Goal: Task Accomplishment & Management: Complete application form

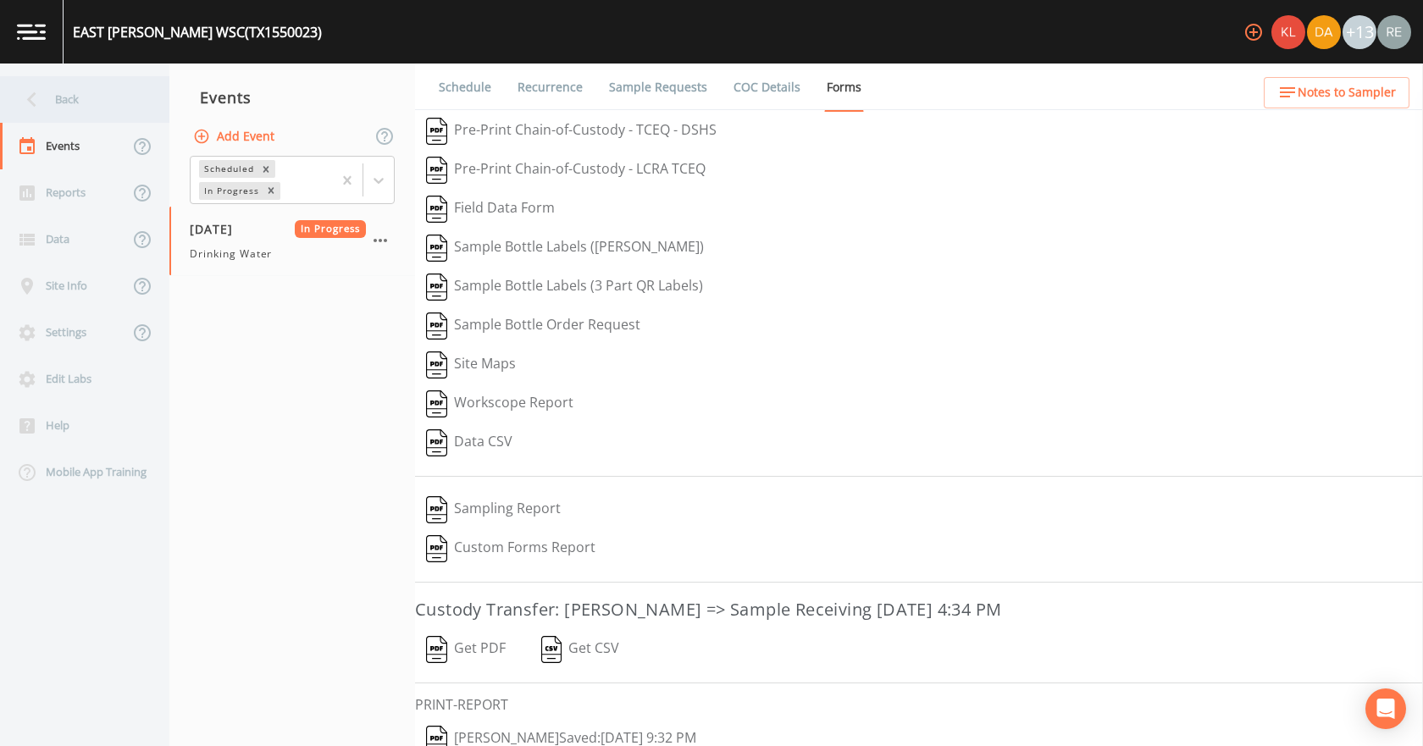
drag, startPoint x: 0, startPoint y: 0, endPoint x: 42, endPoint y: 90, distance: 99.3
click at [42, 90] on icon at bounding box center [32, 100] width 30 height 30
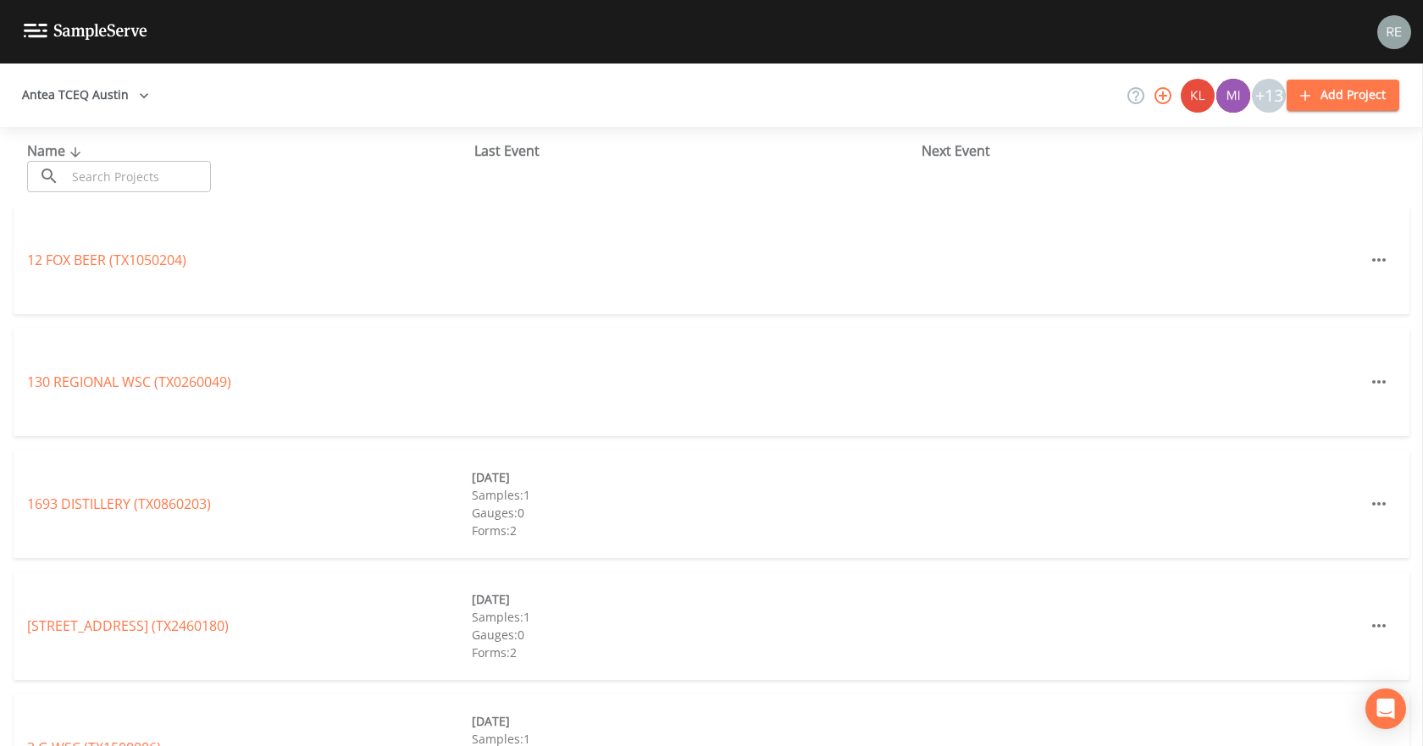
click at [133, 173] on input "text" at bounding box center [138, 176] width 145 height 31
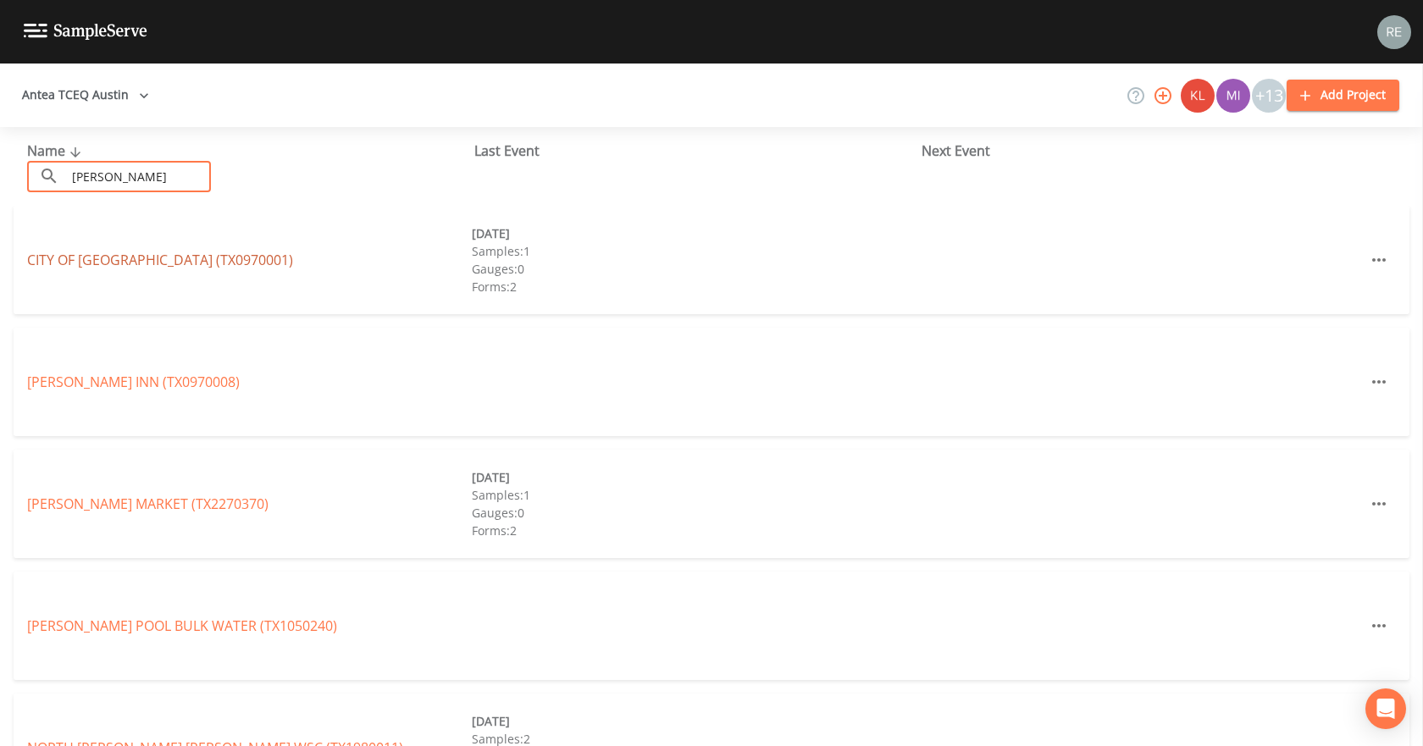
type input "[PERSON_NAME]"
click at [163, 254] on link "CITY OF [GEOGRAPHIC_DATA] (TX0970001)" at bounding box center [160, 260] width 266 height 19
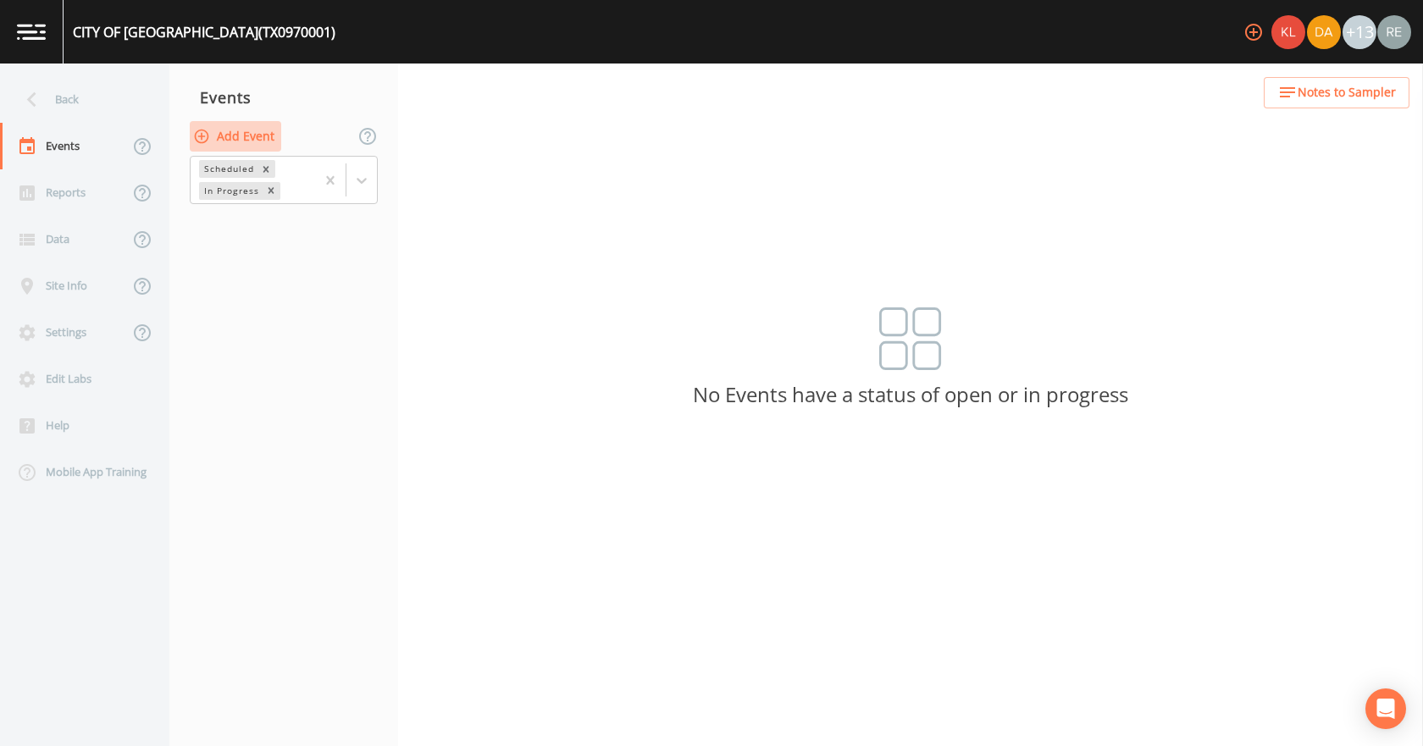
click at [244, 132] on button "Add Event" at bounding box center [235, 136] width 91 height 31
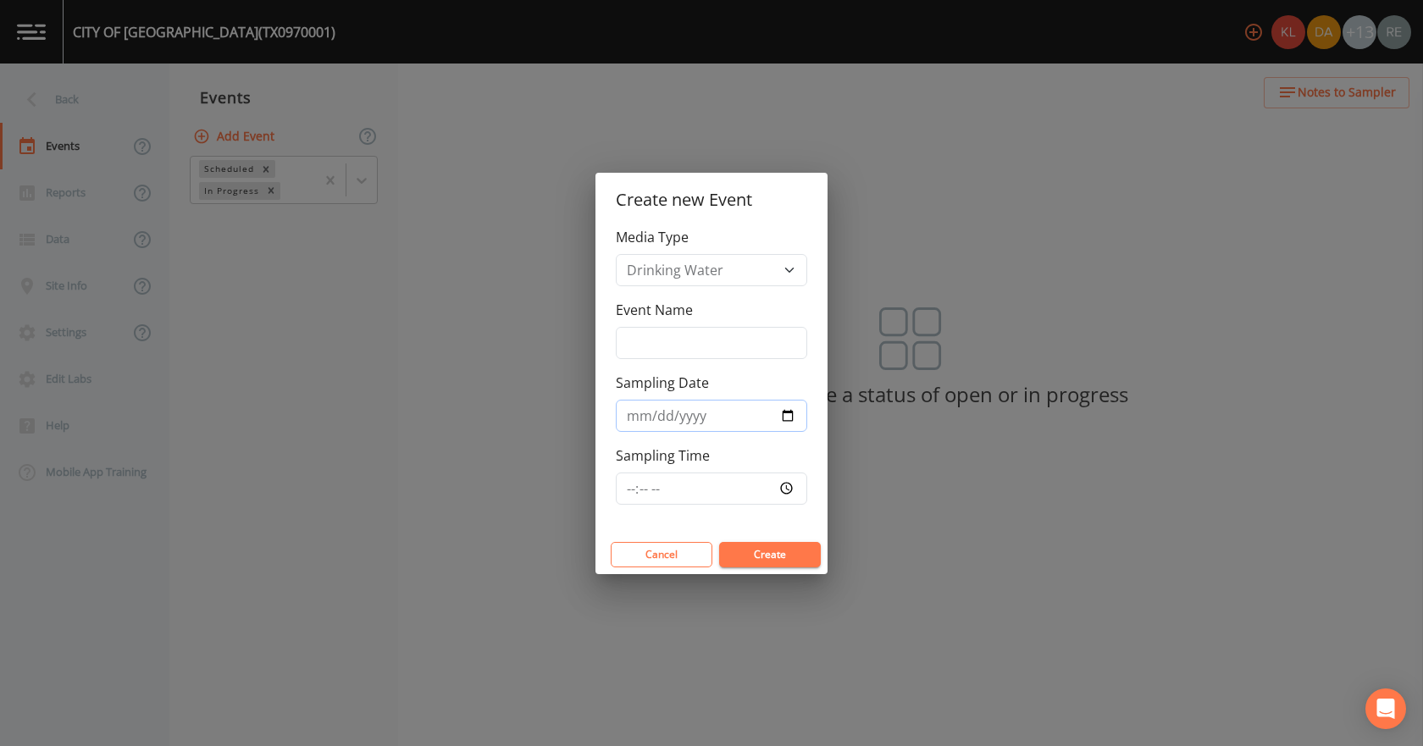
click at [788, 411] on input "Sampling Date" at bounding box center [711, 416] width 191 height 32
type input "[DATE]"
click at [777, 567] on button "Create" at bounding box center [770, 554] width 102 height 25
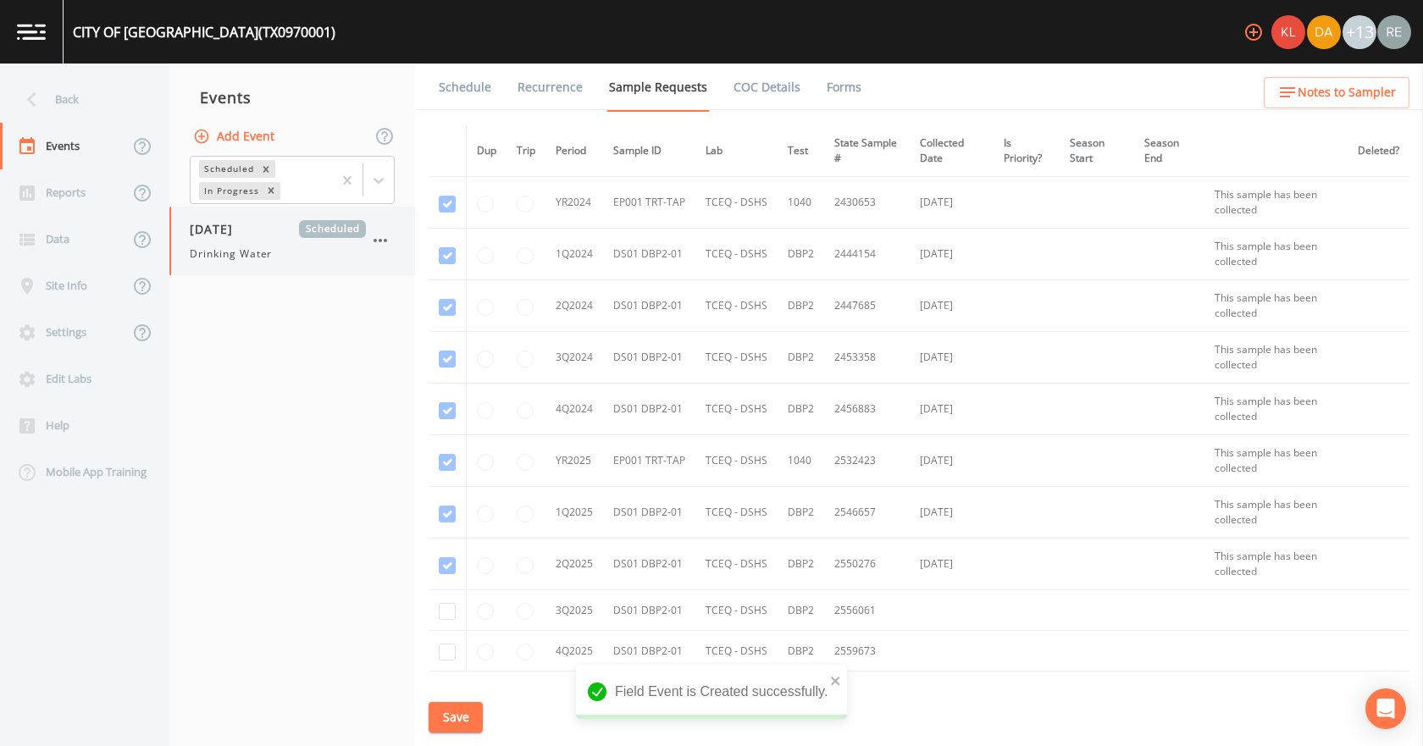
click at [224, 224] on span "[DATE]" at bounding box center [217, 229] width 55 height 18
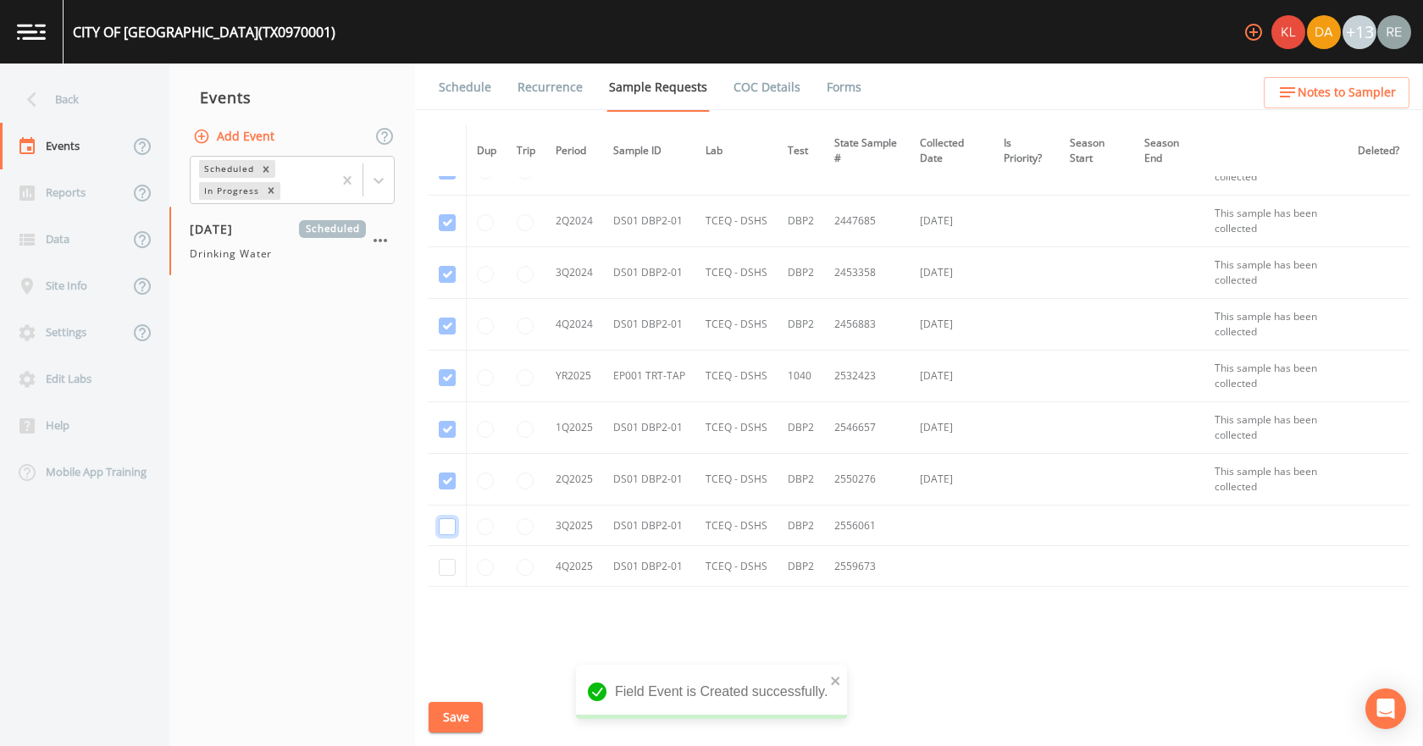
click at [451, 528] on input "checkbox" at bounding box center [447, 526] width 17 height 17
checkbox input "true"
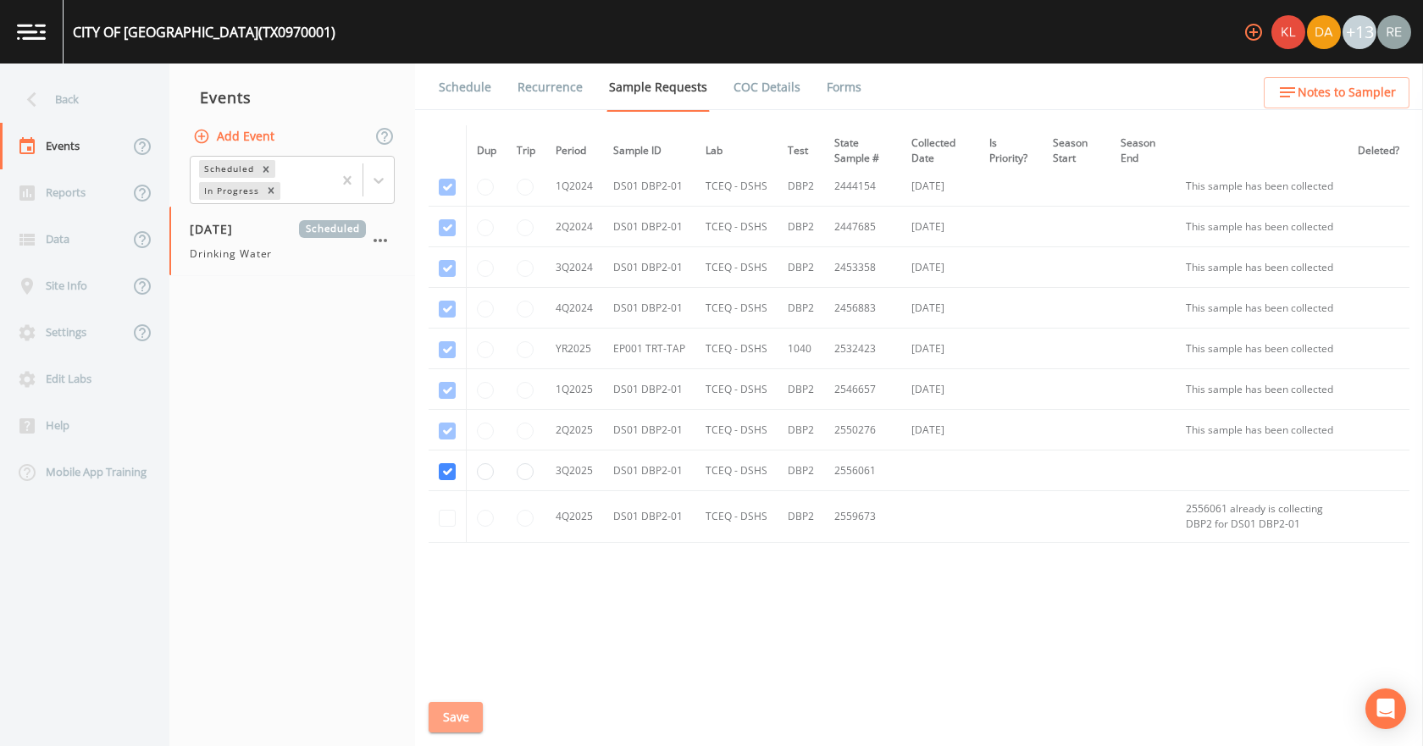
click at [440, 707] on button "Save" at bounding box center [456, 717] width 54 height 31
click at [470, 92] on link "Schedule" at bounding box center [465, 87] width 58 height 47
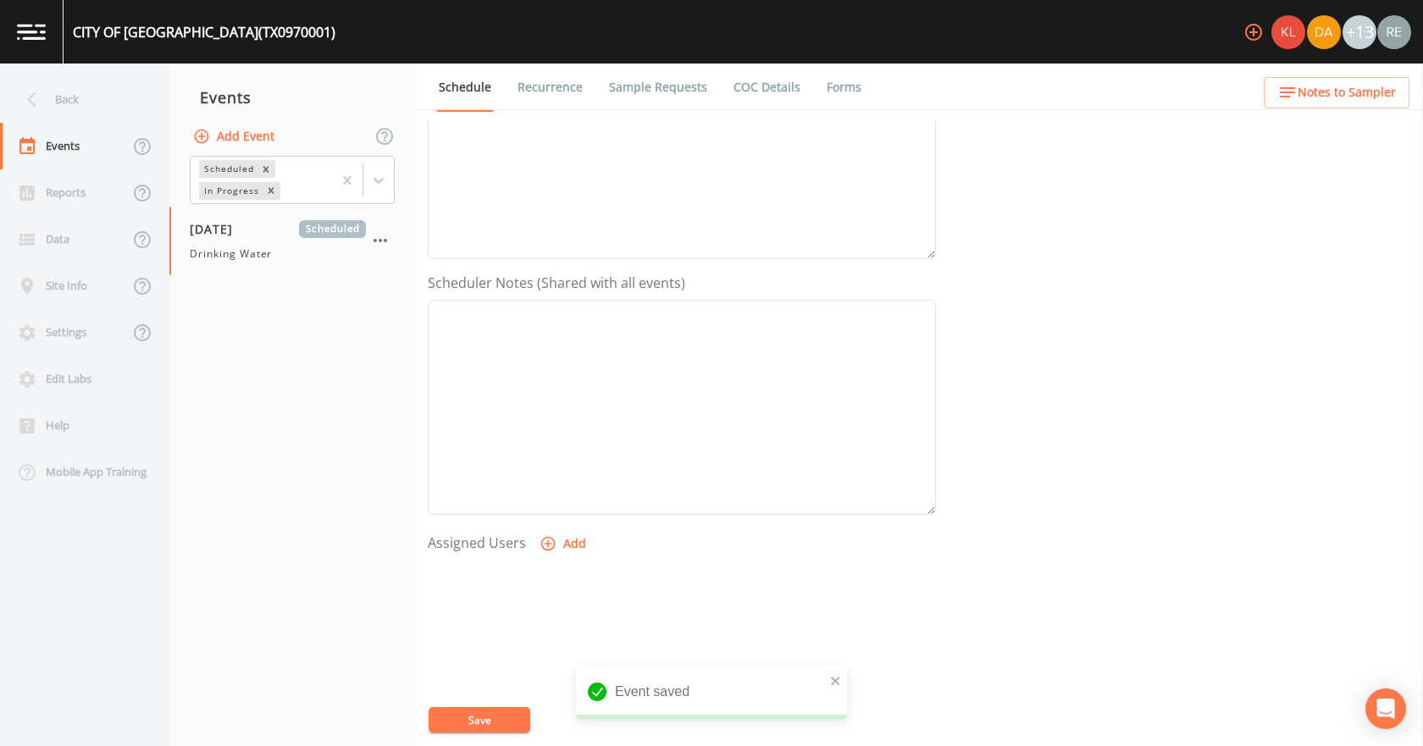
scroll to position [339, 0]
click at [568, 521] on button "Add" at bounding box center [564, 527] width 57 height 31
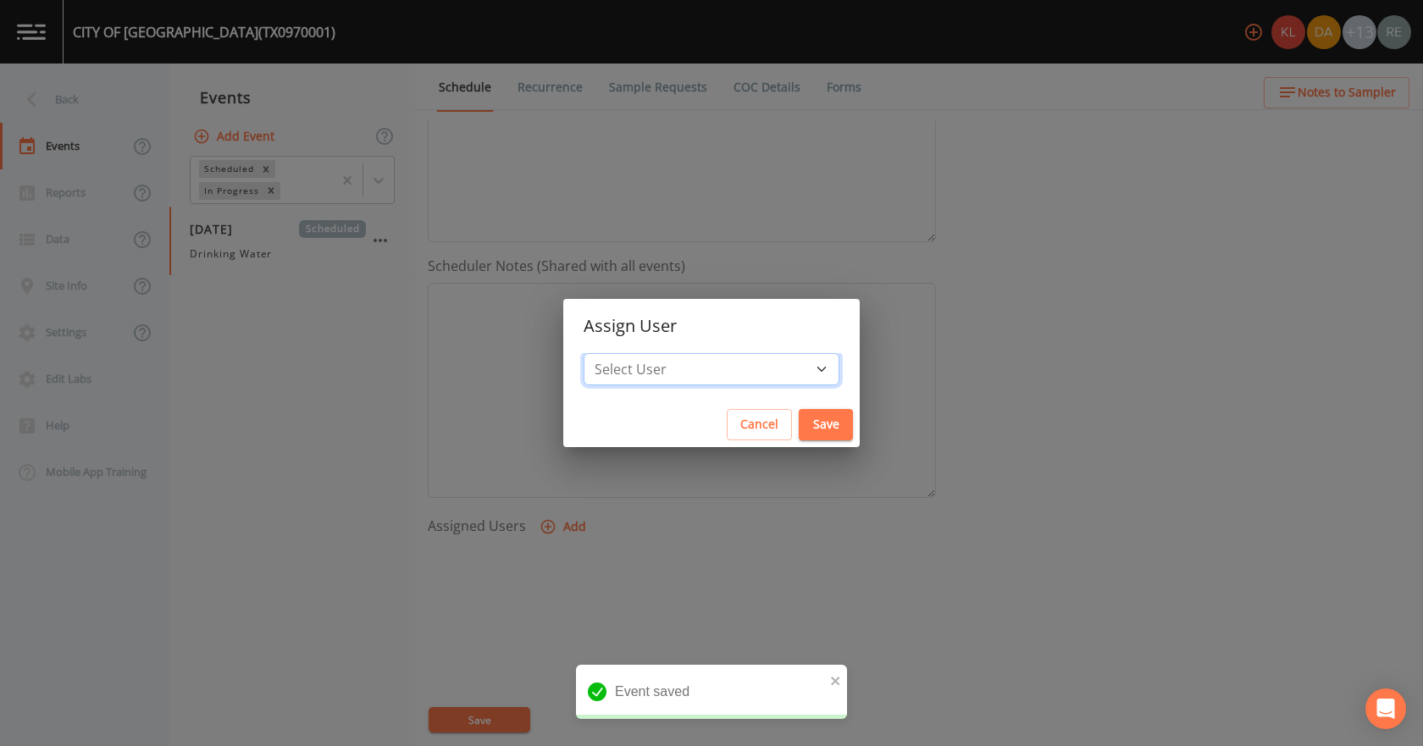
click at [663, 363] on select "Select User [PERSON_NAME] [PERSON_NAME] [PERSON_NAME] [PERSON_NAME] [PERSON_NAM…" at bounding box center [712, 369] width 256 height 32
select select "cda467bf-2385-465e-b0d0-2ef008f7967e"
click at [637, 353] on select "Select User [PERSON_NAME] [PERSON_NAME] [PERSON_NAME] [PERSON_NAME] [PERSON_NAM…" at bounding box center [712, 369] width 256 height 32
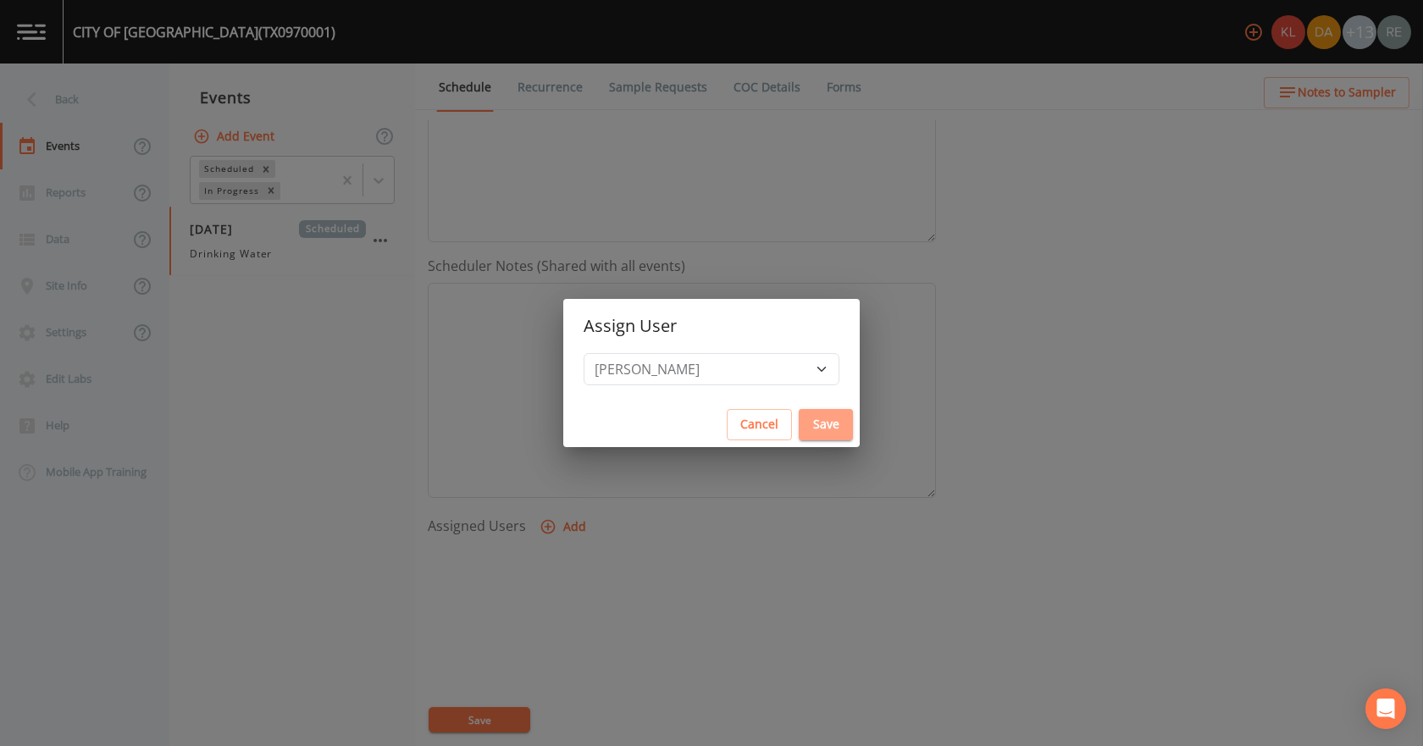
click at [799, 434] on button "Save" at bounding box center [826, 424] width 54 height 31
select select
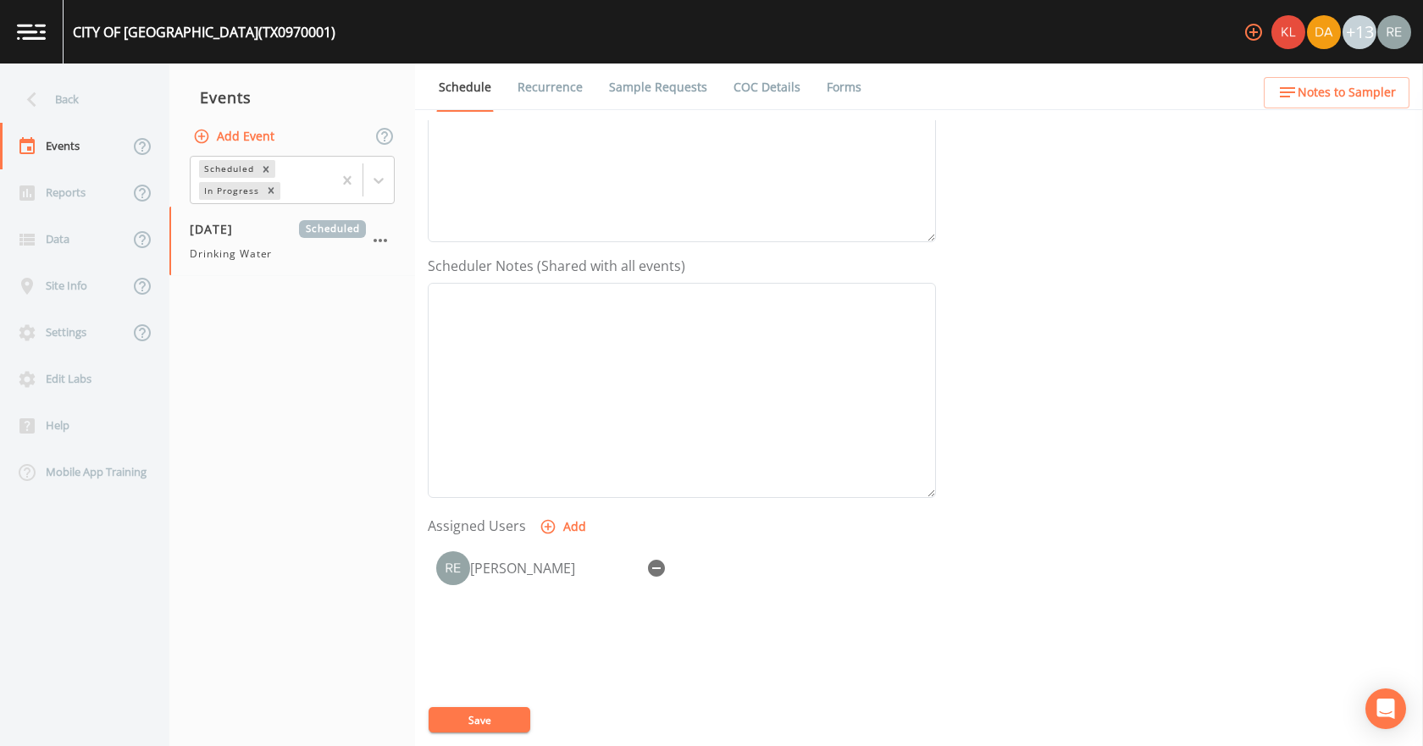
click at [505, 711] on button "Save" at bounding box center [480, 719] width 102 height 25
click at [63, 106] on div "Back" at bounding box center [76, 99] width 152 height 47
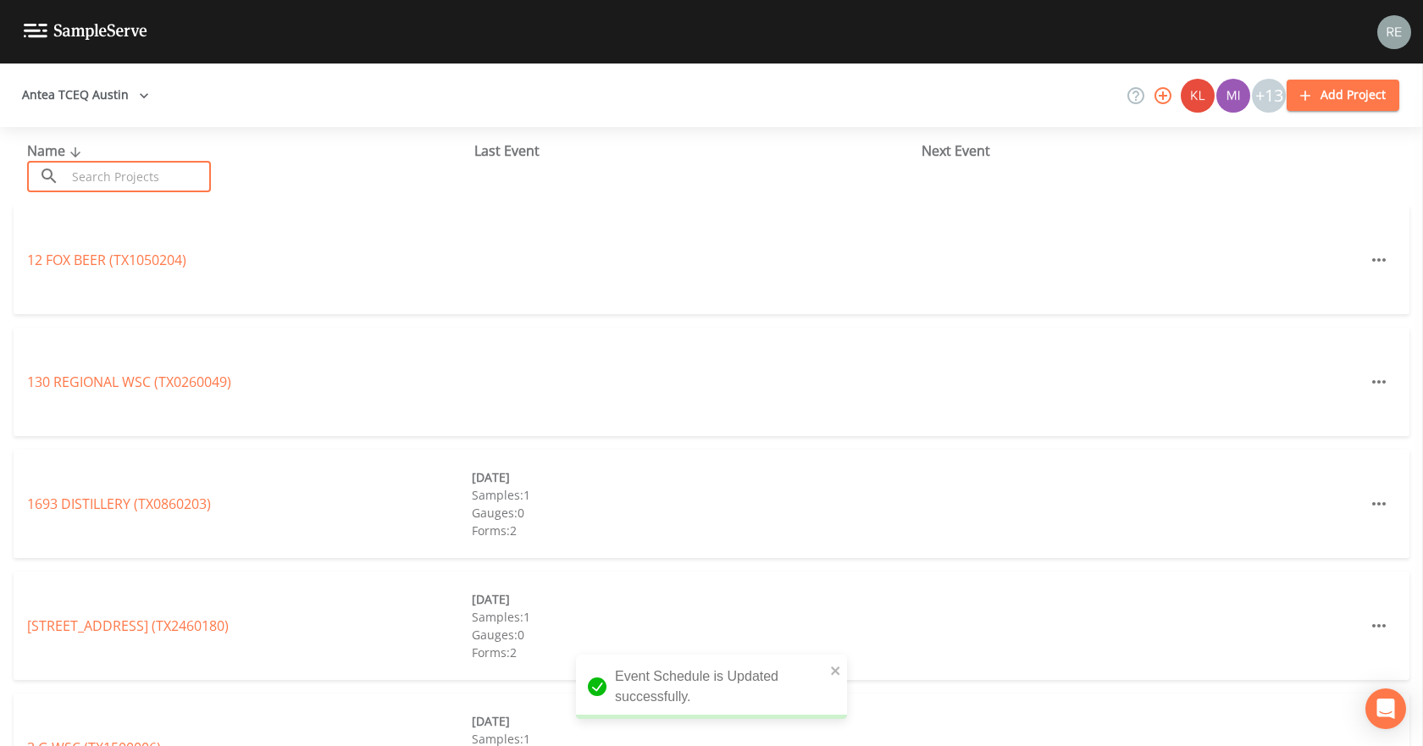
click at [88, 187] on input "text" at bounding box center [138, 176] width 145 height 31
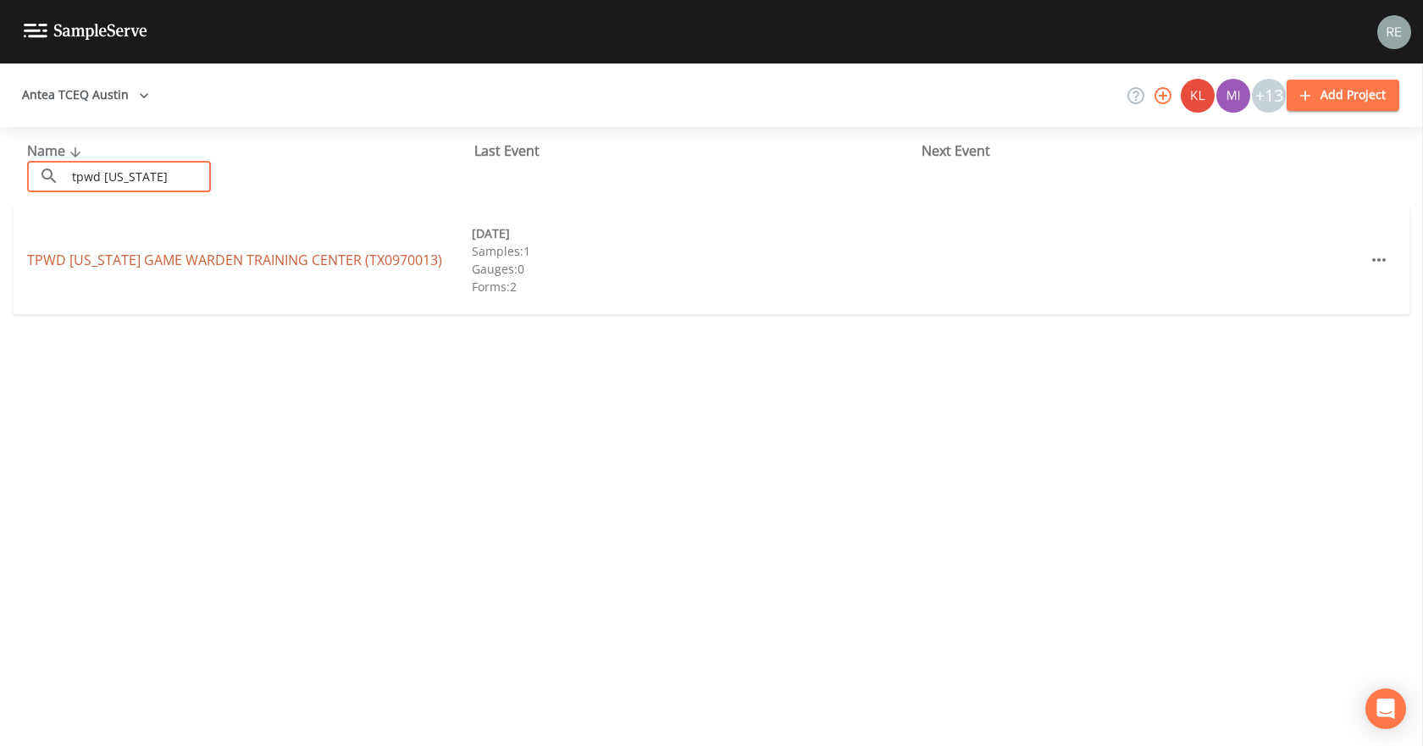
type input "tpwd [US_STATE]"
click at [99, 257] on link "[GEOGRAPHIC_DATA][US_STATE] (TX0970013)" at bounding box center [234, 260] width 415 height 19
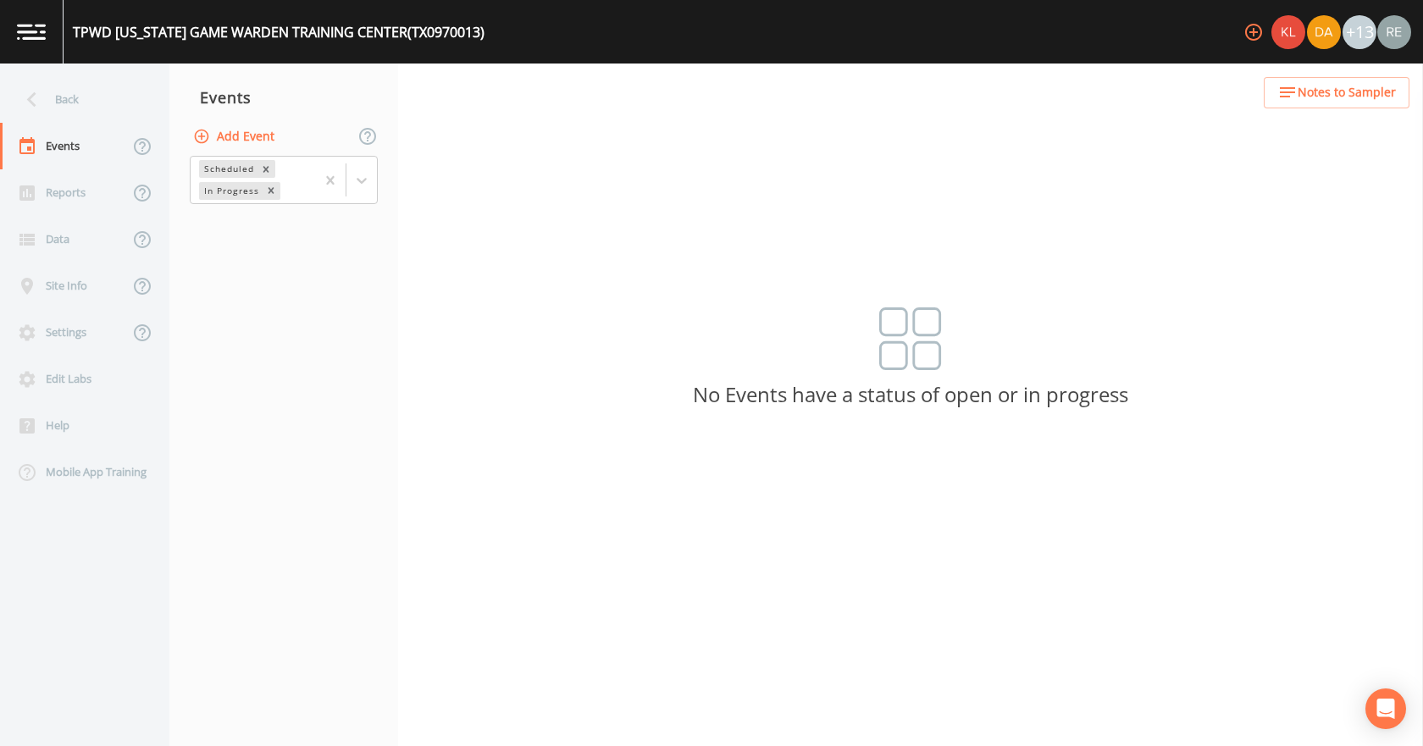
click at [215, 128] on button "Add Event" at bounding box center [235, 136] width 91 height 31
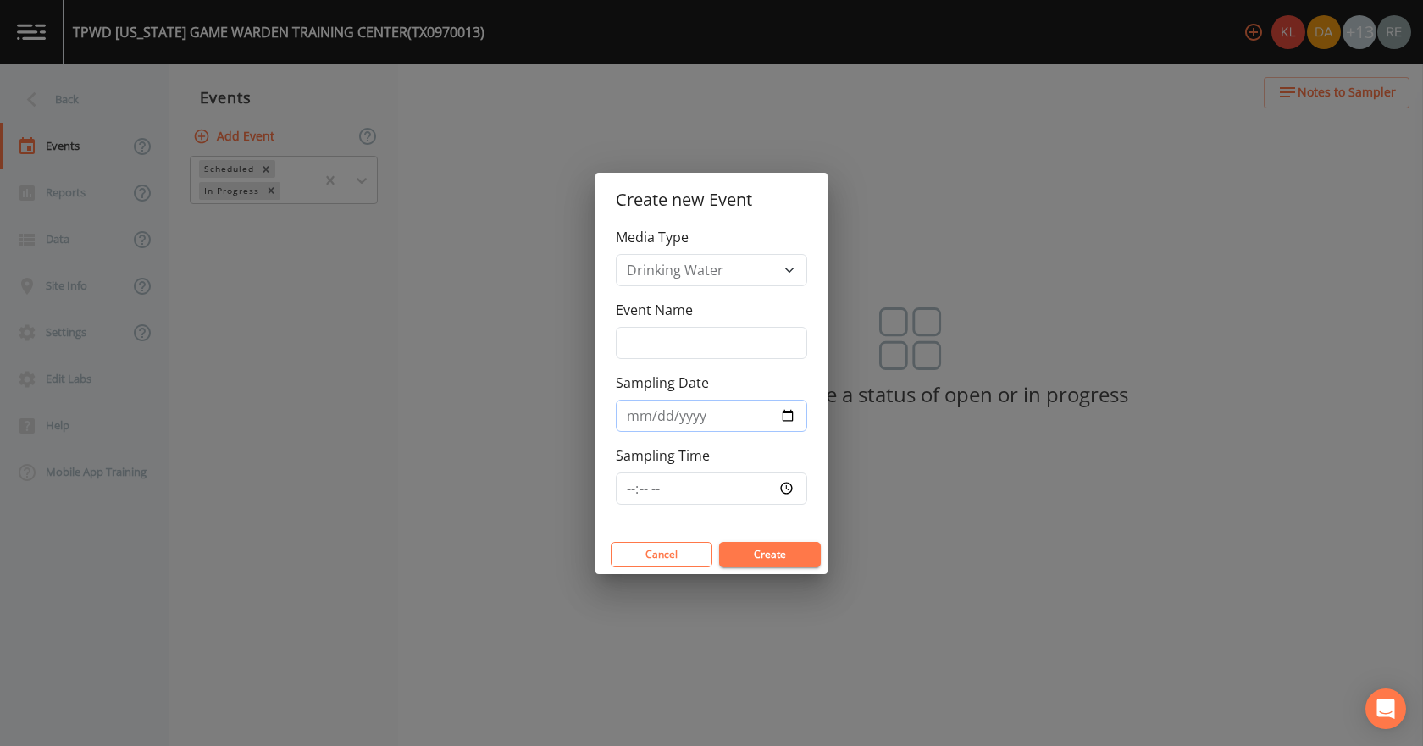
click at [784, 418] on input "Sampling Date" at bounding box center [711, 416] width 191 height 32
type input "[DATE]"
click at [766, 550] on button "Create" at bounding box center [770, 554] width 102 height 25
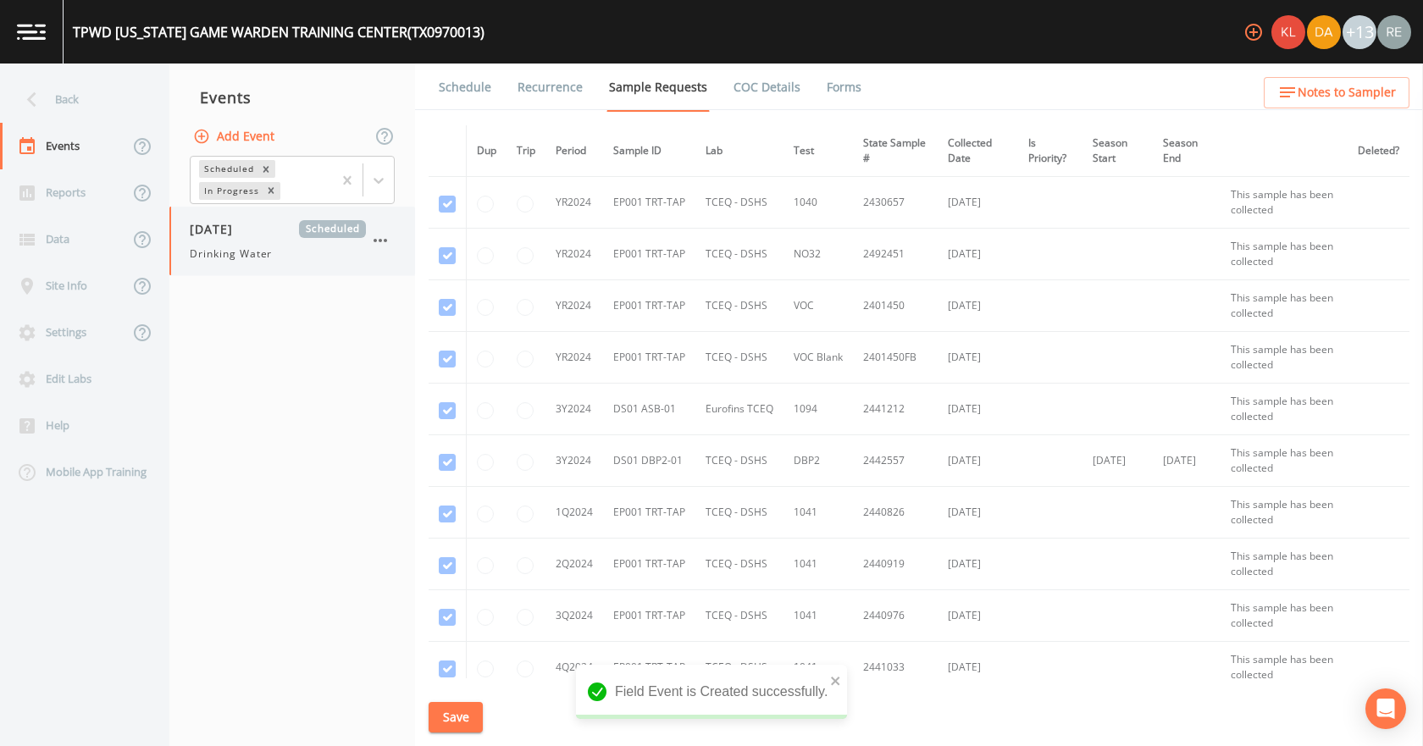
click at [269, 258] on span "Drinking Water" at bounding box center [231, 253] width 82 height 15
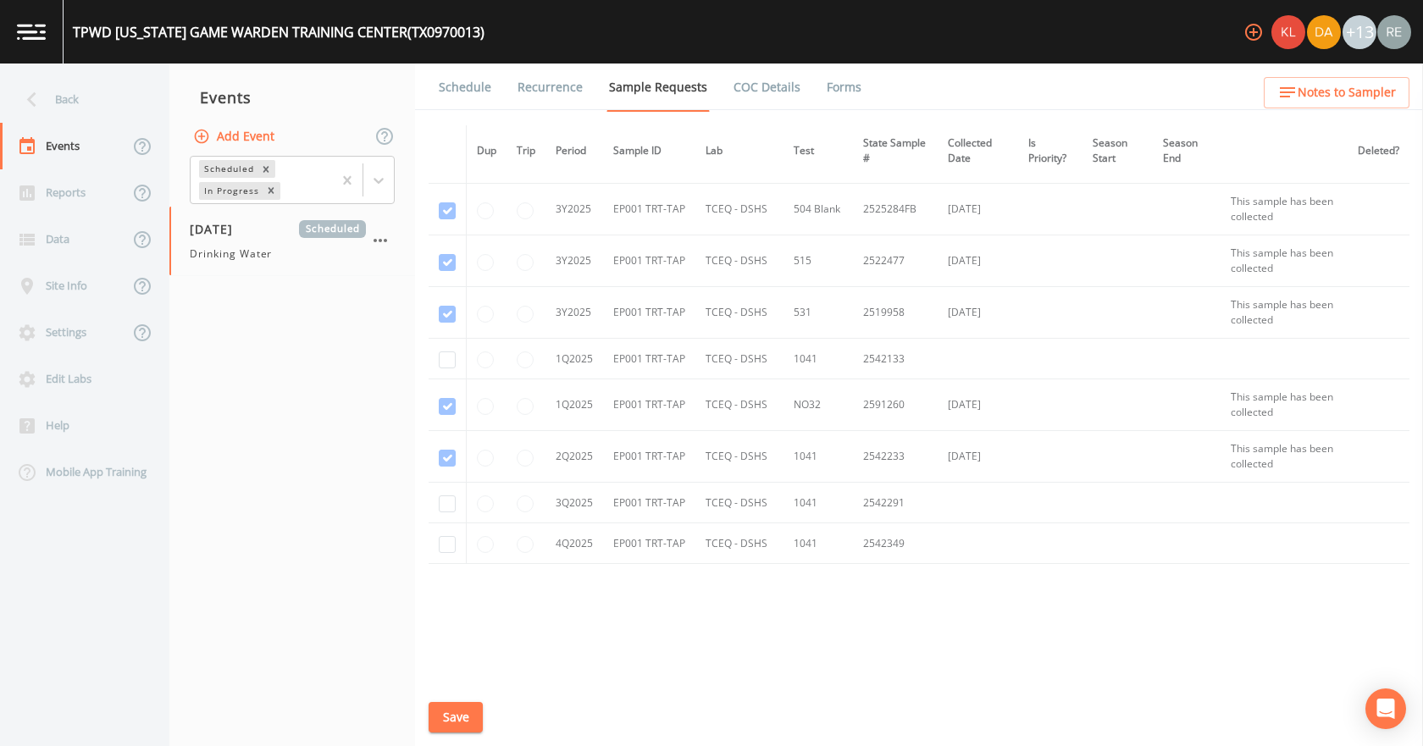
scroll to position [762, 0]
click at [445, 502] on input "checkbox" at bounding box center [447, 498] width 17 height 17
checkbox input "true"
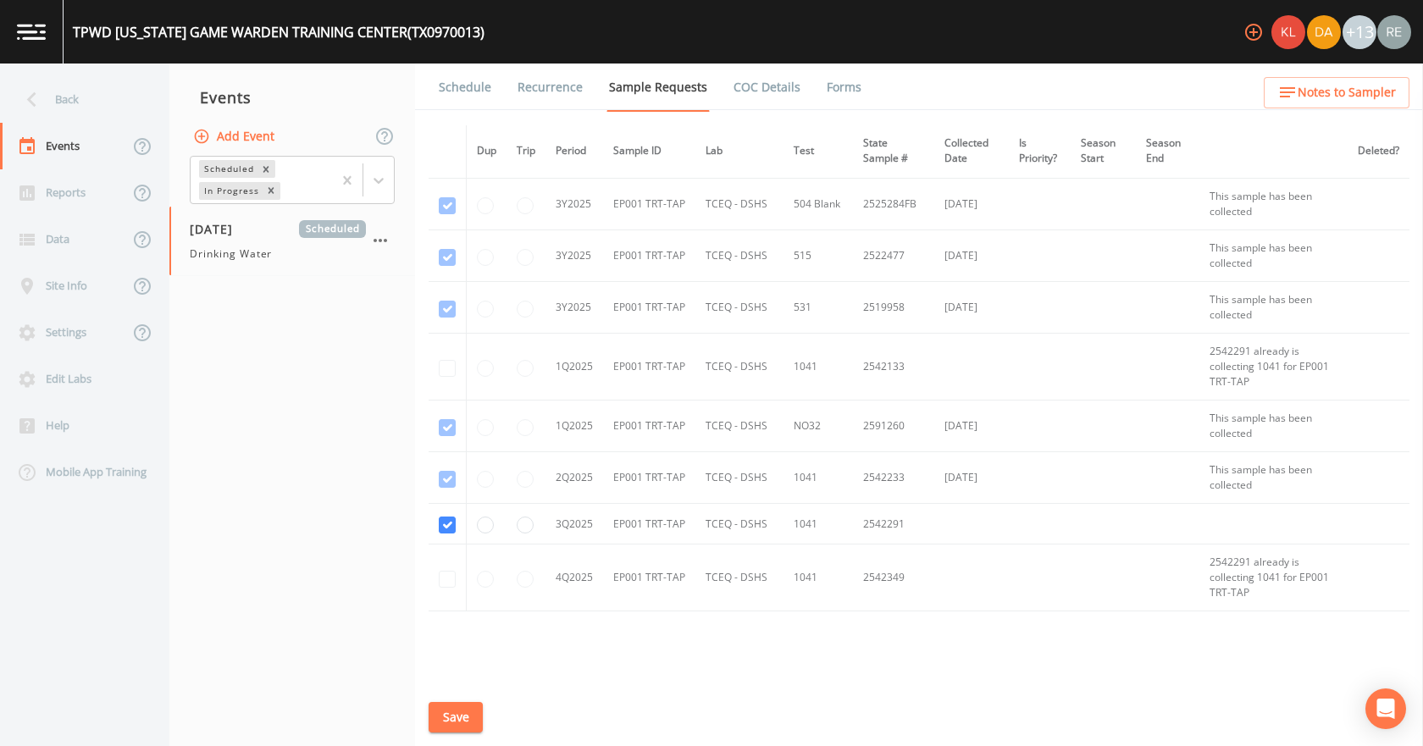
click at [457, 716] on button "Save" at bounding box center [456, 717] width 54 height 31
click at [459, 728] on button "Save" at bounding box center [456, 717] width 54 height 31
click at [467, 94] on link "Schedule" at bounding box center [465, 87] width 58 height 47
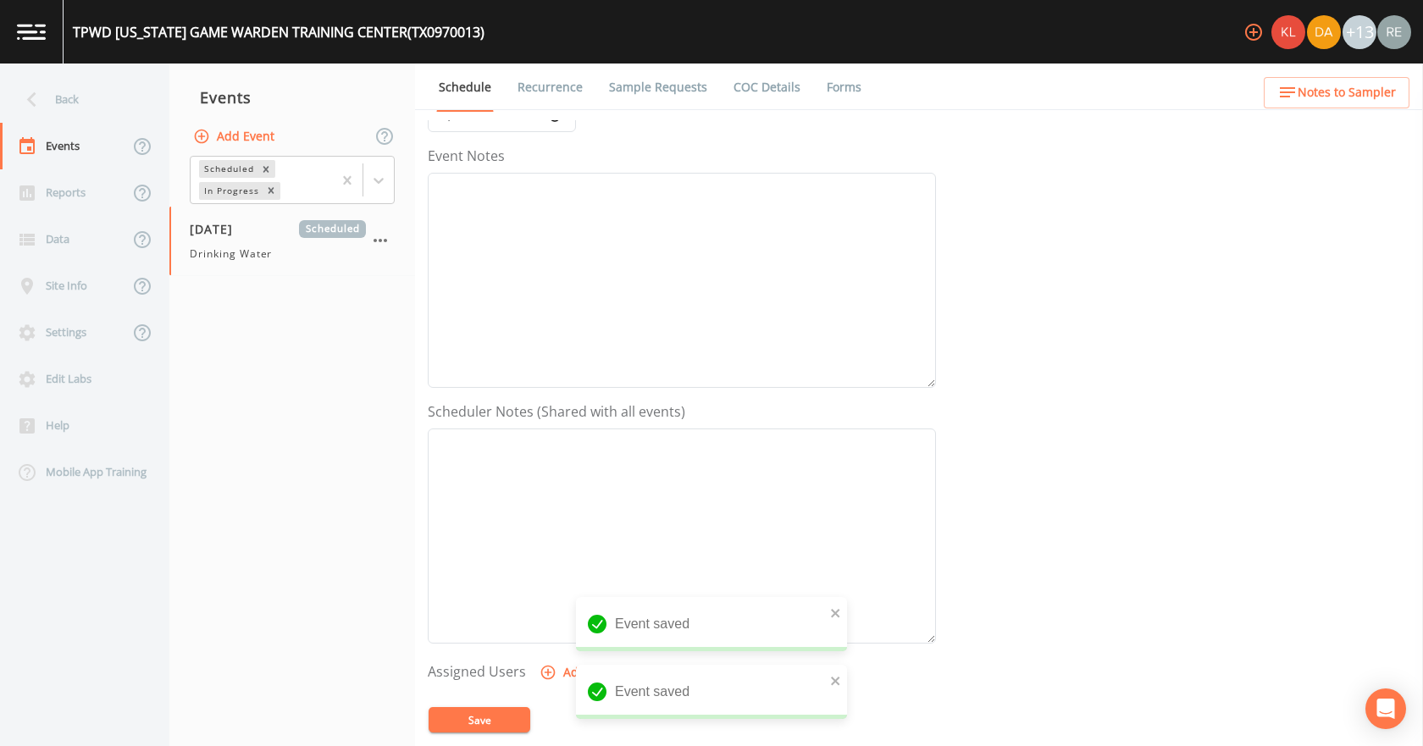
scroll to position [424, 0]
click at [576, 440] on button "Add" at bounding box center [564, 442] width 57 height 31
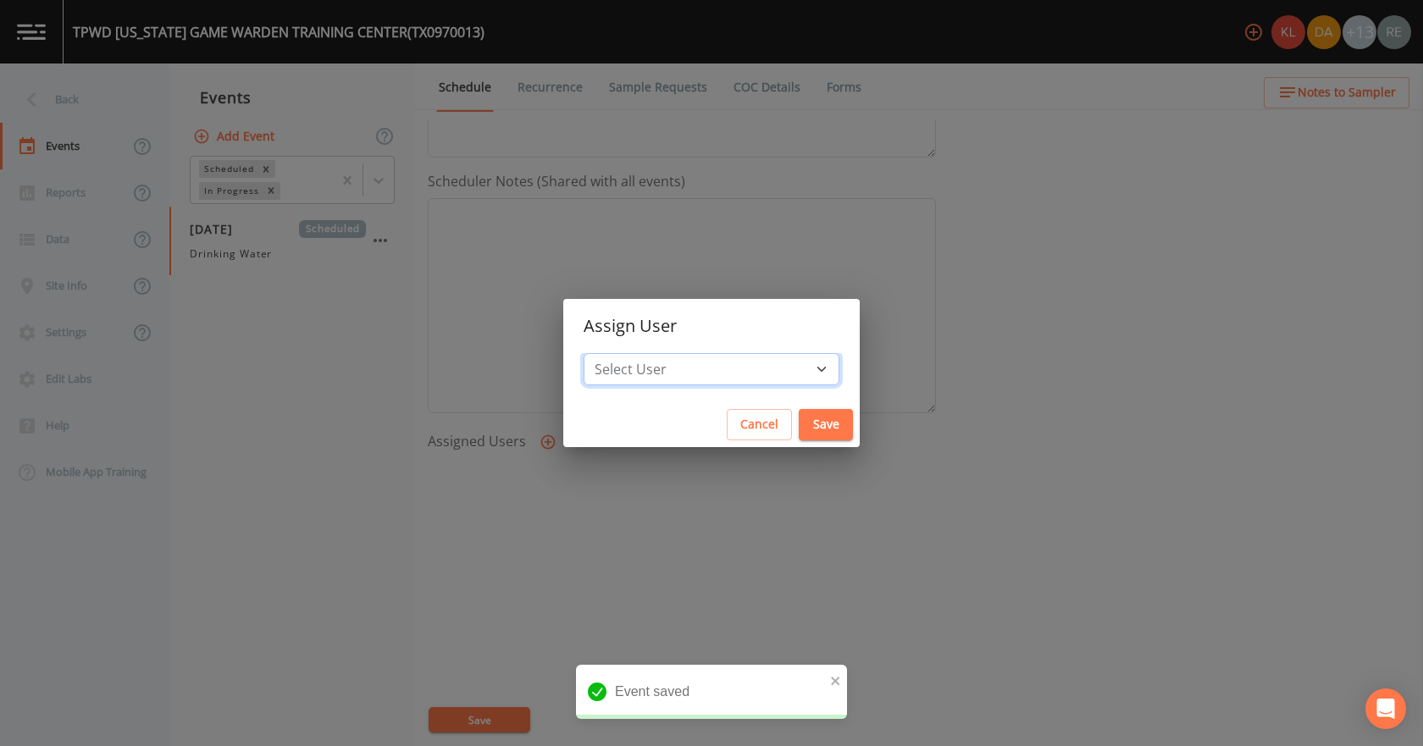
click at [691, 365] on select "Select User [PERSON_NAME] [PERSON_NAME] [PERSON_NAME] [PERSON_NAME] [PERSON_NAM…" at bounding box center [712, 369] width 256 height 32
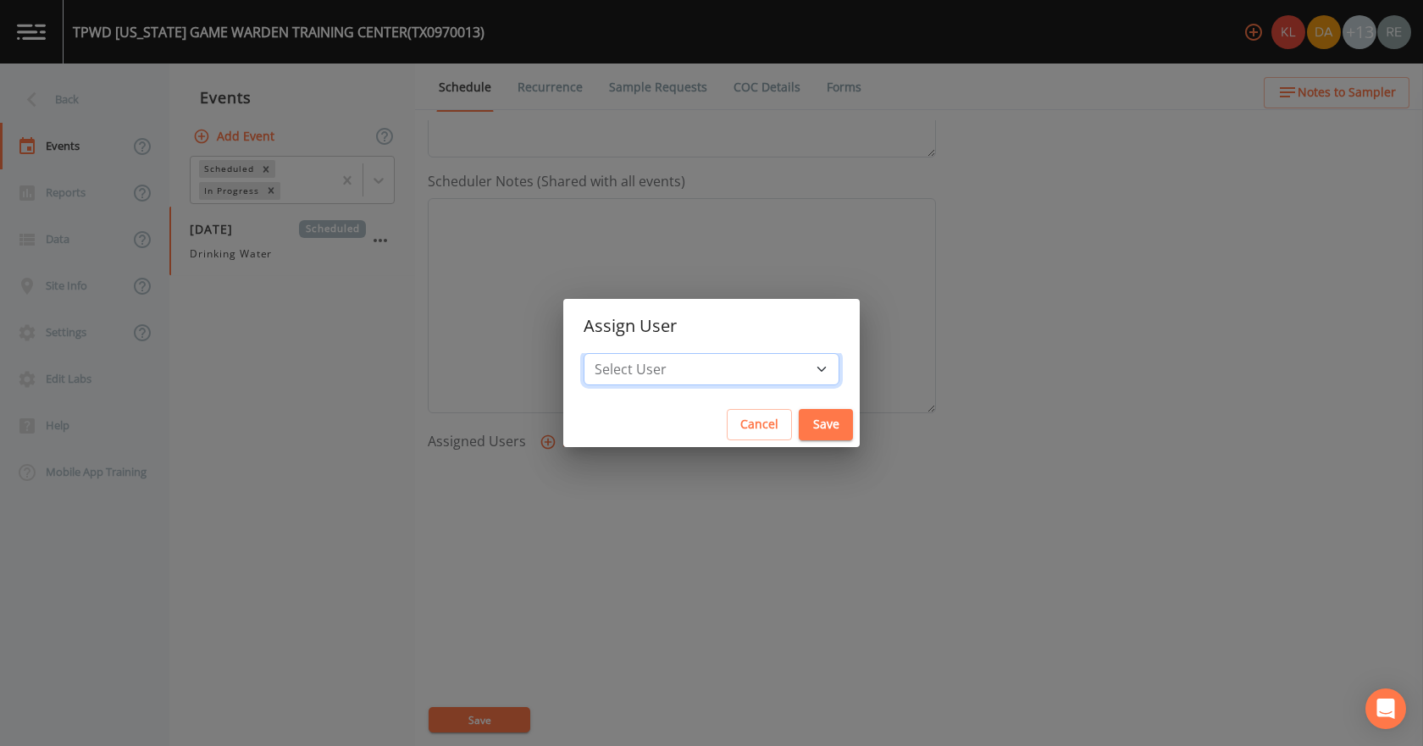
select select "cda467bf-2385-465e-b0d0-2ef008f7967e"
click at [637, 353] on select "Select User [PERSON_NAME] [PERSON_NAME] [PERSON_NAME] [PERSON_NAME] [PERSON_NAM…" at bounding box center [712, 369] width 256 height 32
click at [799, 415] on button "Save" at bounding box center [826, 424] width 54 height 31
select select
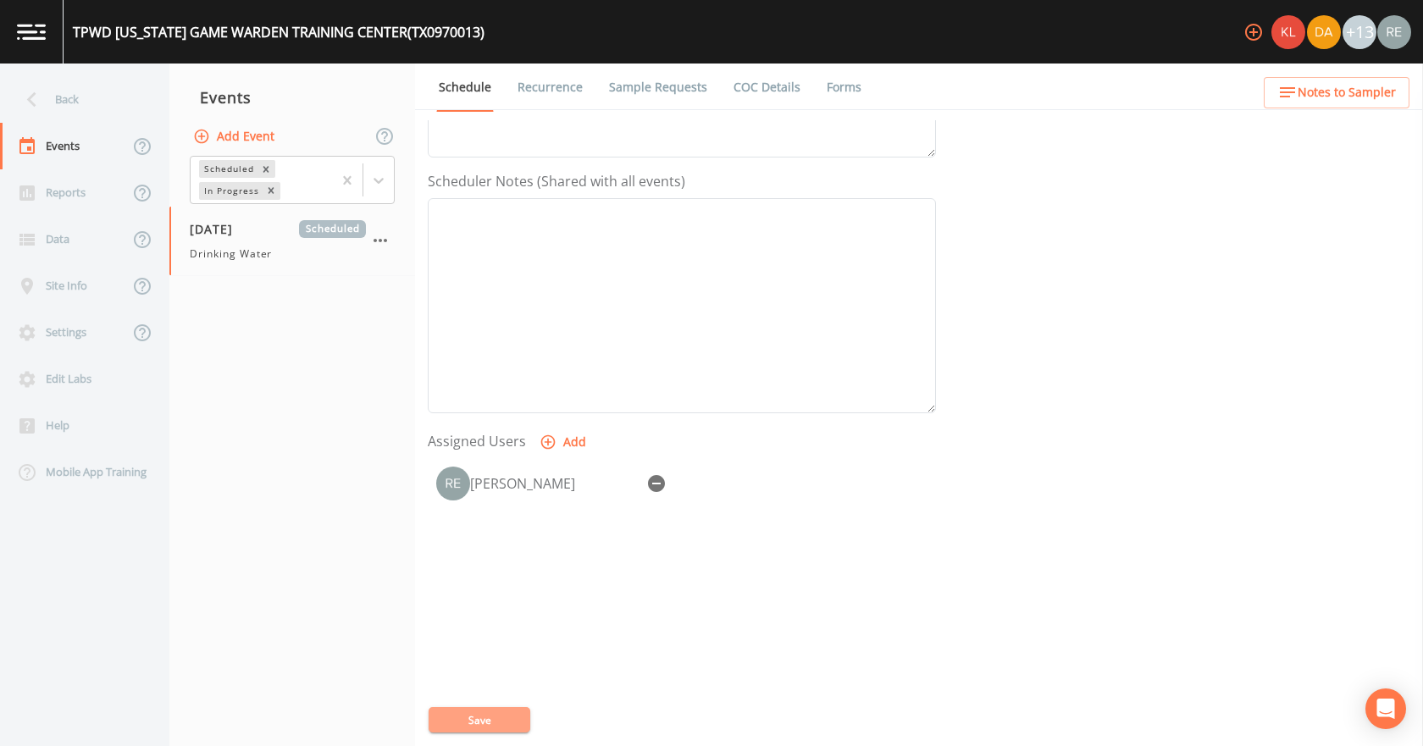
drag, startPoint x: 488, startPoint y: 722, endPoint x: 368, endPoint y: 499, distance: 252.8
click at [487, 722] on button "Save" at bounding box center [480, 719] width 102 height 25
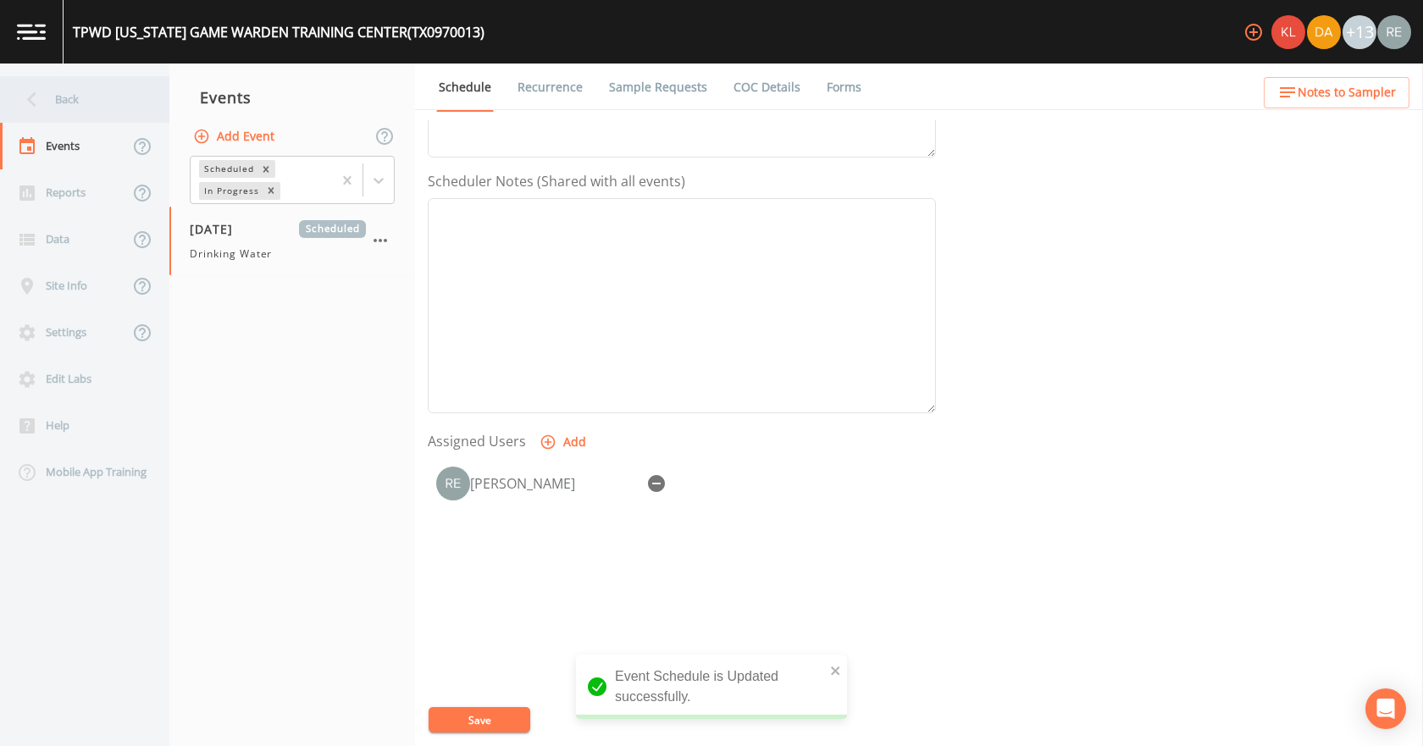
click at [66, 108] on div "Back" at bounding box center [76, 99] width 152 height 47
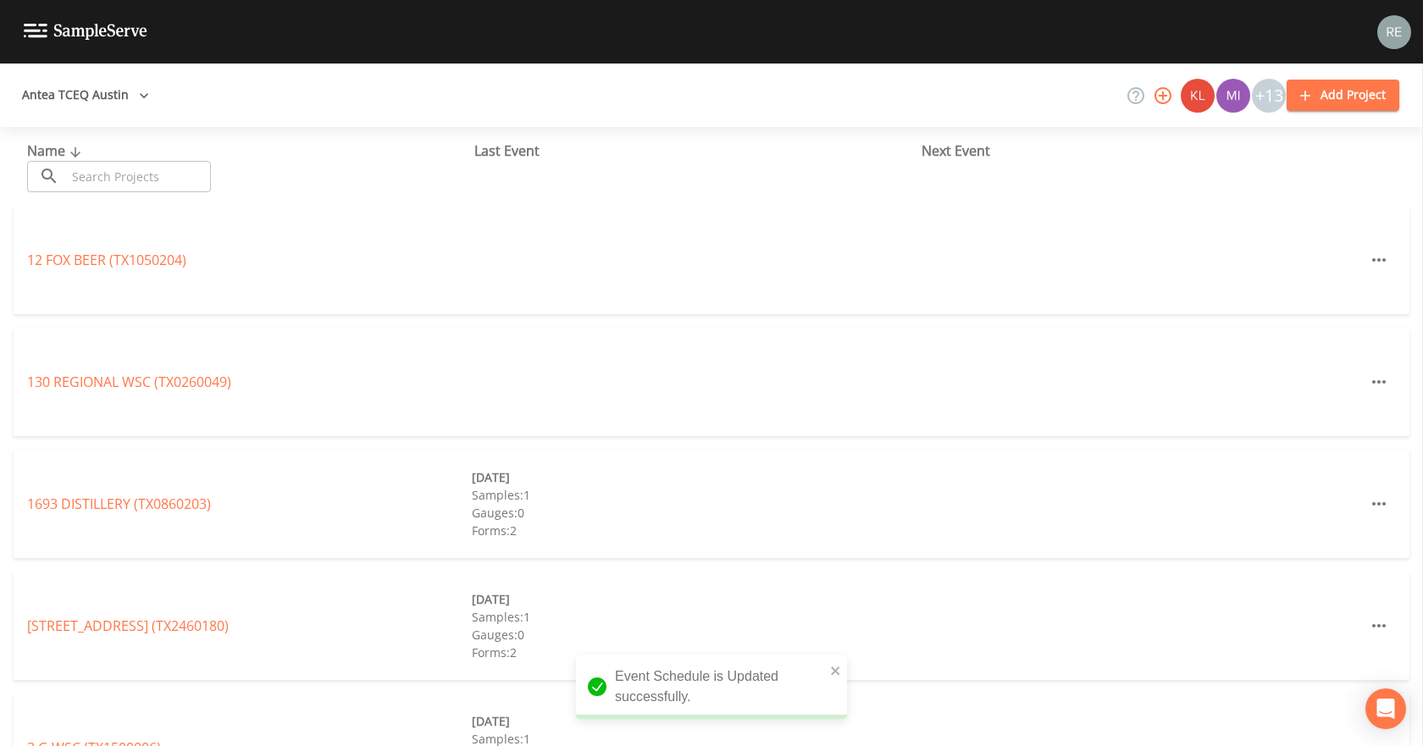
drag, startPoint x: 68, startPoint y: 113, endPoint x: 100, endPoint y: 169, distance: 65.2
click at [100, 169] on input "text" at bounding box center [138, 176] width 145 height 31
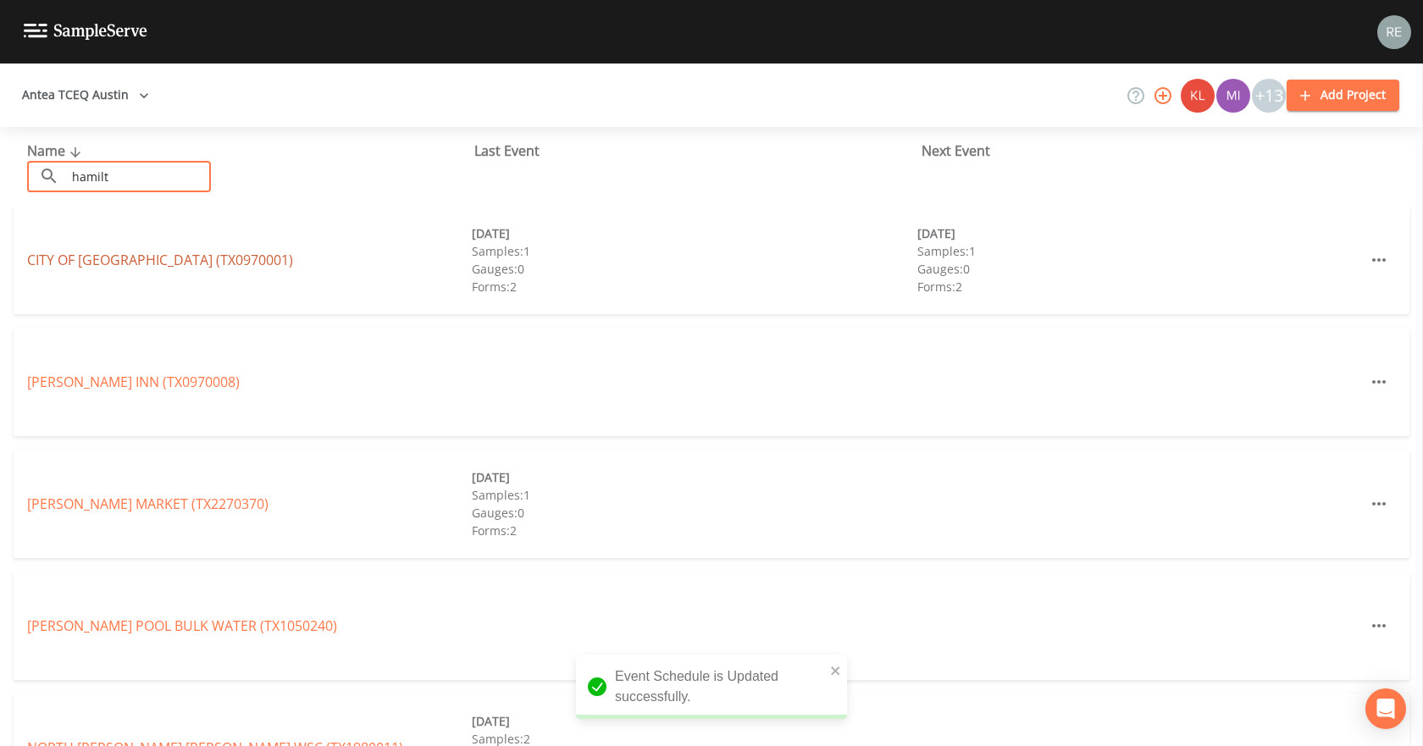
type input "hamilt"
click at [103, 251] on link "CITY OF [GEOGRAPHIC_DATA] (TX0970001)" at bounding box center [160, 260] width 266 height 19
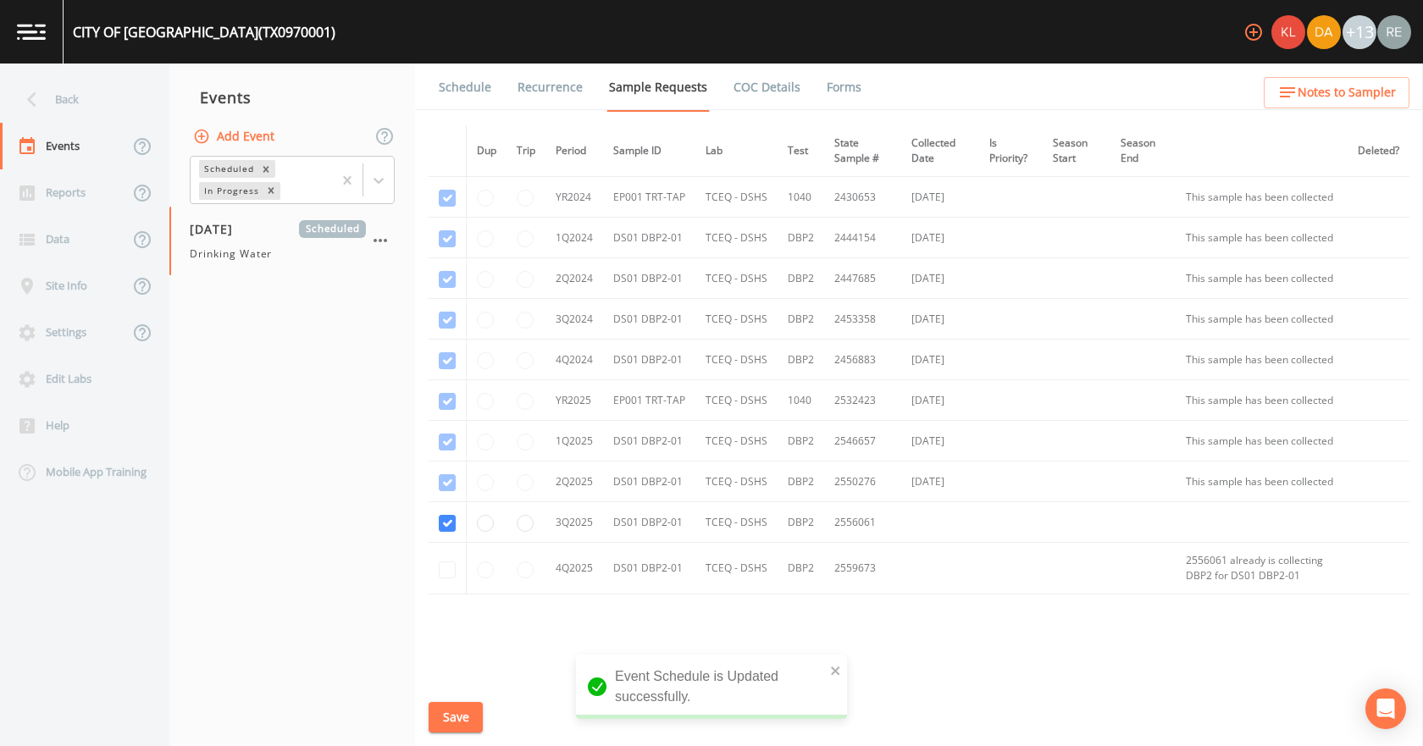
click at [507, 78] on li "Recurrence" at bounding box center [539, 87] width 91 height 47
click at [481, 87] on link "Schedule" at bounding box center [465, 87] width 58 height 47
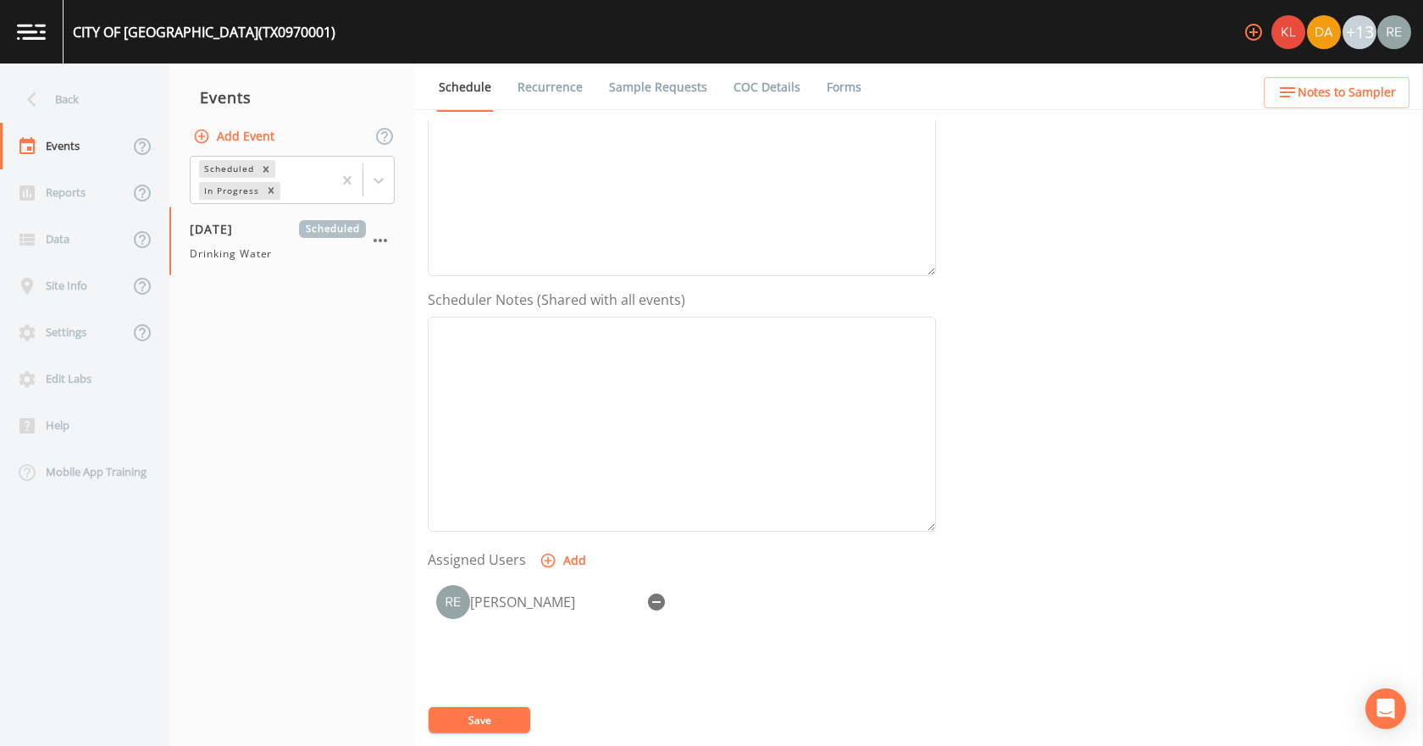
scroll to position [449, 0]
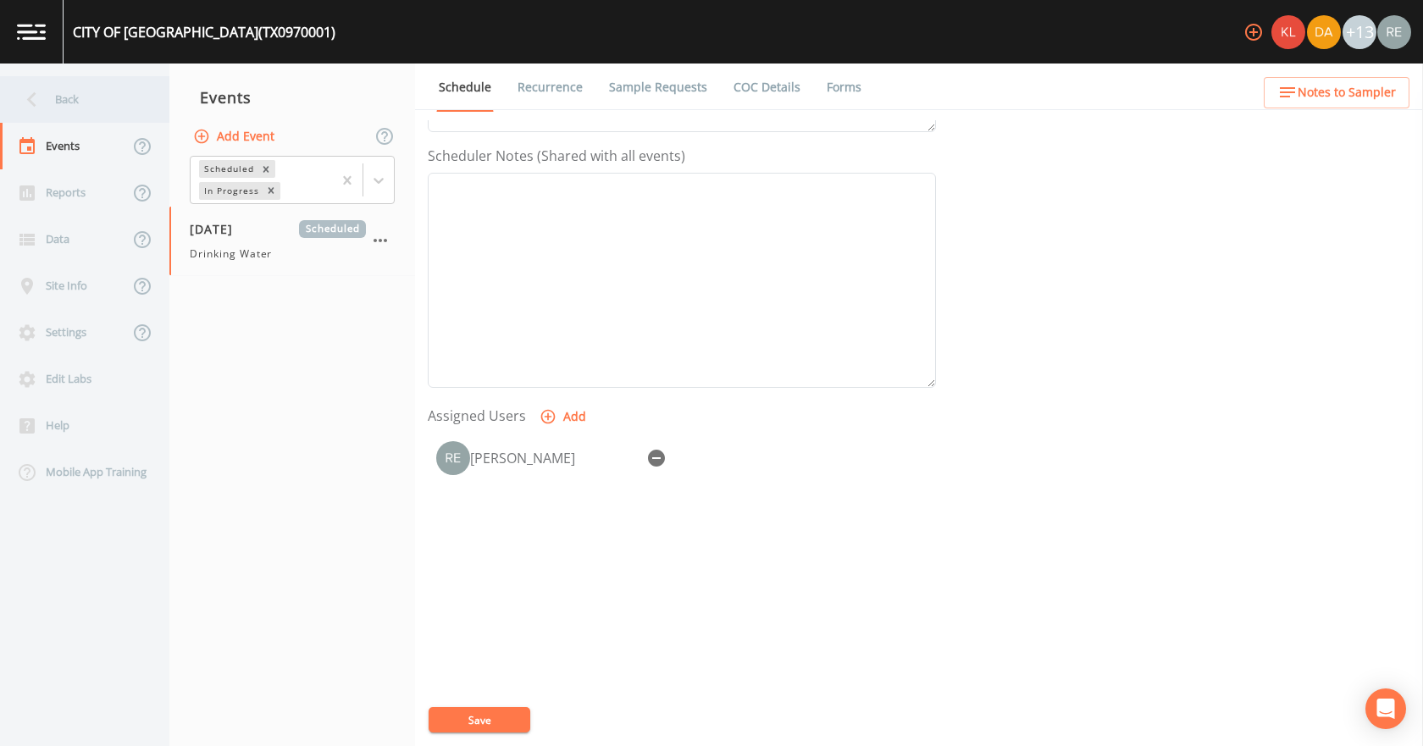
click at [65, 89] on div "Back" at bounding box center [76, 99] width 152 height 47
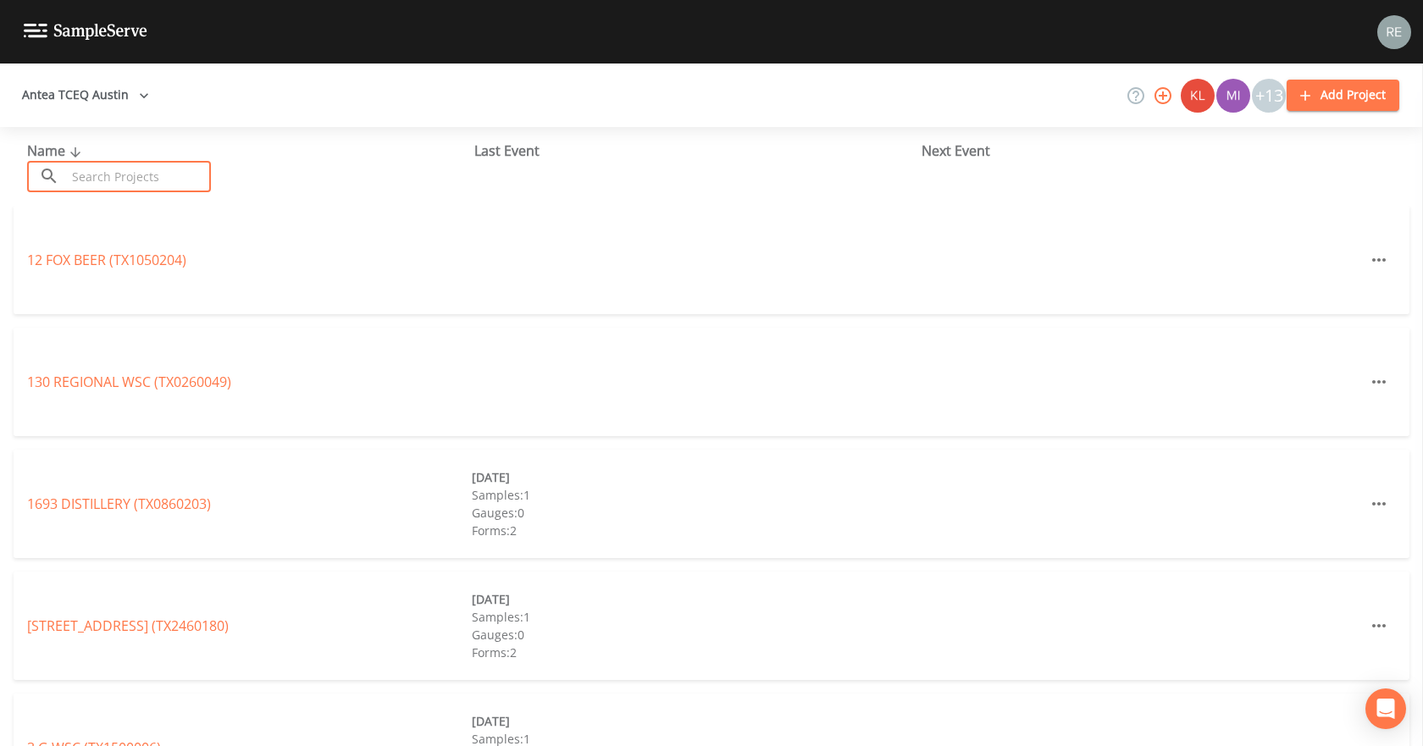
click at [81, 167] on input "text" at bounding box center [138, 176] width 145 height 31
click at [106, 179] on input "text" at bounding box center [138, 176] width 145 height 31
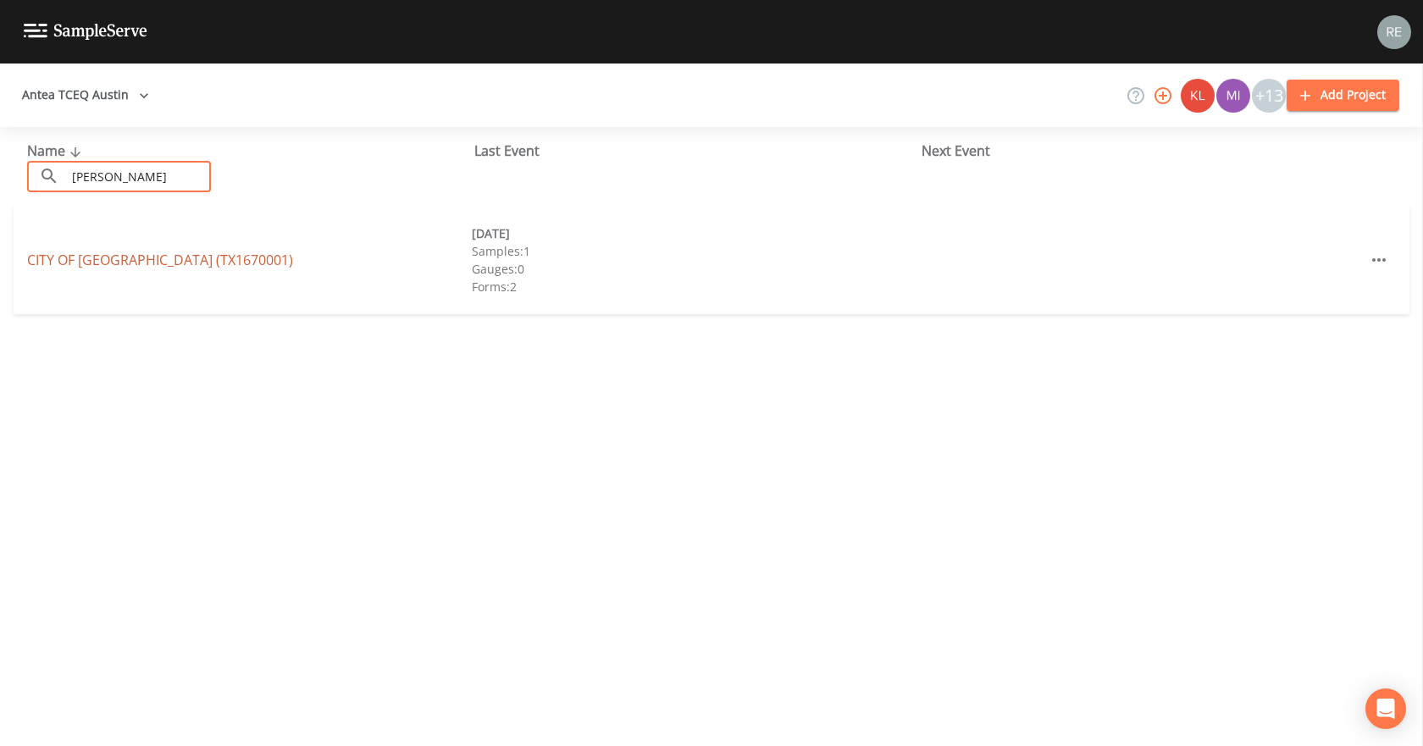
type input "[PERSON_NAME]"
click at [115, 269] on link "CITY OF [GEOGRAPHIC_DATA] (TX1670001)" at bounding box center [160, 260] width 266 height 19
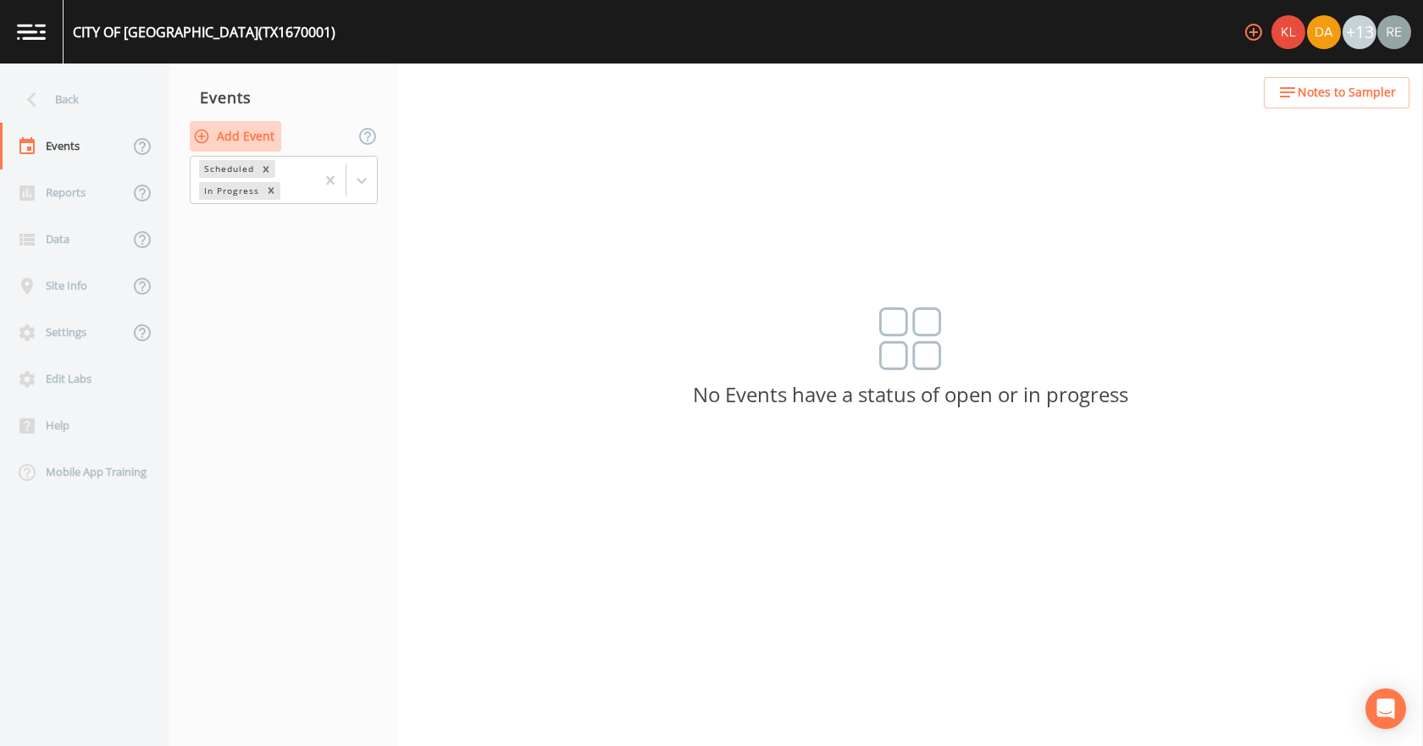
click at [258, 138] on button "Add Event" at bounding box center [235, 136] width 91 height 31
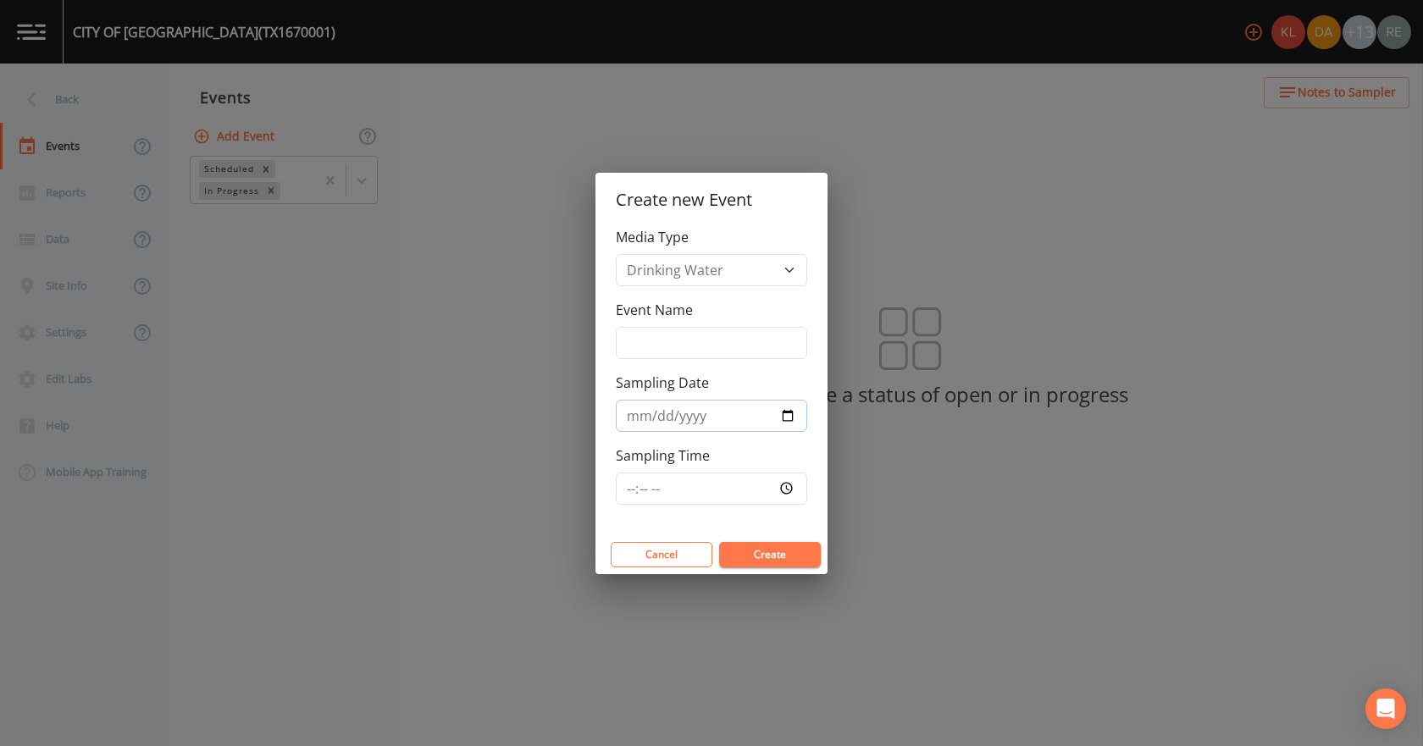
click at [789, 415] on input "Sampling Date" at bounding box center [711, 416] width 191 height 32
type input "[DATE]"
click at [753, 547] on button "Create" at bounding box center [770, 554] width 102 height 25
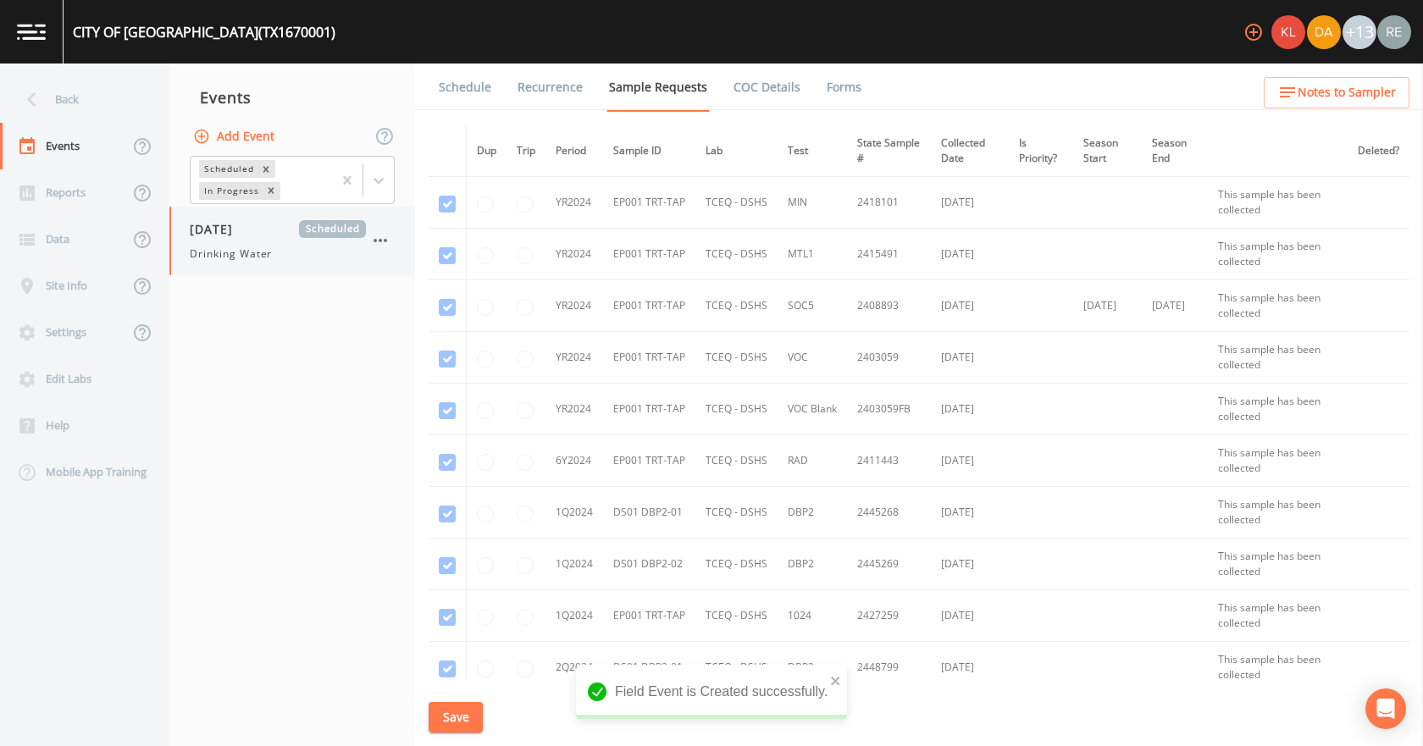
click at [240, 258] on span "Drinking Water" at bounding box center [231, 253] width 82 height 15
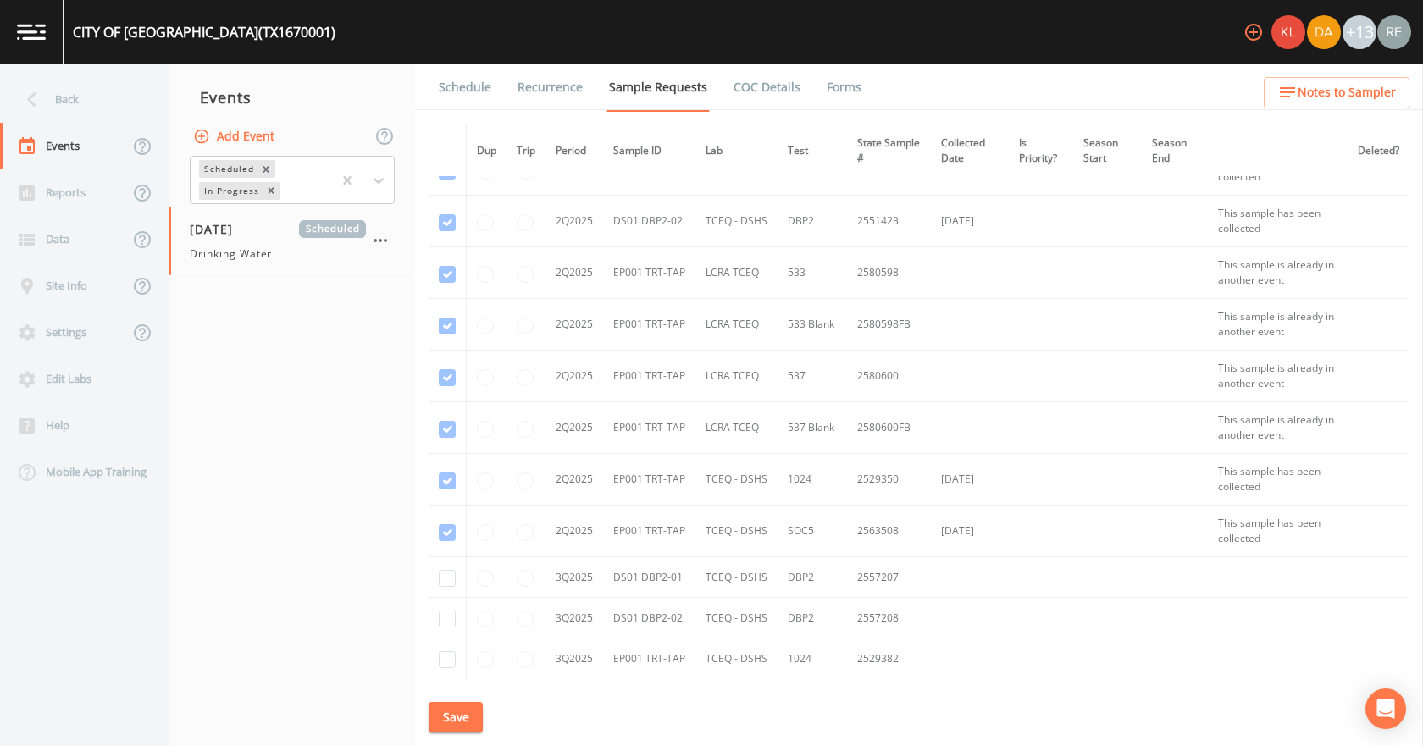
scroll to position [2287, 0]
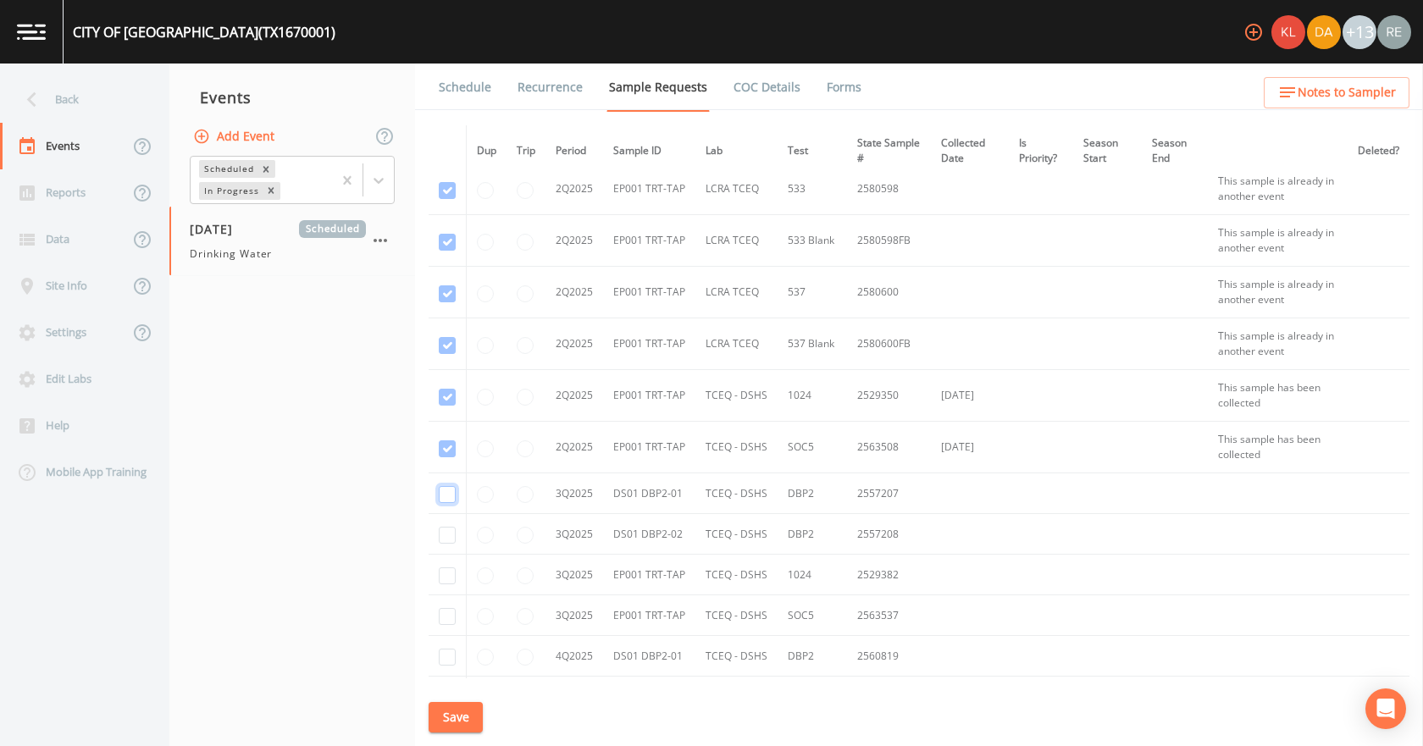
click at [451, 491] on input "checkbox" at bounding box center [447, 494] width 17 height 17
checkbox input "true"
click at [440, 539] on input "checkbox" at bounding box center [447, 535] width 17 height 17
checkbox input "true"
click at [446, 579] on input "checkbox" at bounding box center [447, 576] width 17 height 17
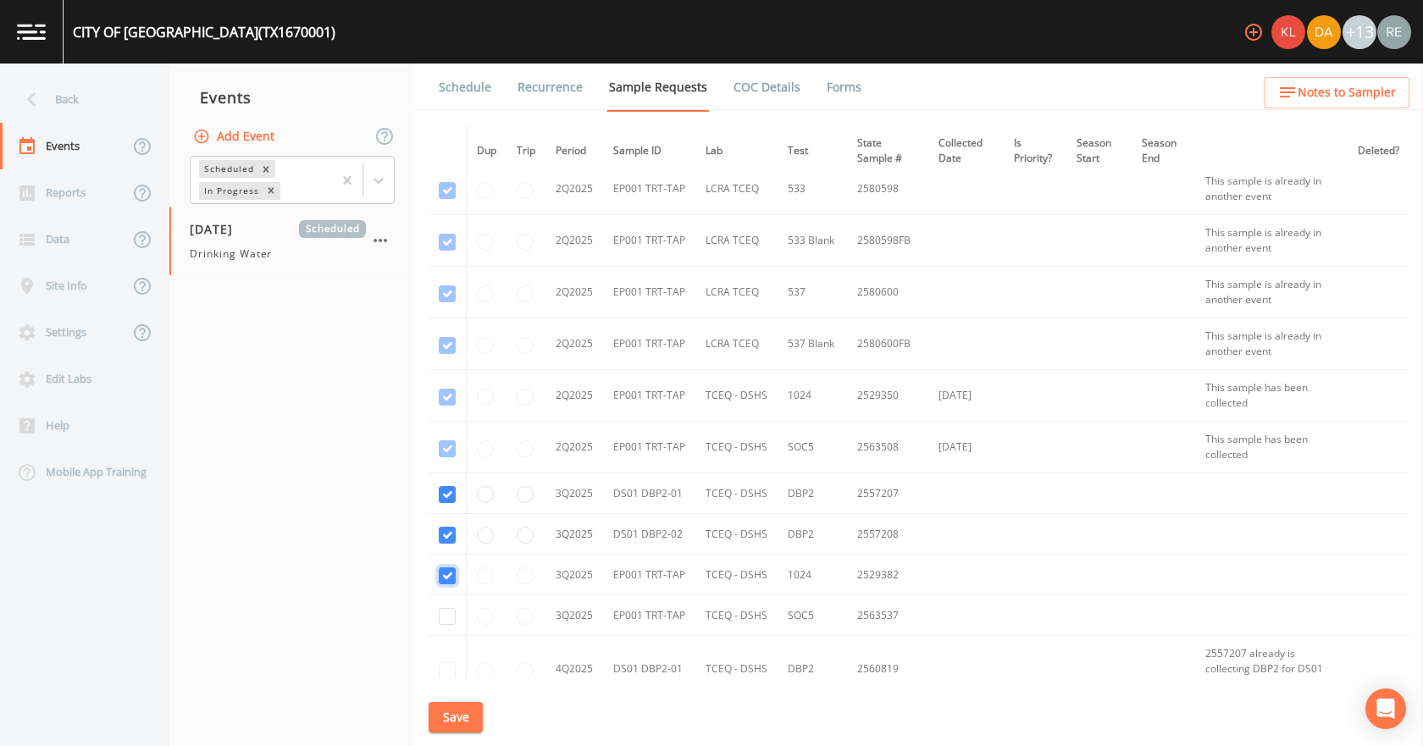
checkbox input "true"
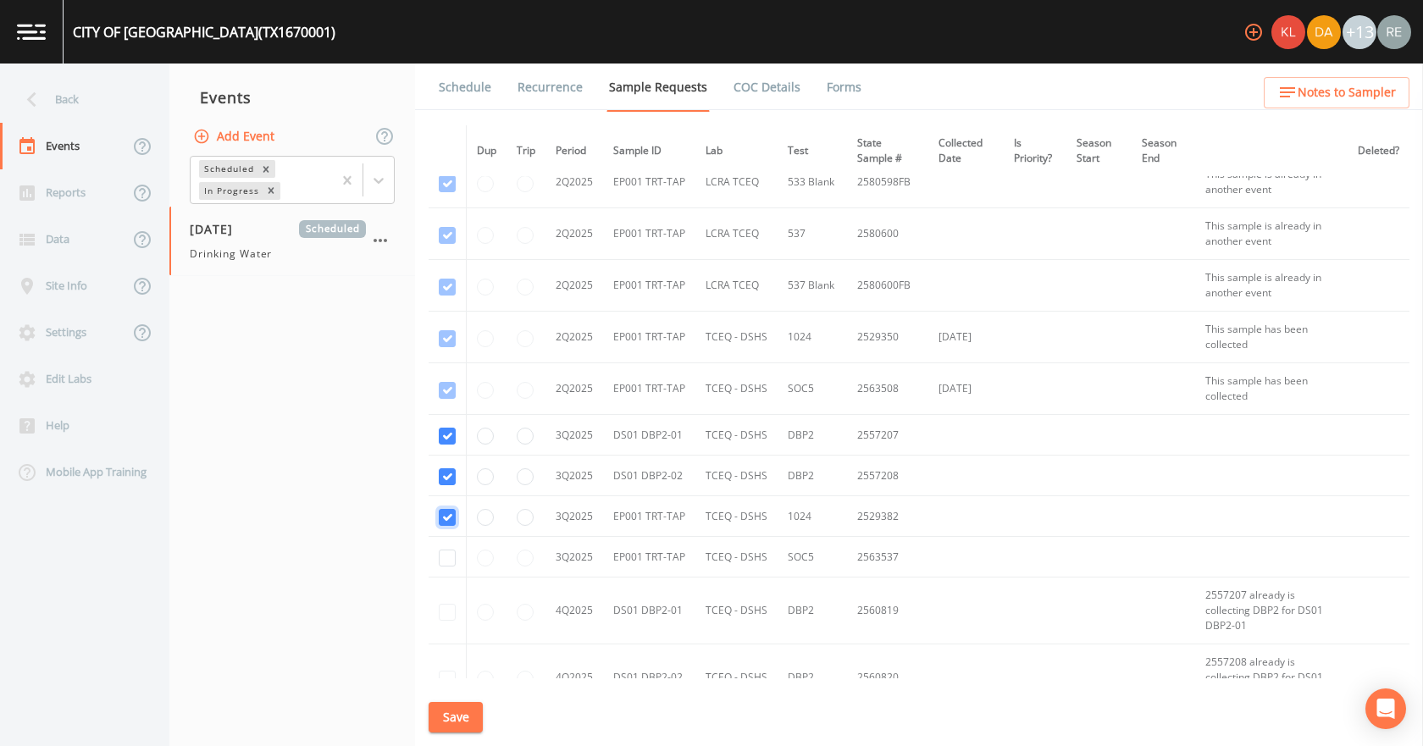
scroll to position [2372, 0]
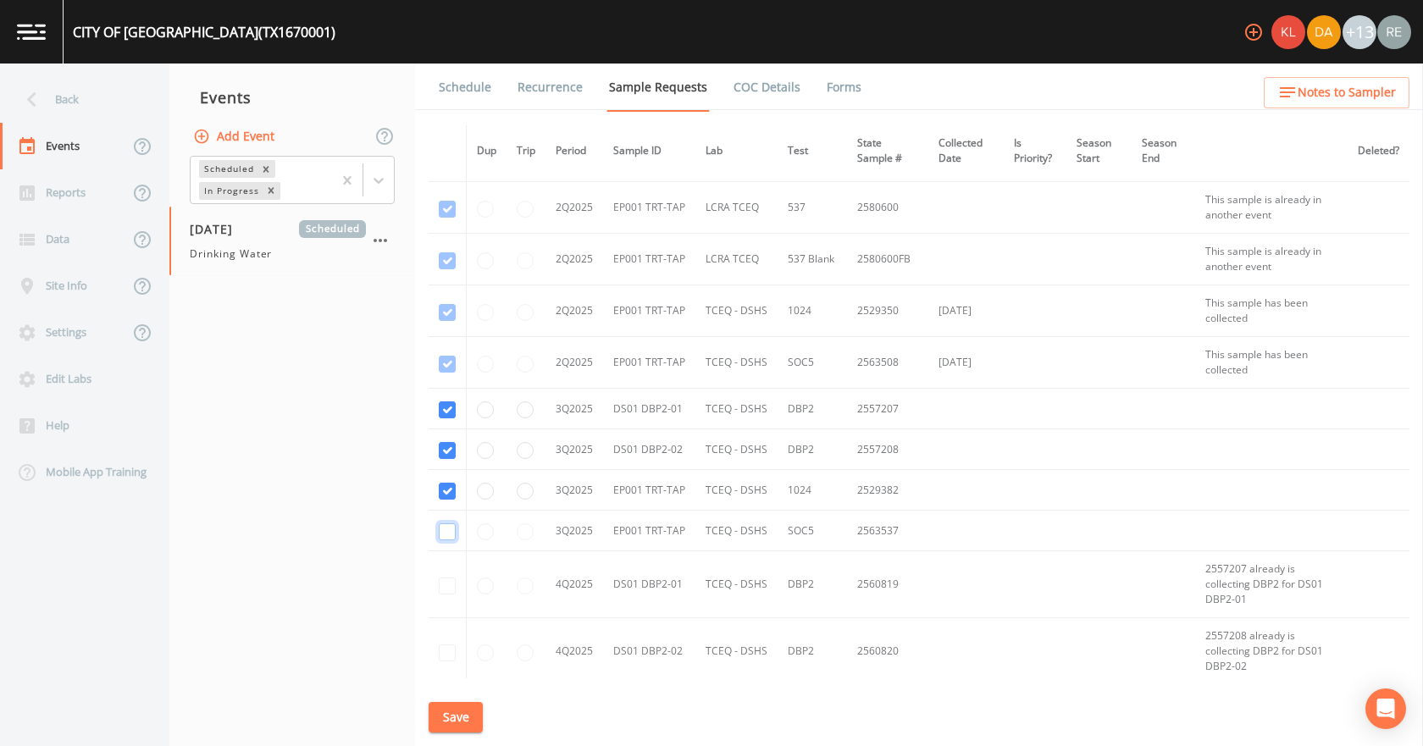
click at [448, 529] on input "checkbox" at bounding box center [447, 531] width 17 height 17
checkbox input "true"
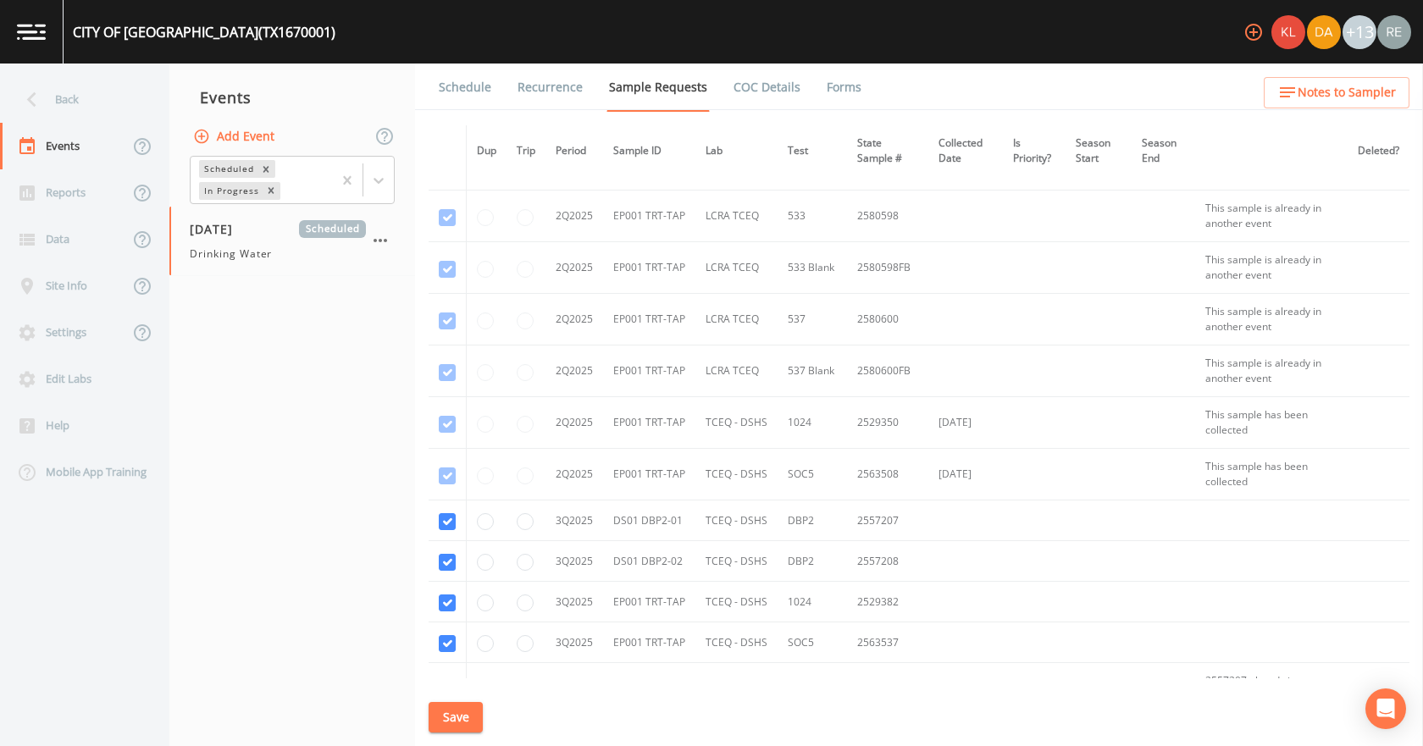
scroll to position [2287, 0]
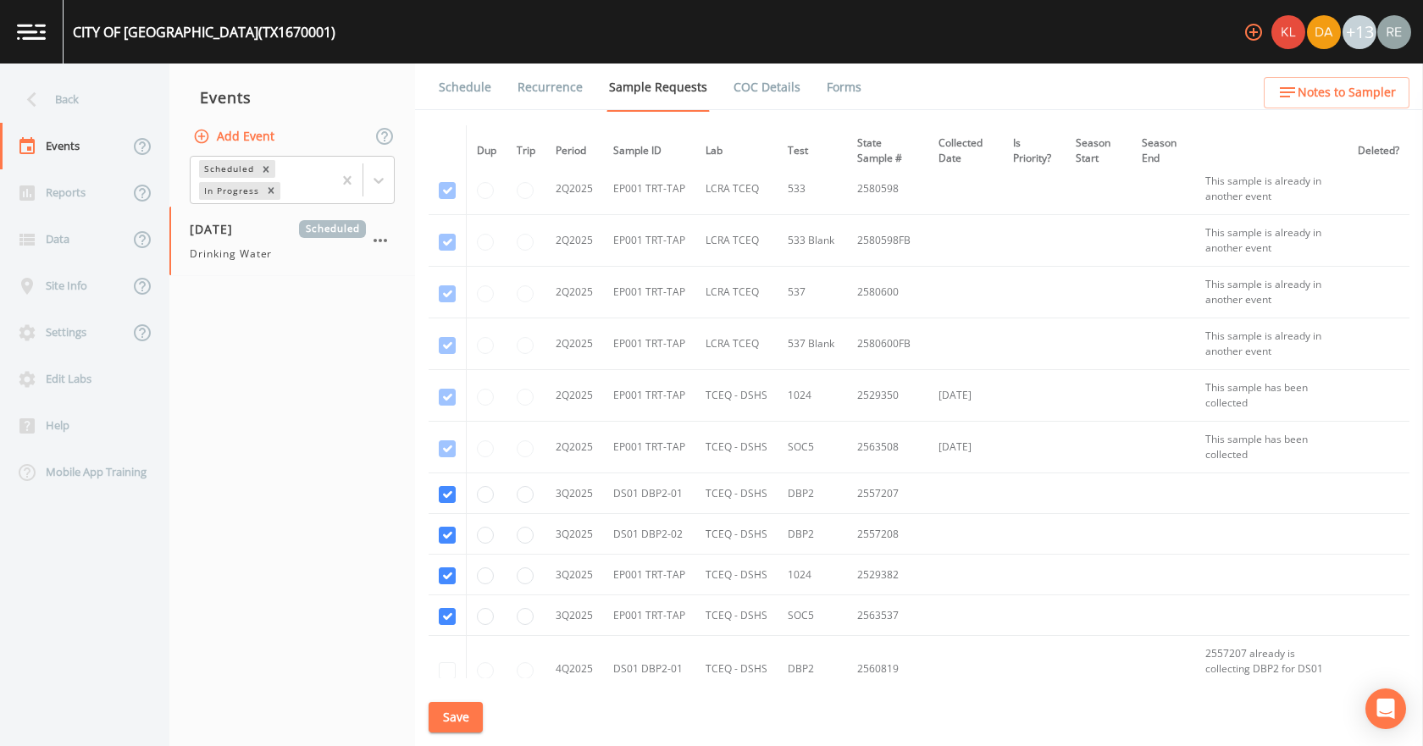
click at [462, 721] on button "Save" at bounding box center [456, 717] width 54 height 31
click at [482, 86] on link "Schedule" at bounding box center [465, 87] width 58 height 47
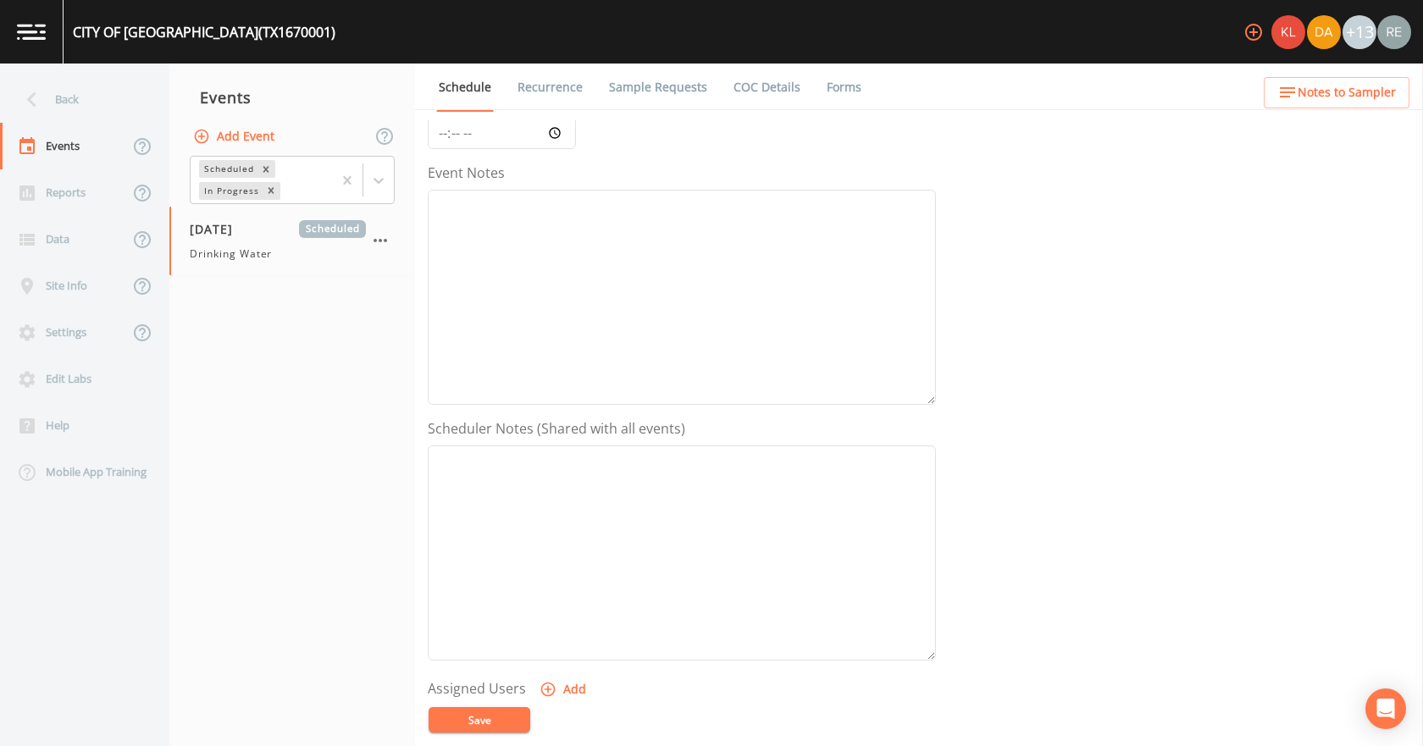
scroll to position [339, 0]
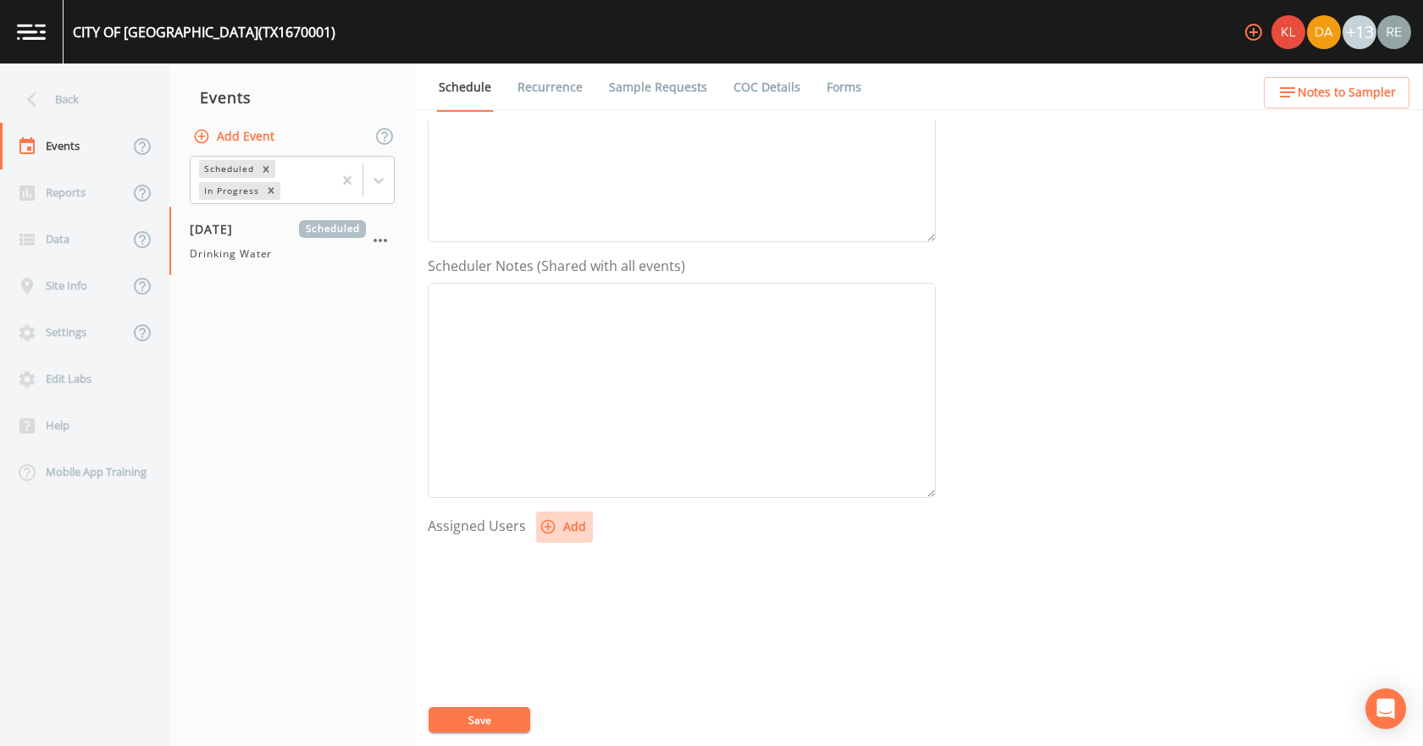
click at [569, 527] on button "Add" at bounding box center [564, 527] width 57 height 31
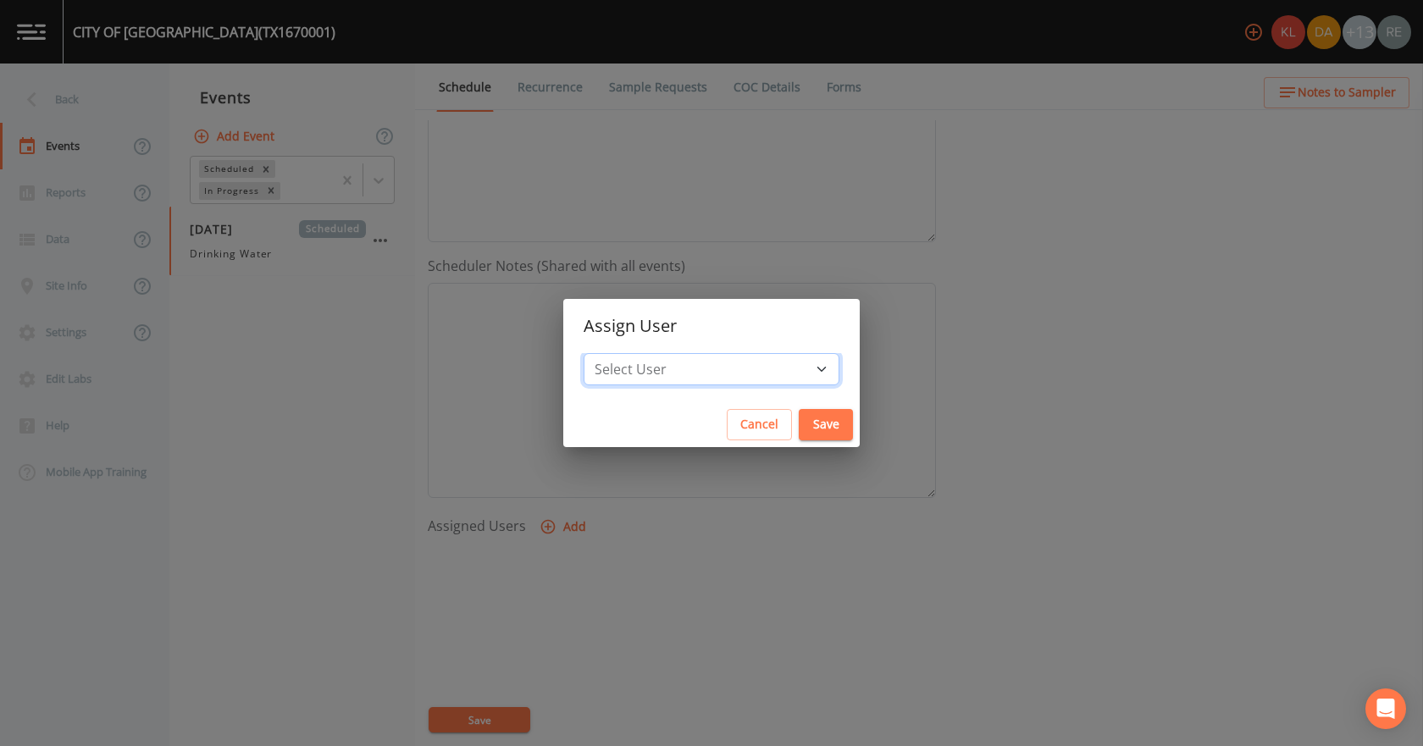
click at [668, 368] on select "Select User [PERSON_NAME] [PERSON_NAME] [PERSON_NAME] [PERSON_NAME] [PERSON_NAM…" at bounding box center [712, 369] width 256 height 32
select select "cda467bf-2385-465e-b0d0-2ef008f7967e"
click at [637, 353] on select "Select User [PERSON_NAME] [PERSON_NAME] [PERSON_NAME] [PERSON_NAME] [PERSON_NAM…" at bounding box center [712, 369] width 256 height 32
drag, startPoint x: 779, startPoint y: 420, endPoint x: 769, endPoint y: 436, distance: 19.0
click at [799, 429] on button "Save" at bounding box center [826, 424] width 54 height 31
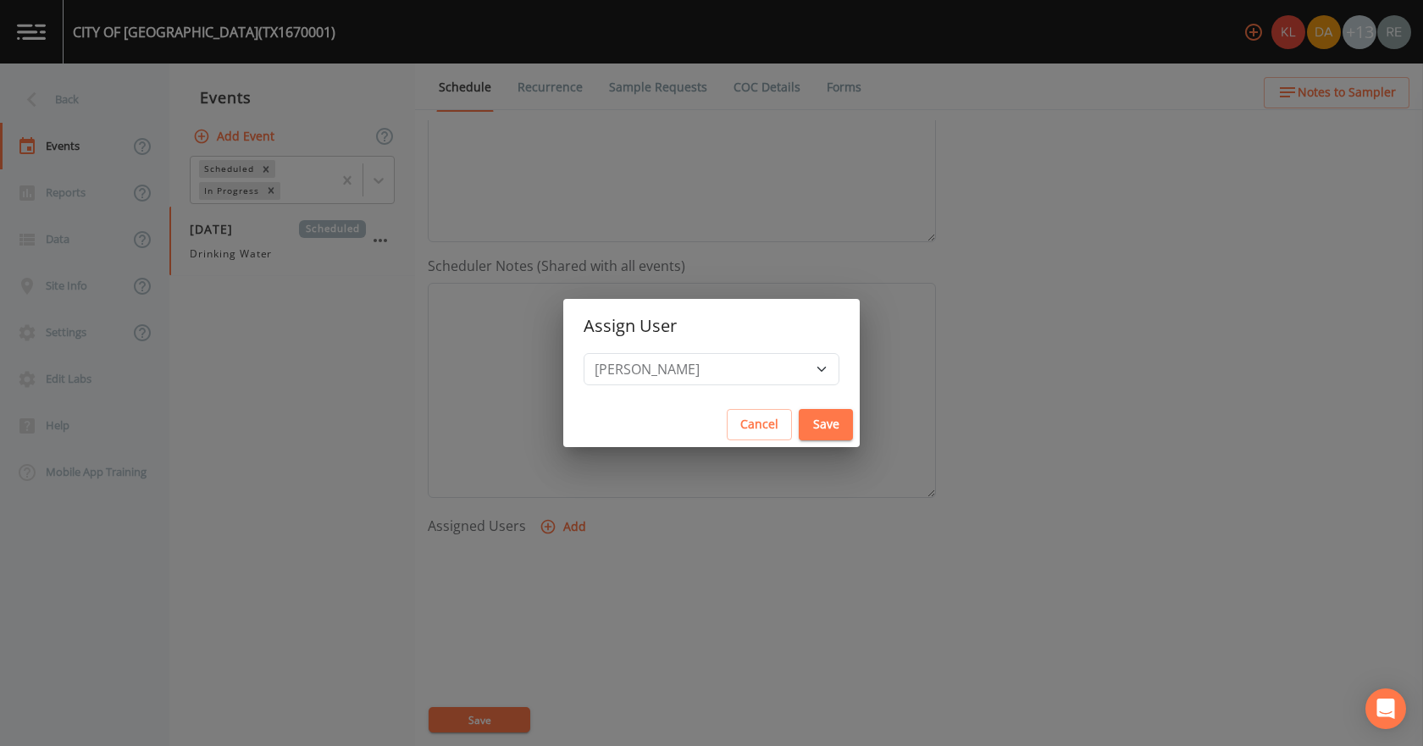
select select
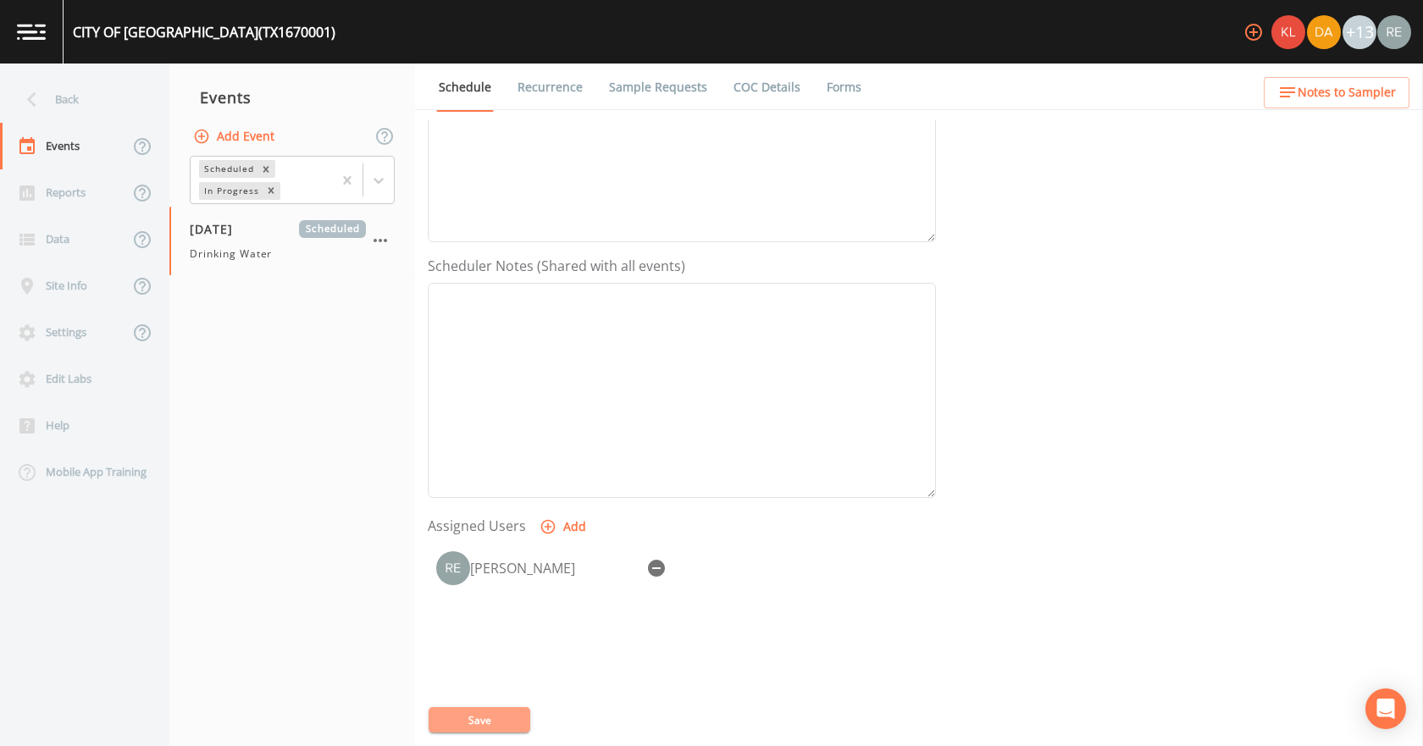
click at [485, 720] on button "Save" at bounding box center [480, 719] width 102 height 25
click at [657, 88] on link "Sample Requests" at bounding box center [657, 87] width 103 height 47
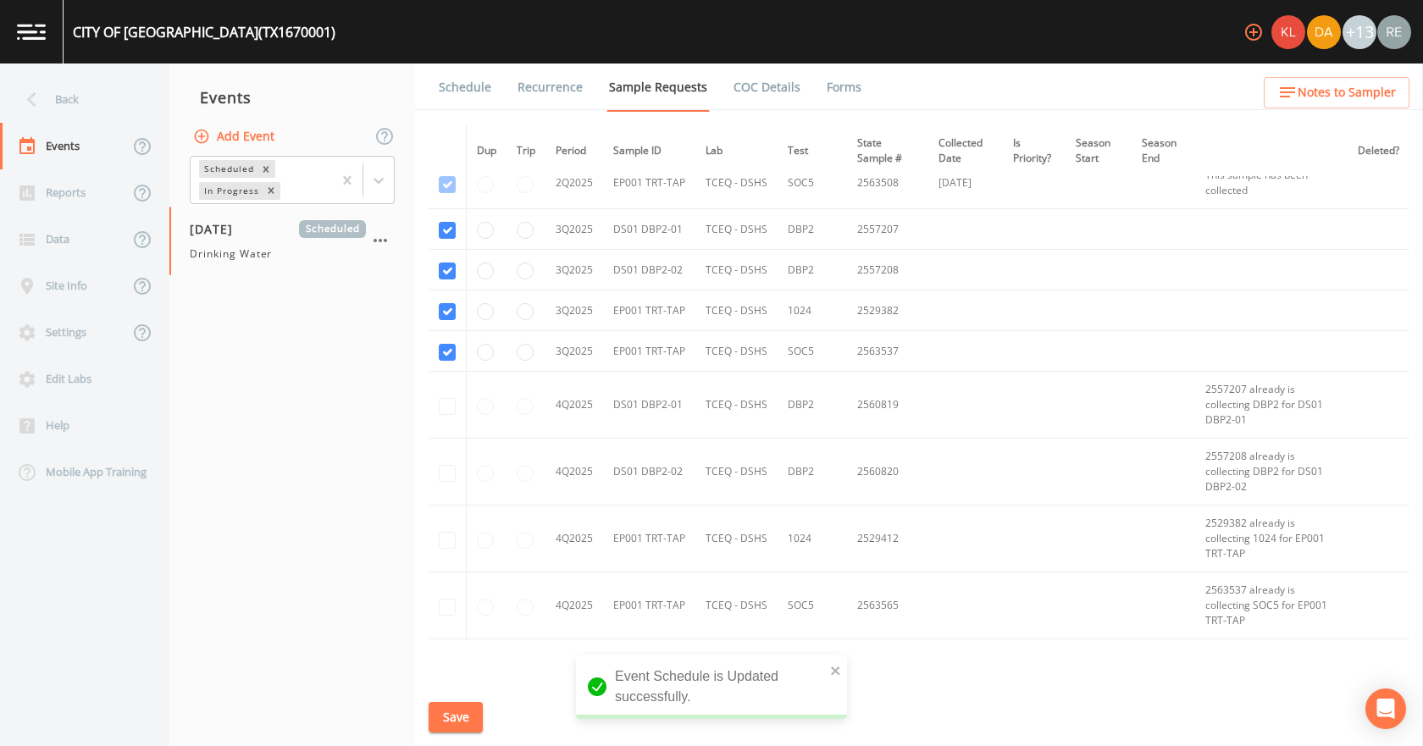
scroll to position [2479, 0]
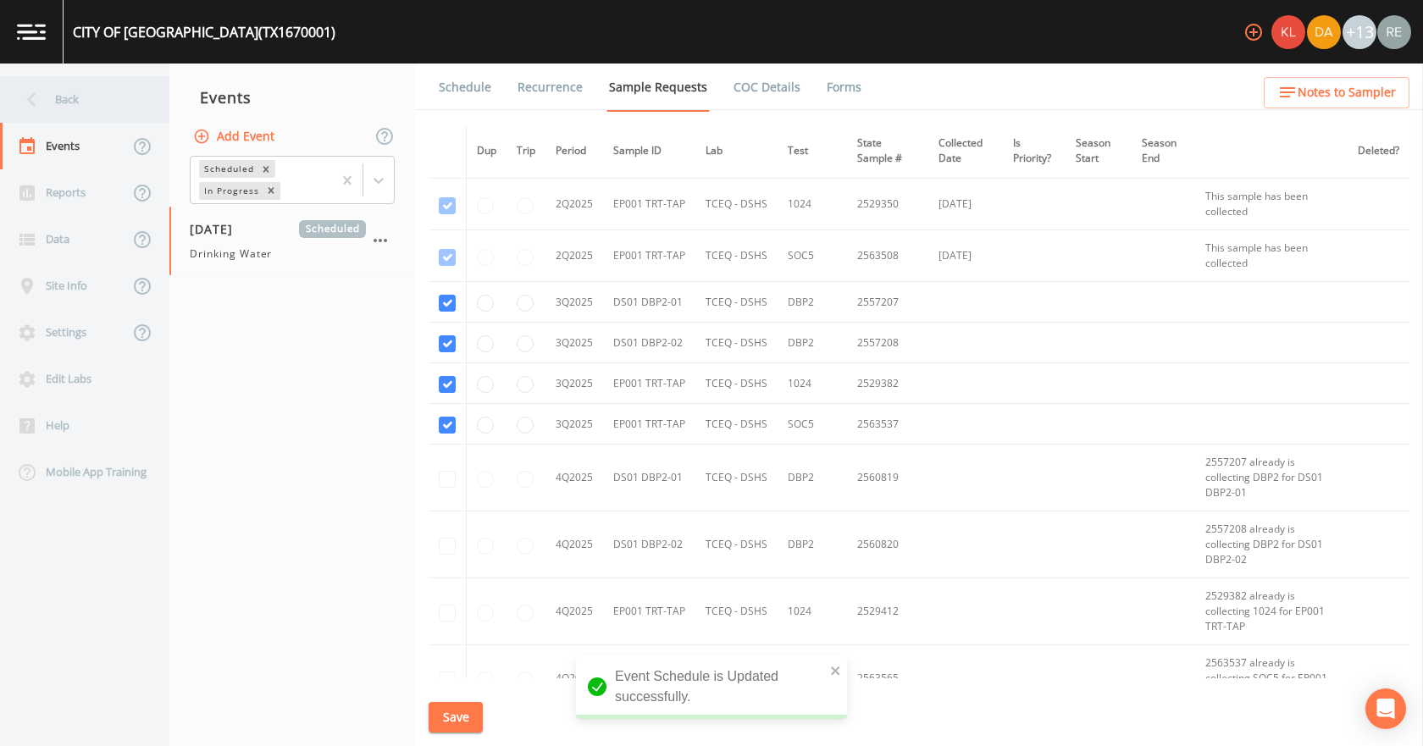
click at [84, 115] on div "Back" at bounding box center [76, 99] width 152 height 47
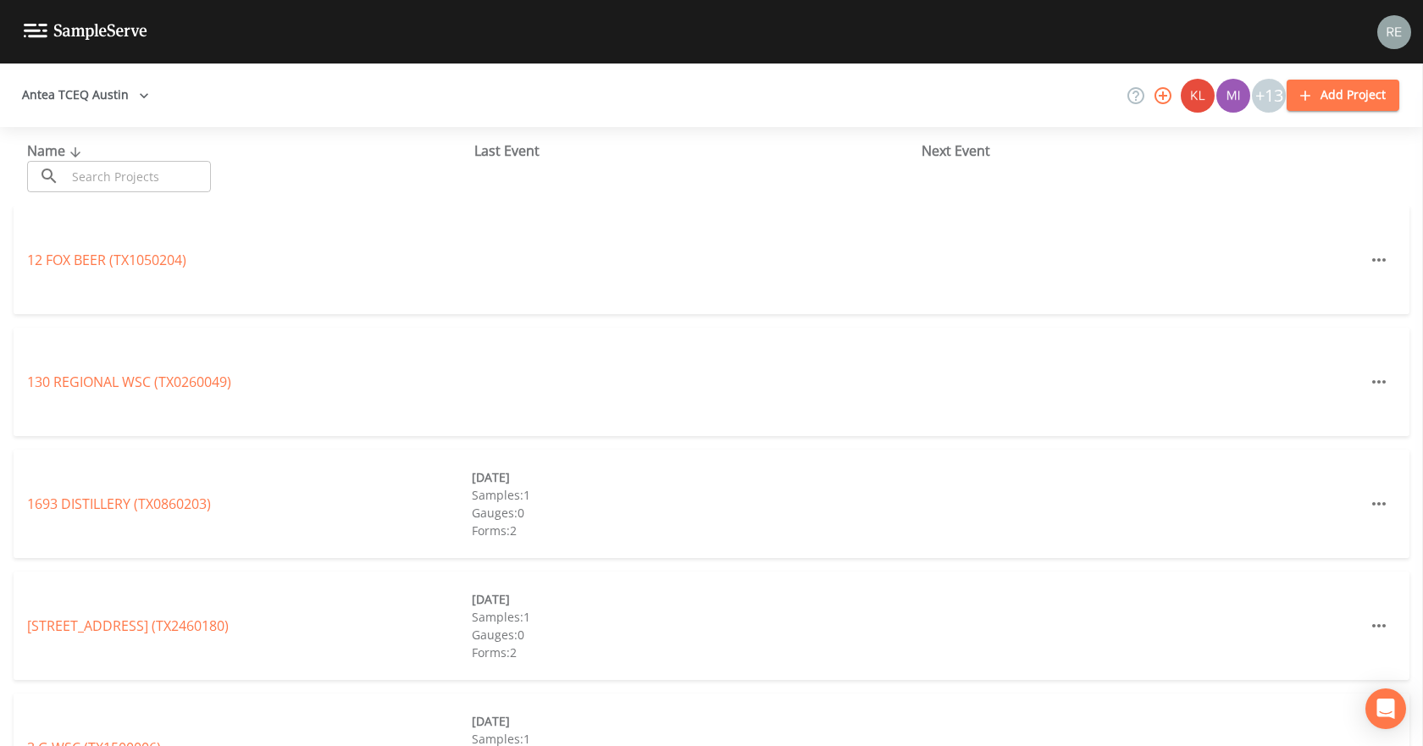
click at [83, 182] on input "text" at bounding box center [138, 176] width 145 height 31
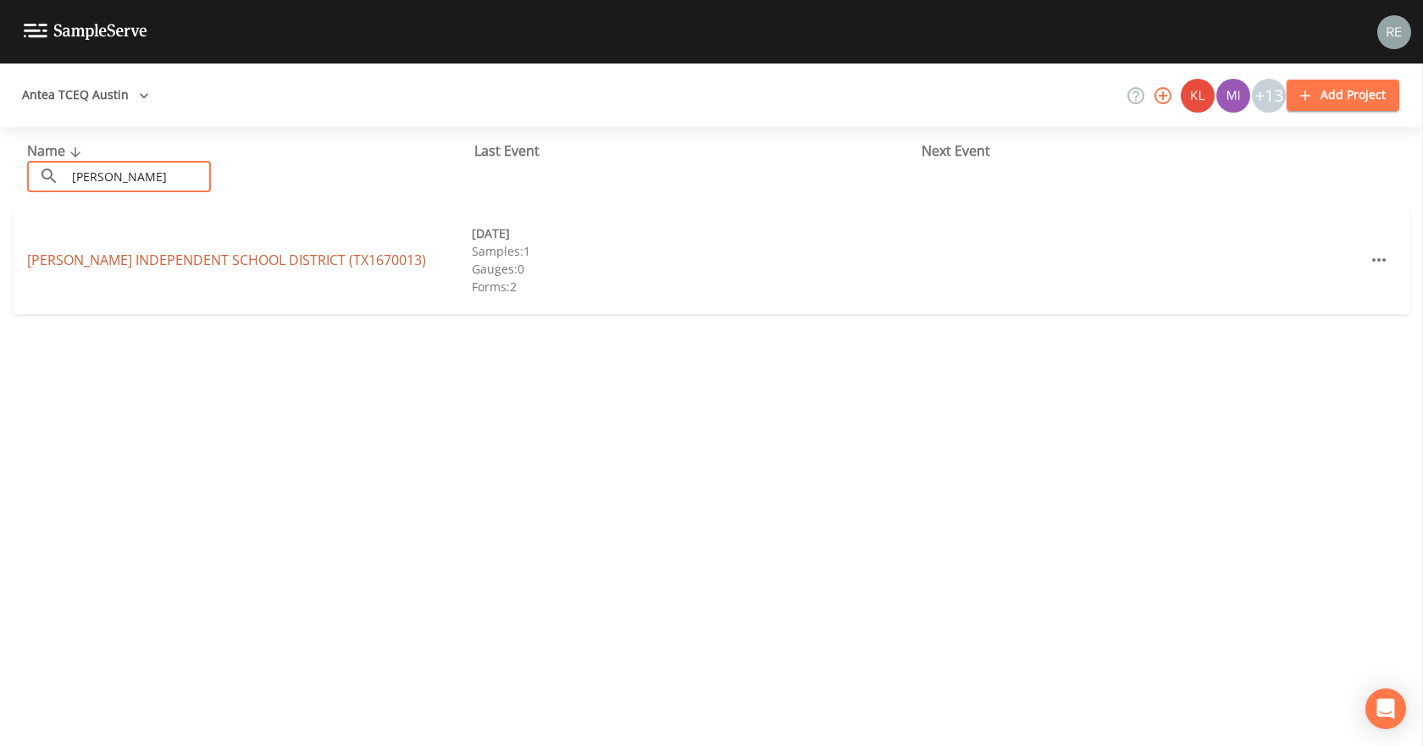
type input "[PERSON_NAME]"
click at [91, 253] on link "[PERSON_NAME][GEOGRAPHIC_DATA] (TX1670013)" at bounding box center [226, 260] width 399 height 19
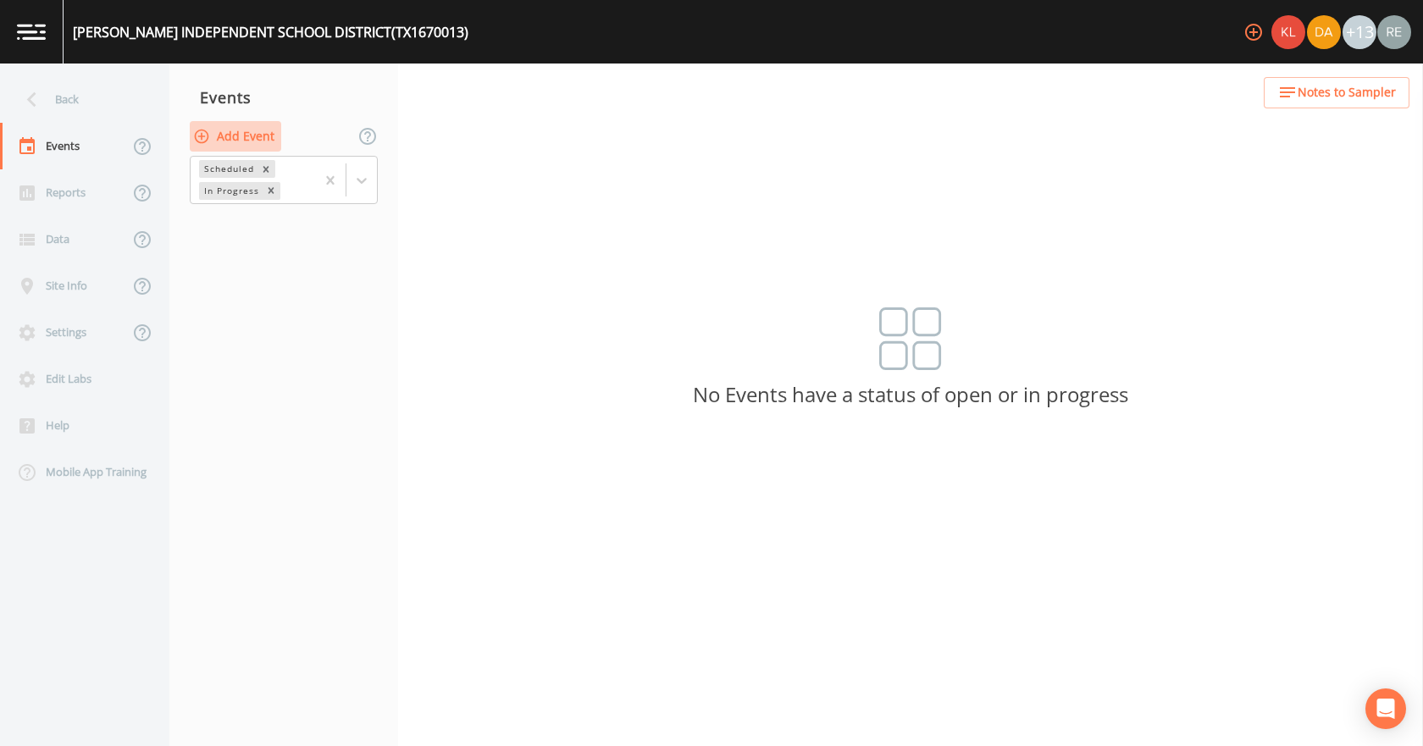
click at [235, 138] on button "Add Event" at bounding box center [235, 136] width 91 height 31
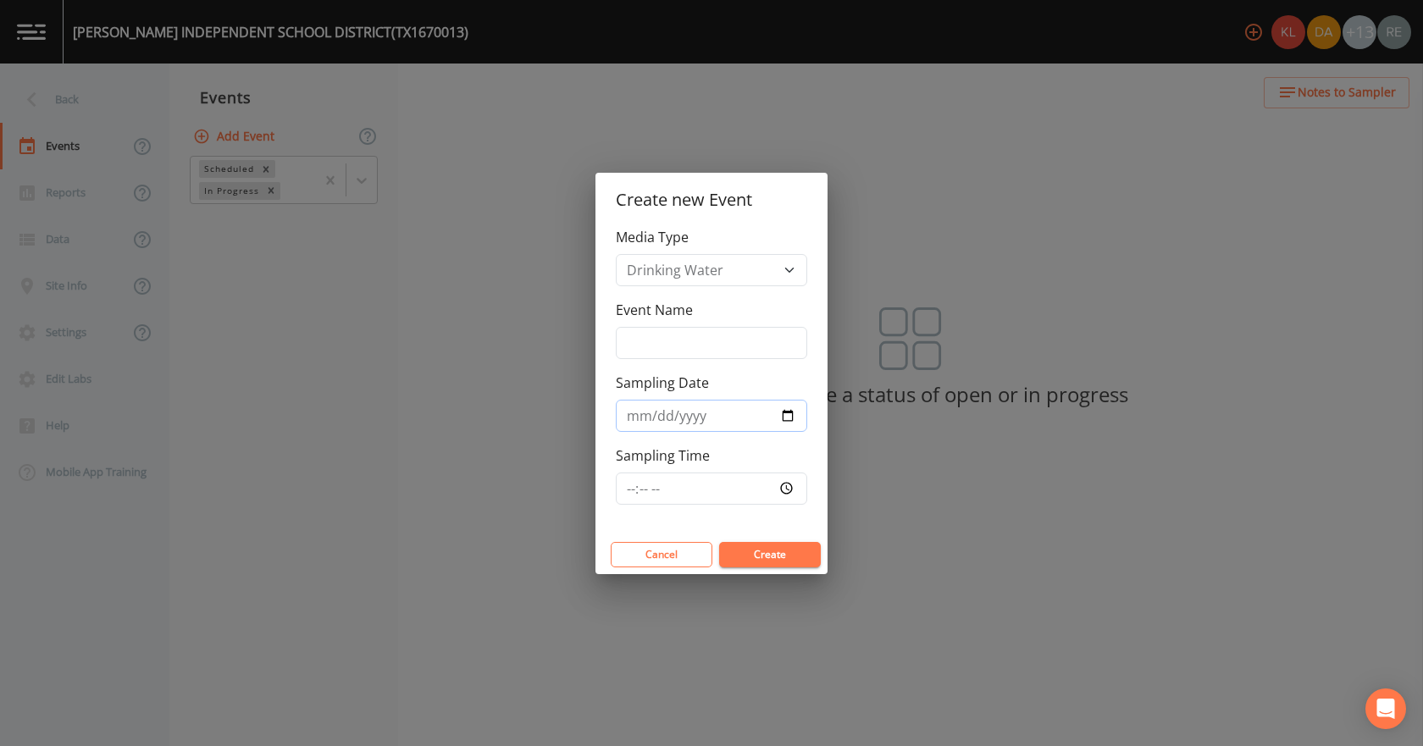
click at [784, 413] on input "Sampling Date" at bounding box center [711, 416] width 191 height 32
type input "[DATE]"
click at [771, 546] on button "Create" at bounding box center [770, 554] width 102 height 25
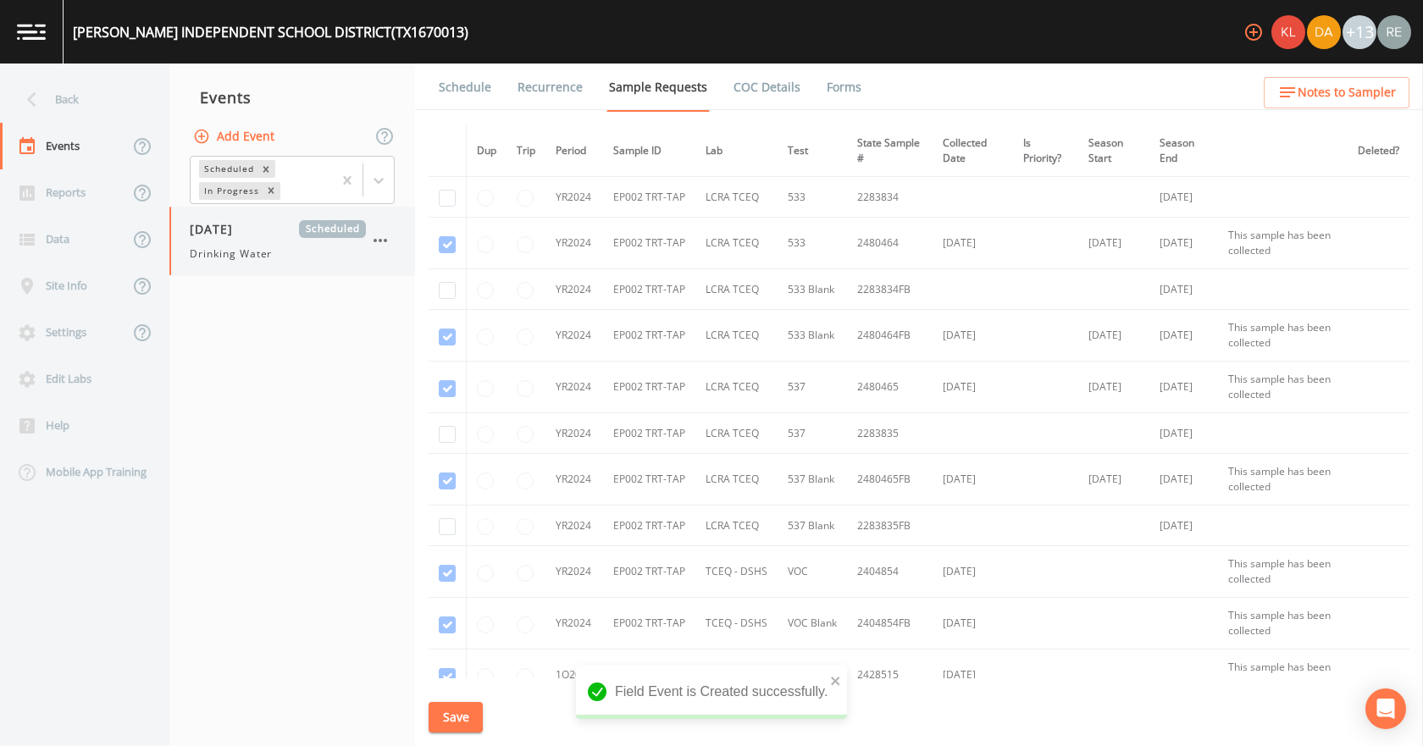
click at [238, 242] on div "[DATE] Scheduled Drinking Water" at bounding box center [278, 241] width 176 height 42
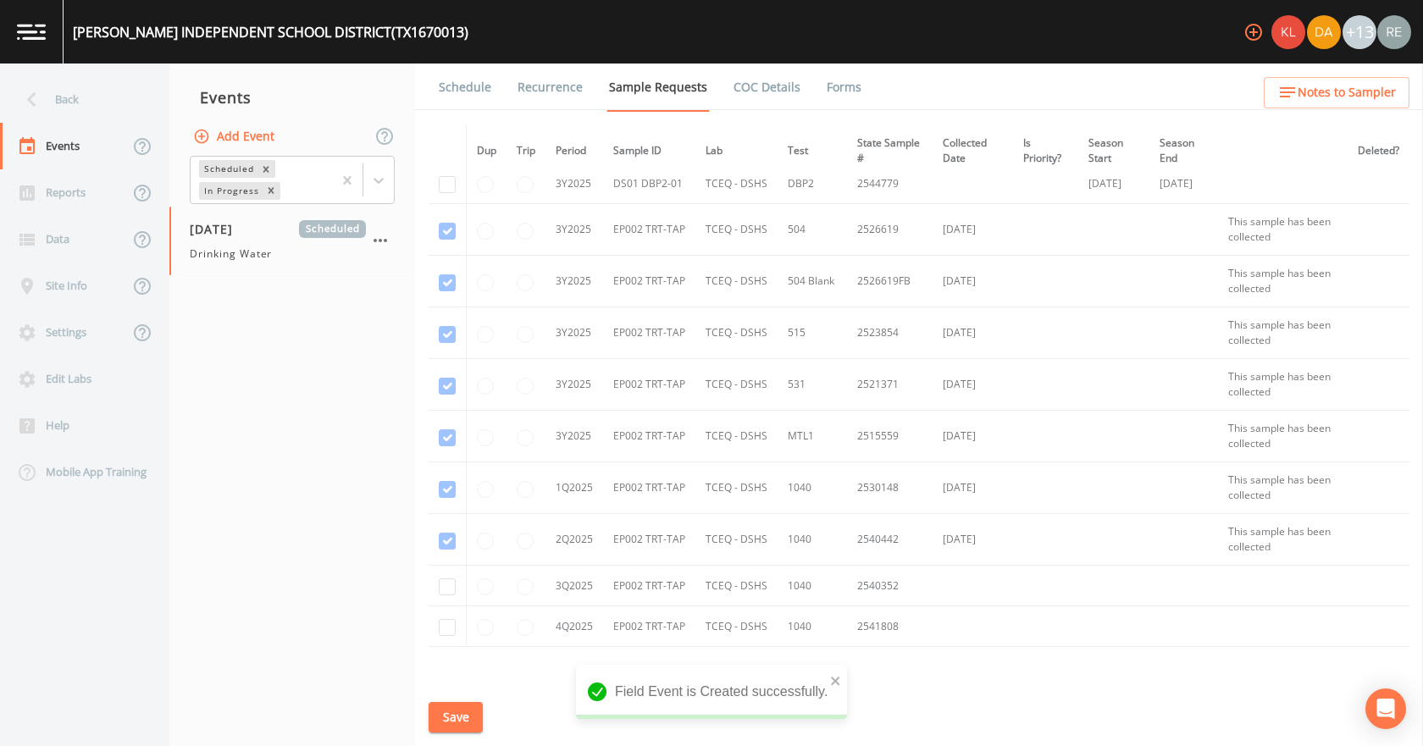
scroll to position [900, 0]
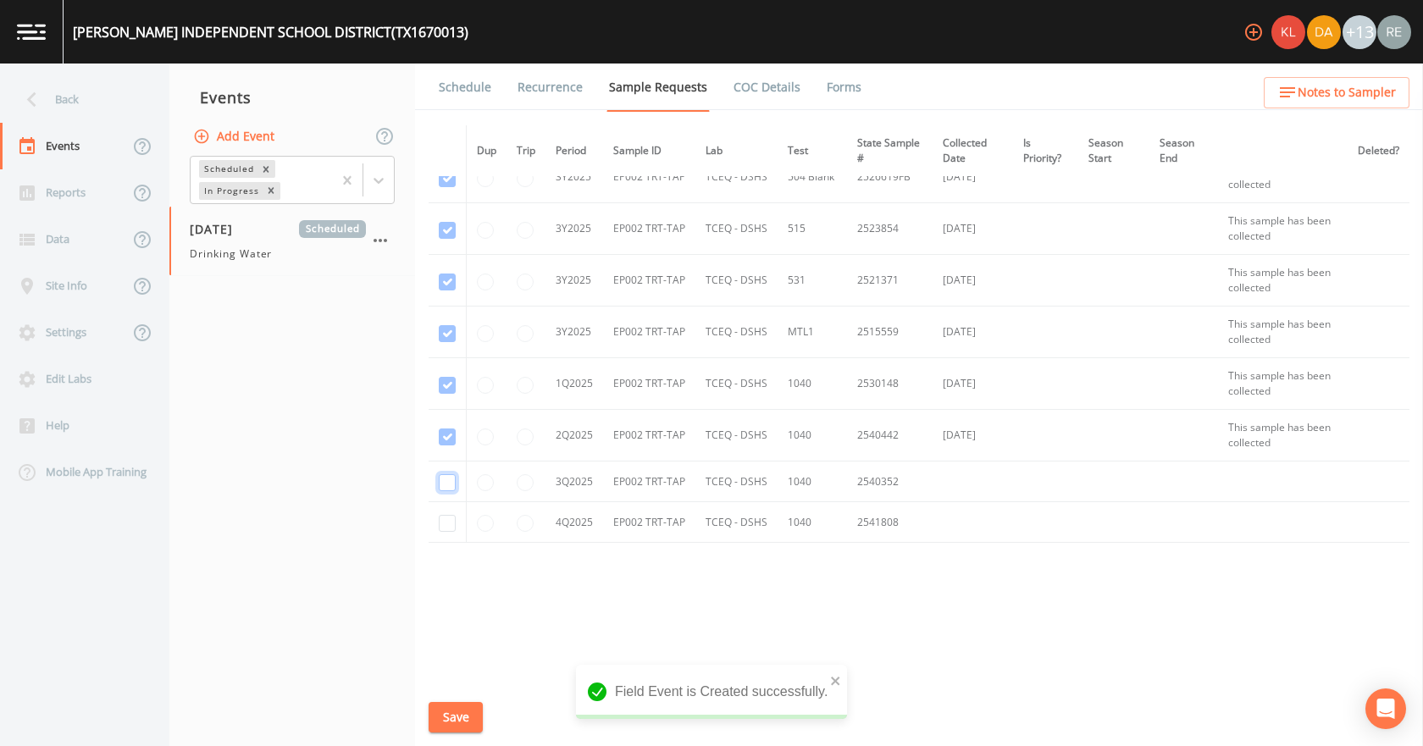
click at [440, 487] on input "checkbox" at bounding box center [447, 482] width 17 height 17
checkbox input "true"
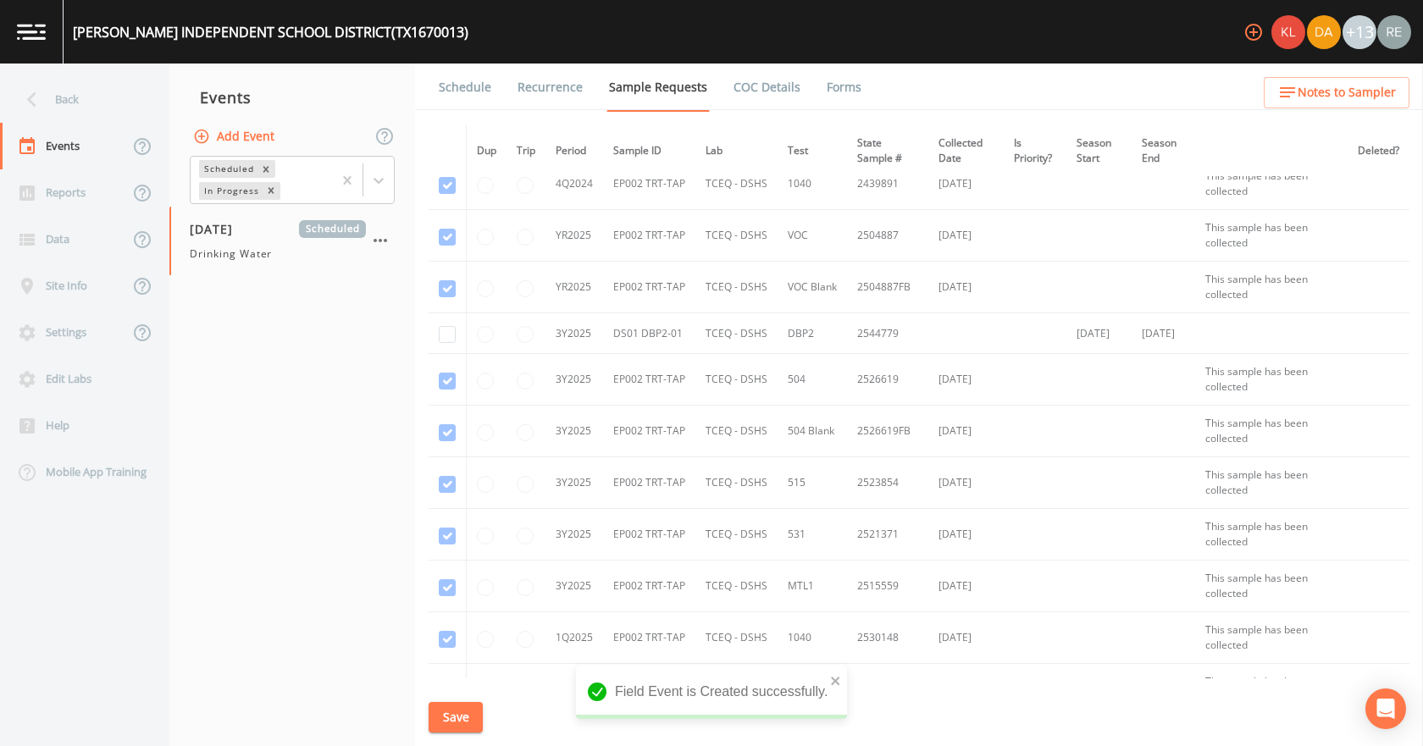
scroll to position [562, 0]
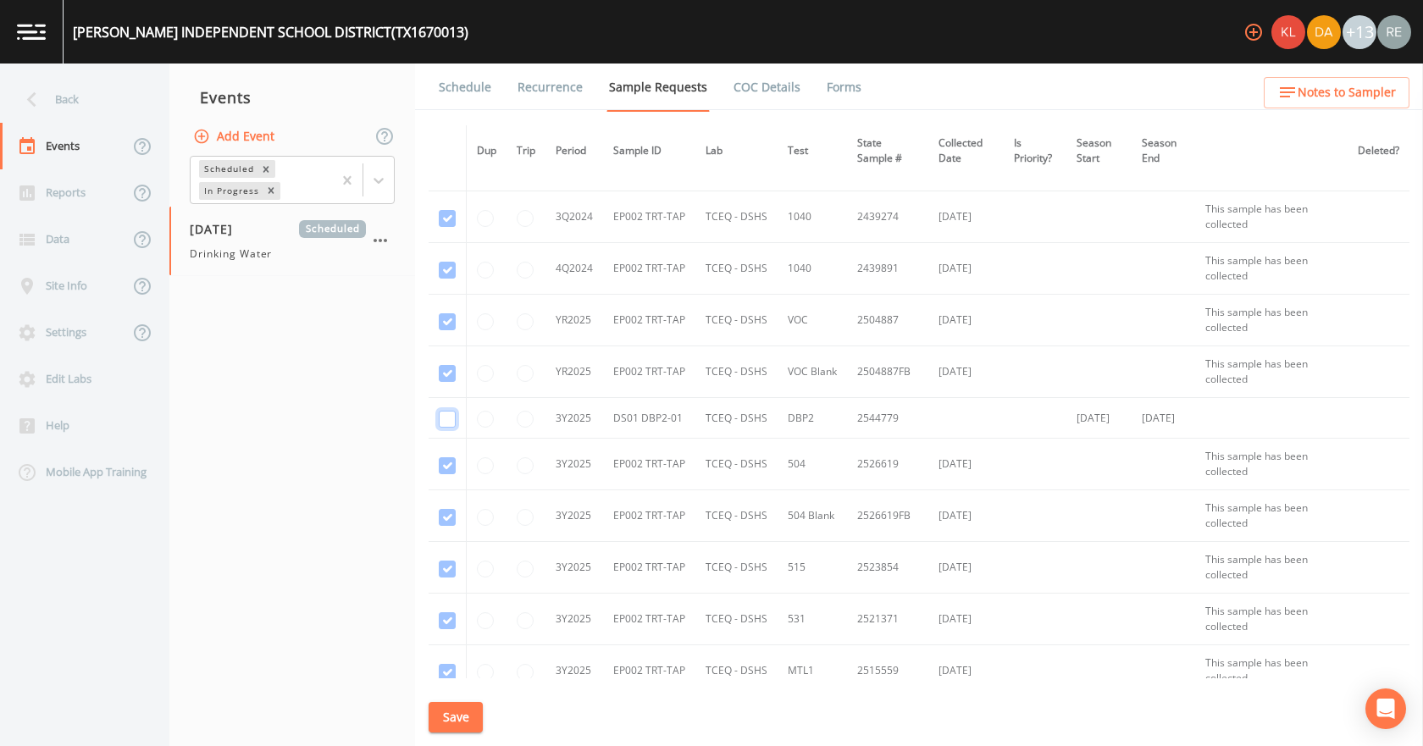
click at [446, 419] on input "checkbox" at bounding box center [447, 419] width 17 height 17
checkbox input "true"
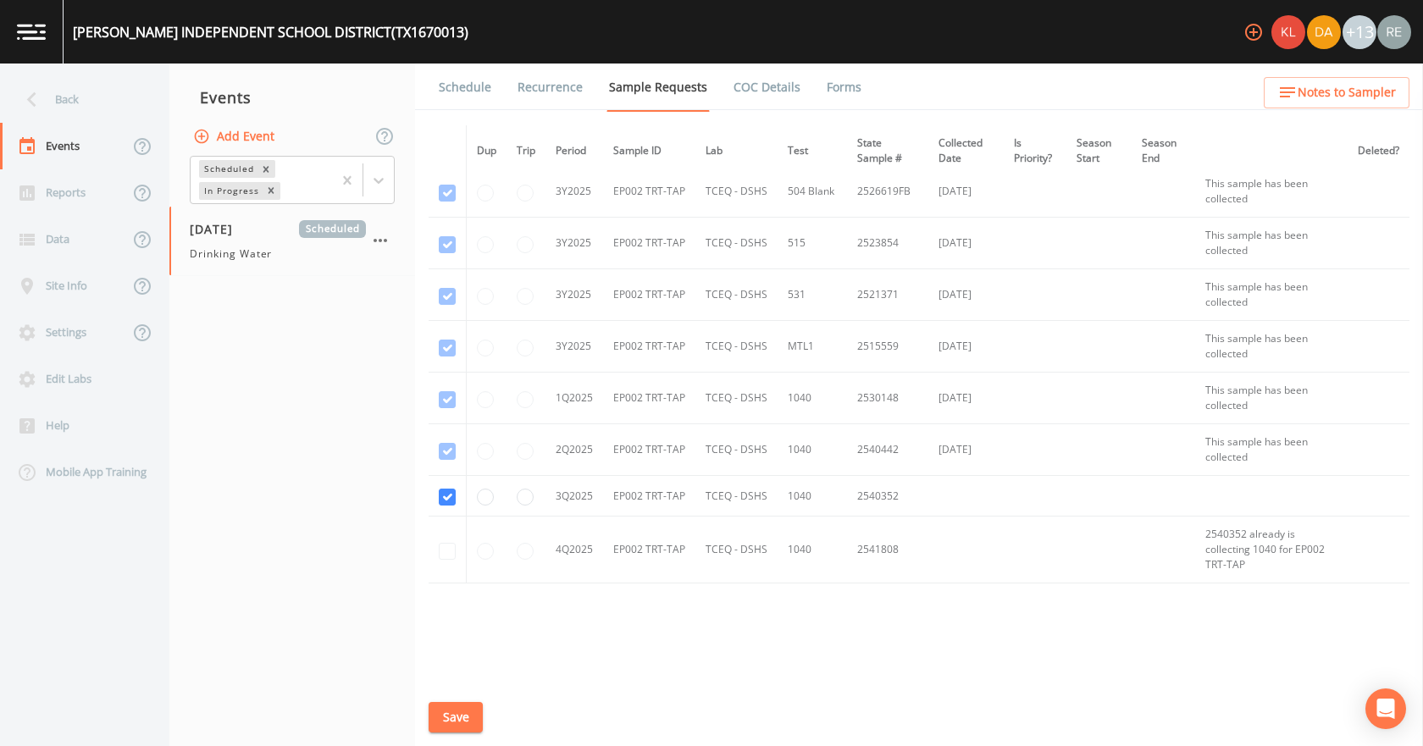
scroll to position [900, 0]
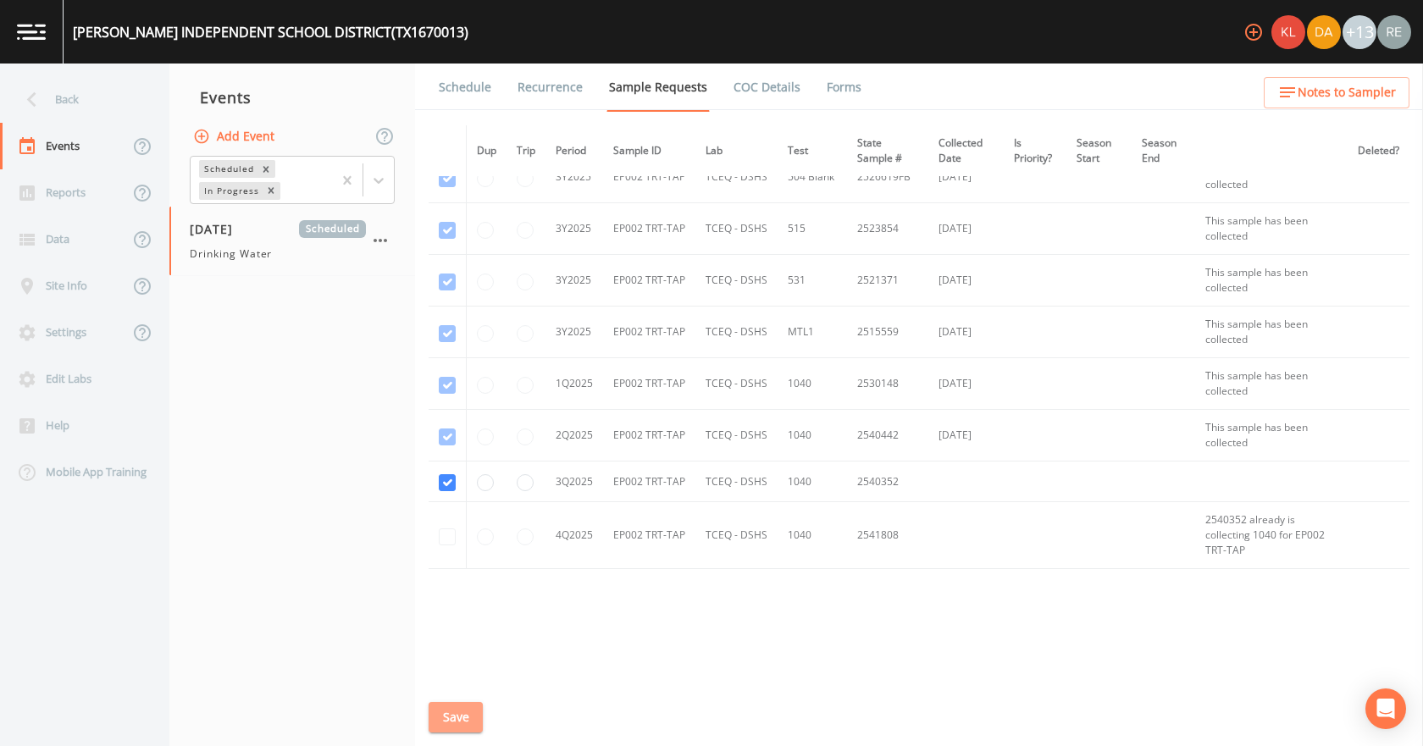
click at [461, 711] on button "Save" at bounding box center [456, 717] width 54 height 31
click at [481, 91] on link "Schedule" at bounding box center [465, 87] width 58 height 47
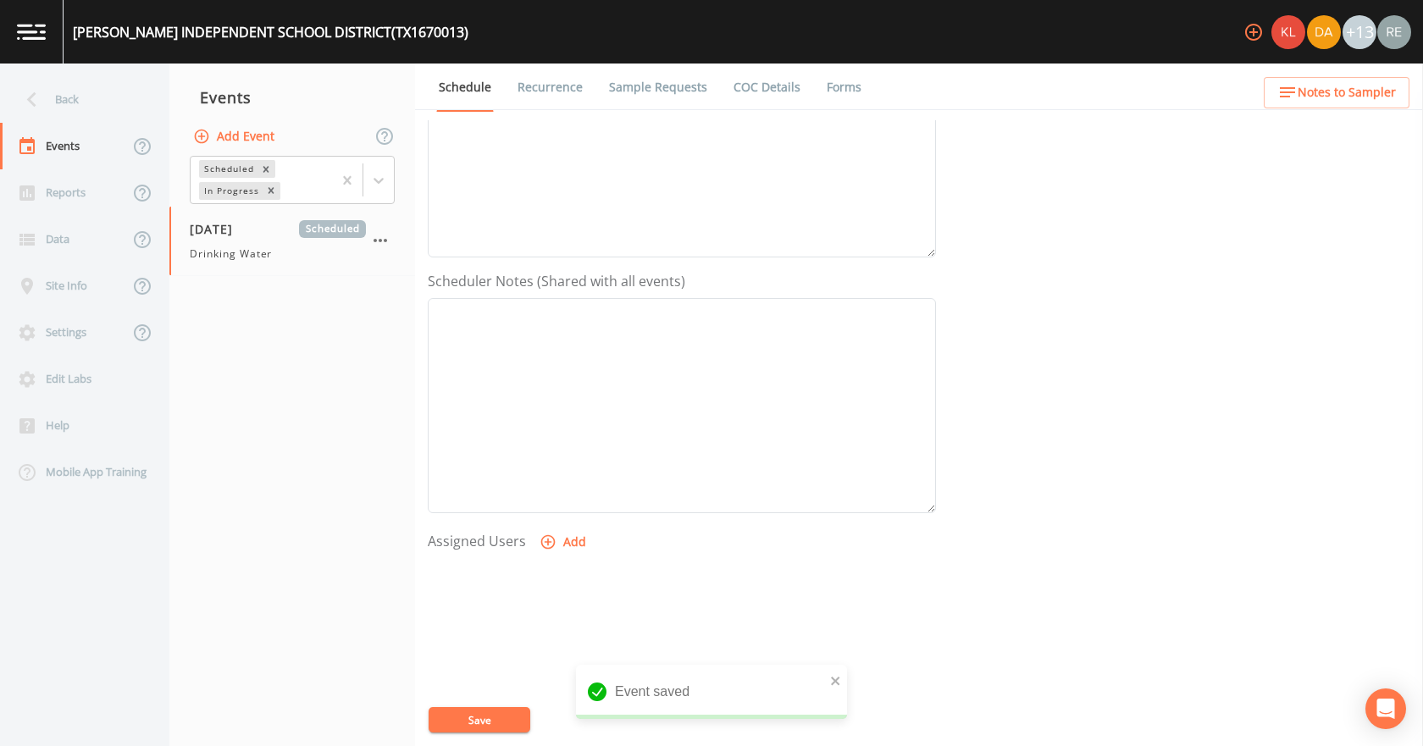
scroll to position [339, 0]
click at [577, 523] on button "Add" at bounding box center [564, 527] width 57 height 31
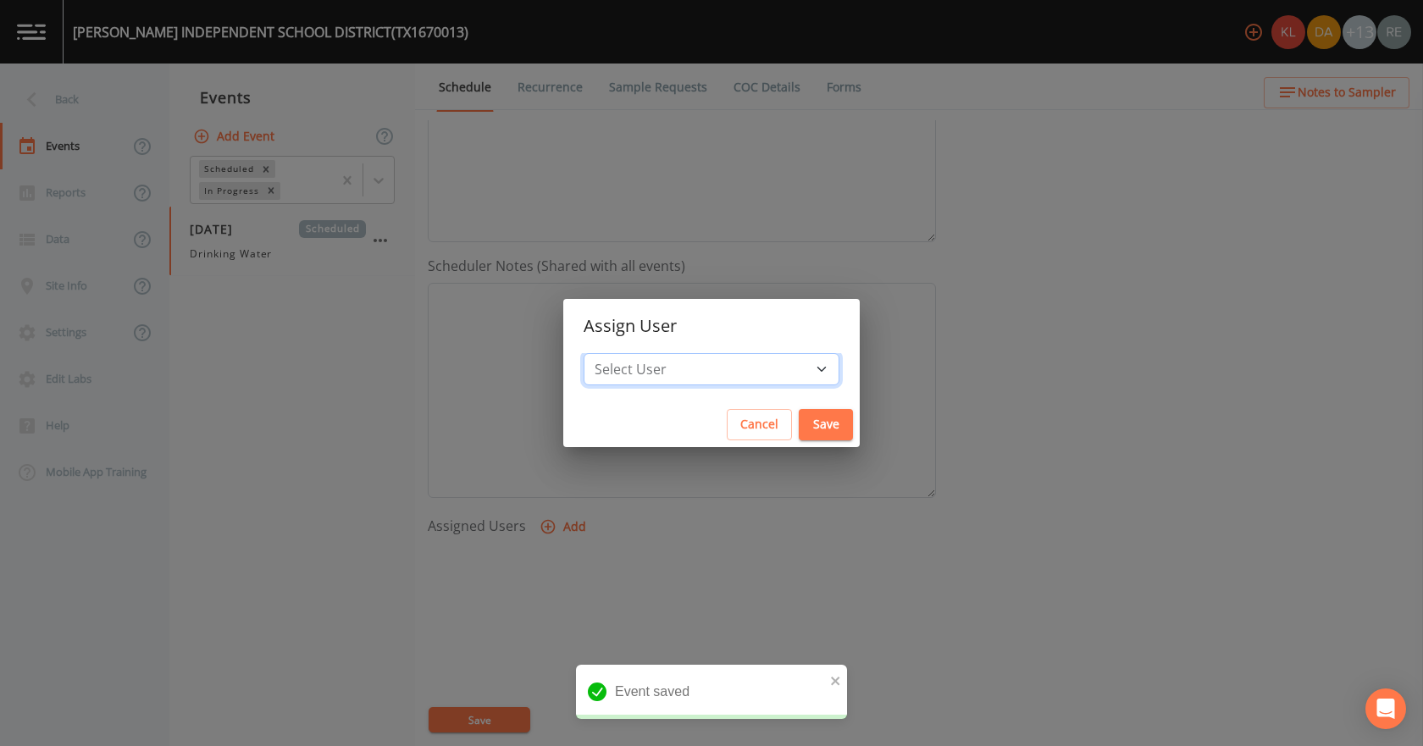
click at [668, 373] on select "Select User [PERSON_NAME] [PERSON_NAME] [PERSON_NAME] [PERSON_NAME] [PERSON_NAM…" at bounding box center [712, 369] width 256 height 32
select select "cda467bf-2385-465e-b0d0-2ef008f7967e"
click at [637, 353] on select "Select User [PERSON_NAME] [PERSON_NAME] [PERSON_NAME] [PERSON_NAME] [PERSON_NAM…" at bounding box center [712, 369] width 256 height 32
click at [799, 413] on button "Save" at bounding box center [826, 424] width 54 height 31
select select
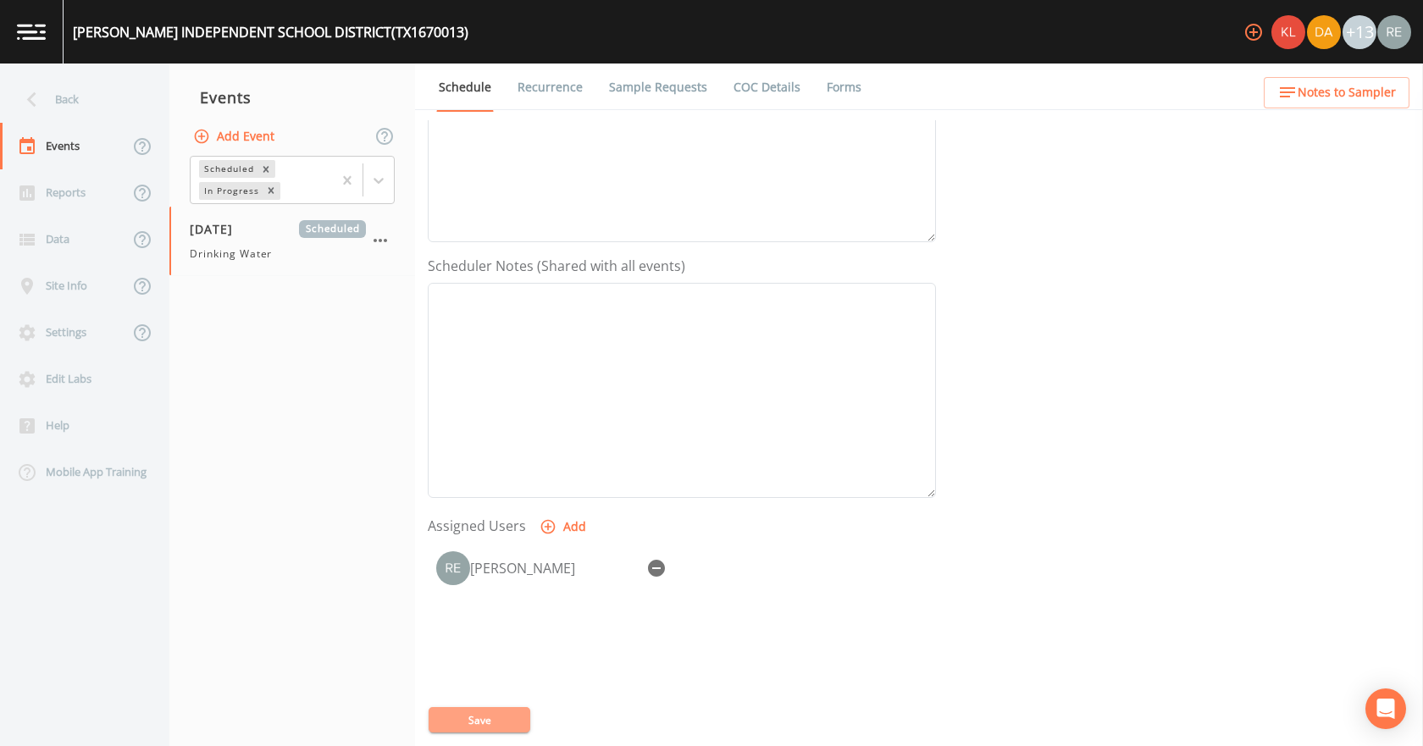
click at [494, 714] on button "Save" at bounding box center [480, 719] width 102 height 25
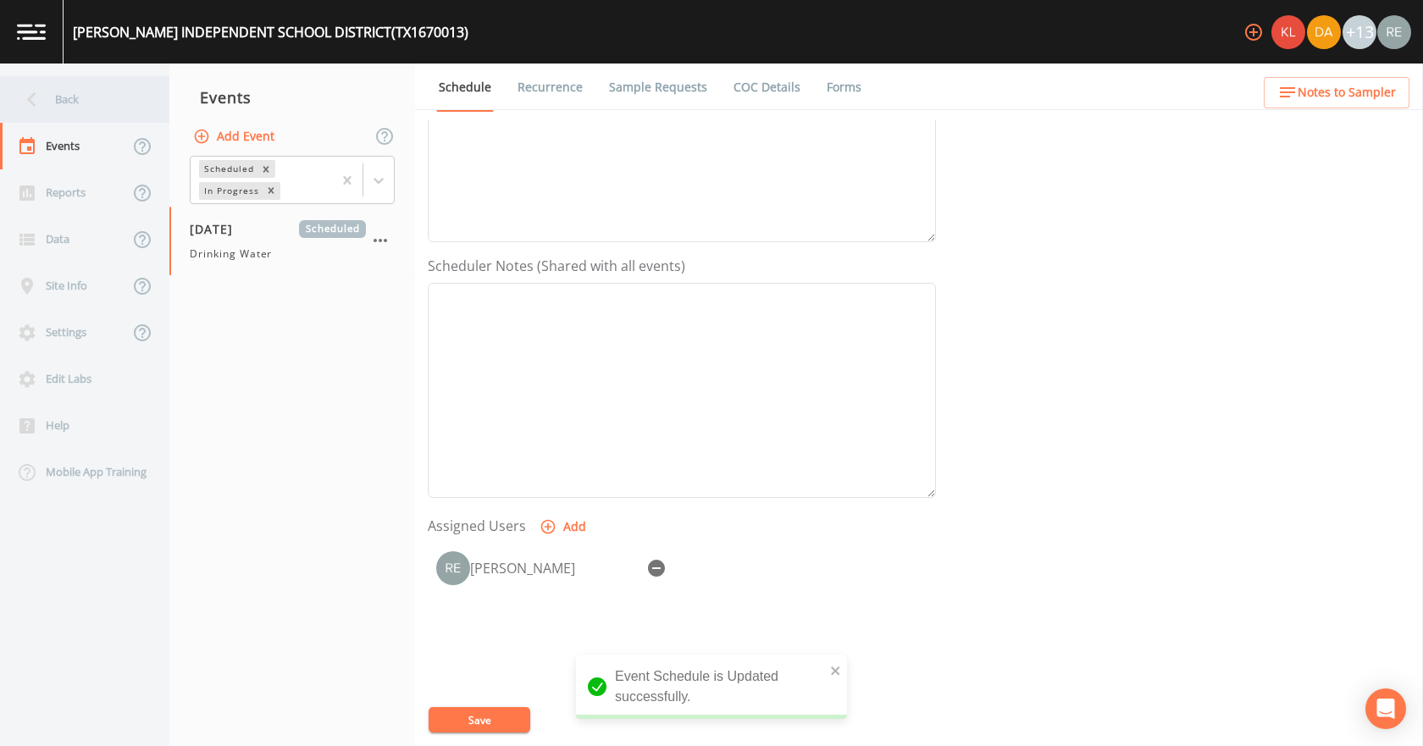
click at [74, 88] on div "Back" at bounding box center [76, 99] width 152 height 47
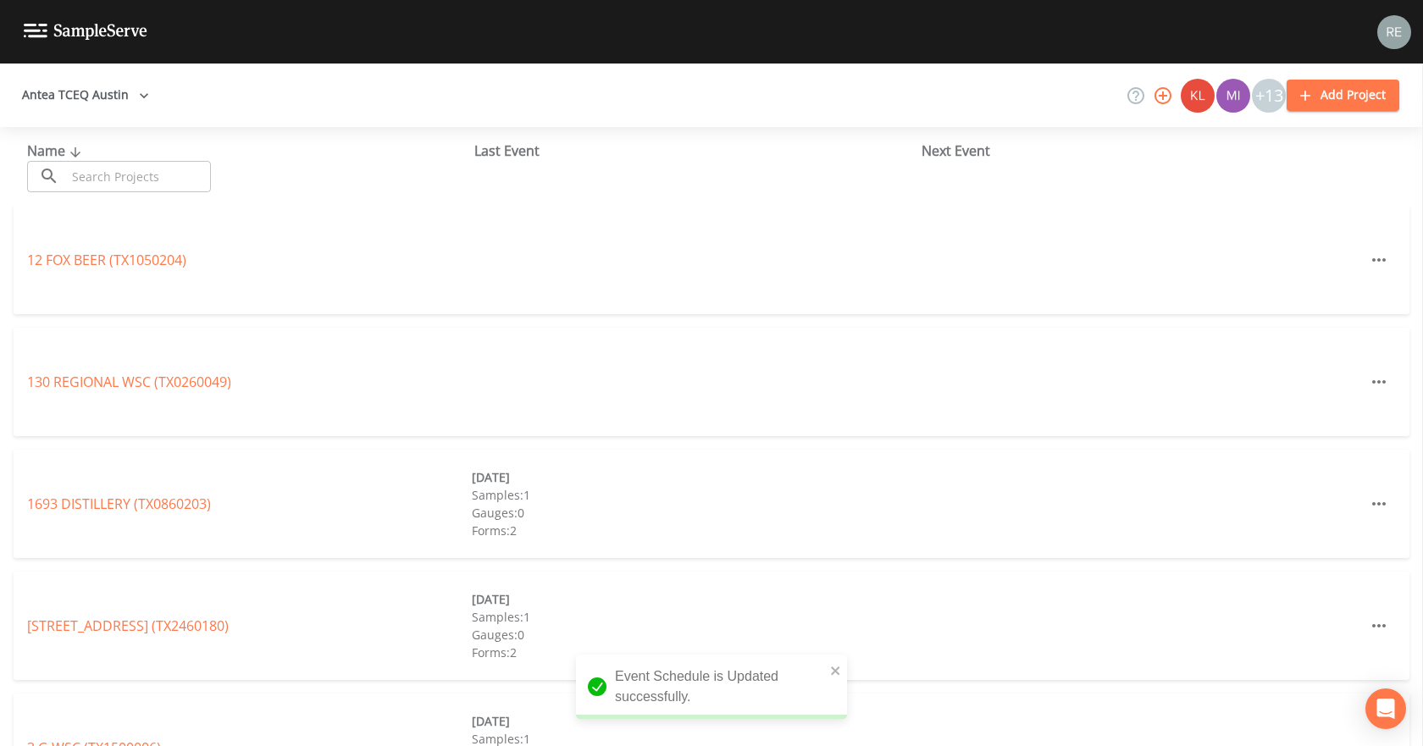
click at [116, 170] on input "text" at bounding box center [138, 176] width 145 height 31
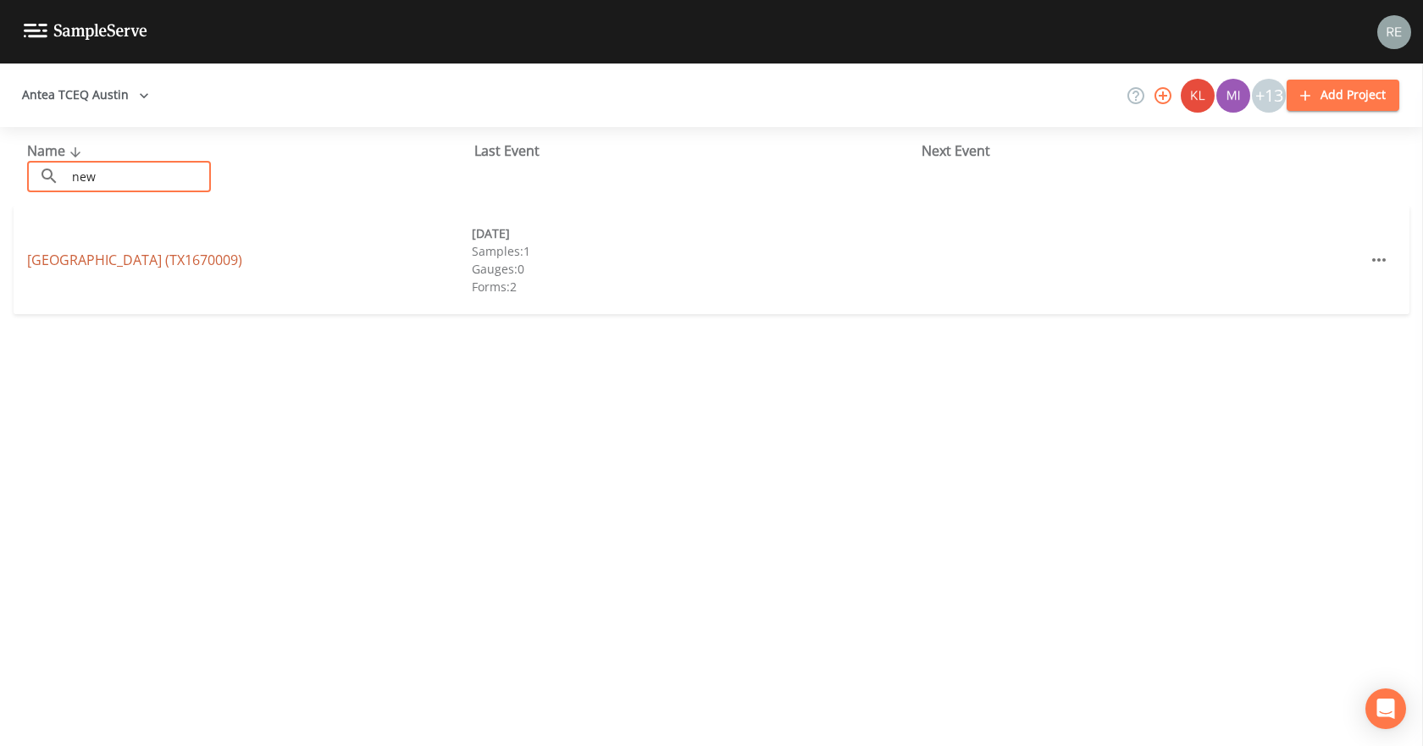
type input "new"
click at [105, 267] on link "[GEOGRAPHIC_DATA] (TX1670009)" at bounding box center [134, 260] width 215 height 19
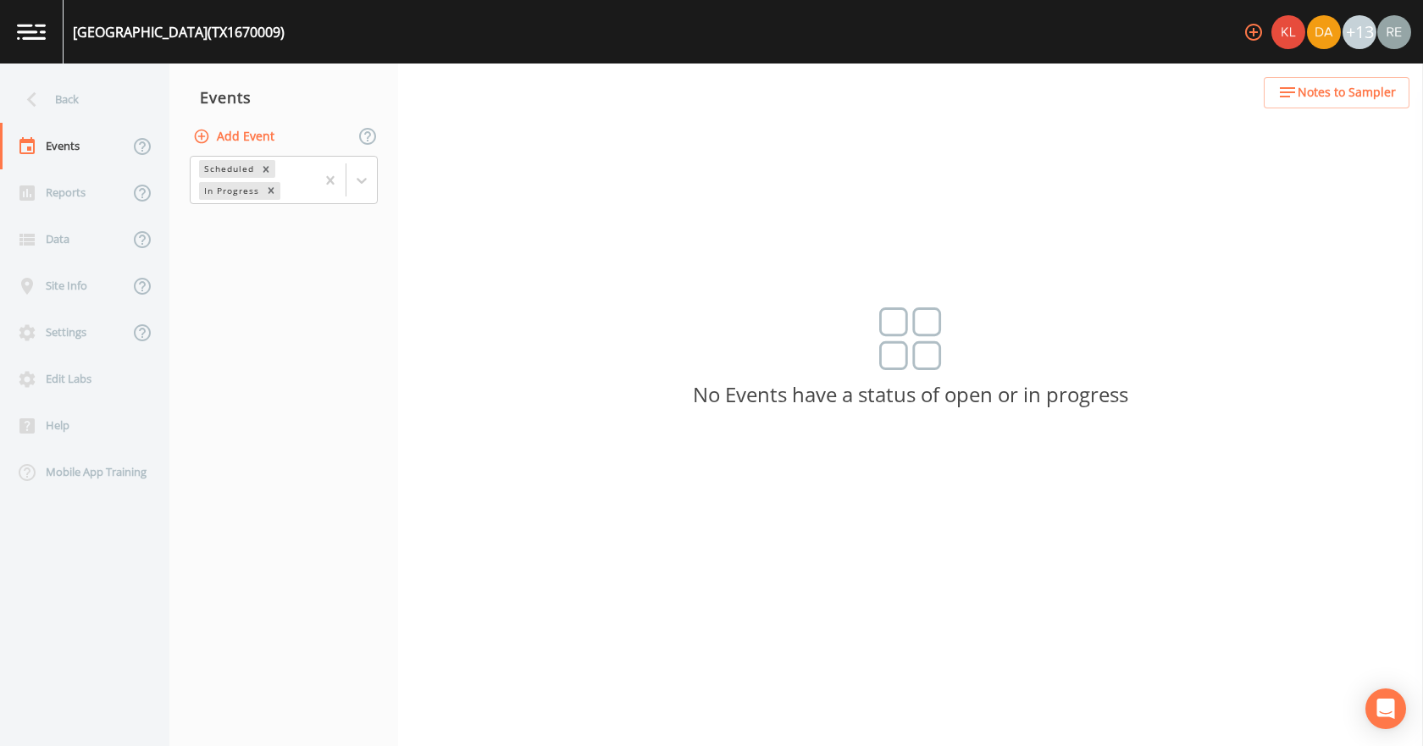
click at [217, 136] on button "Add Event" at bounding box center [235, 136] width 91 height 31
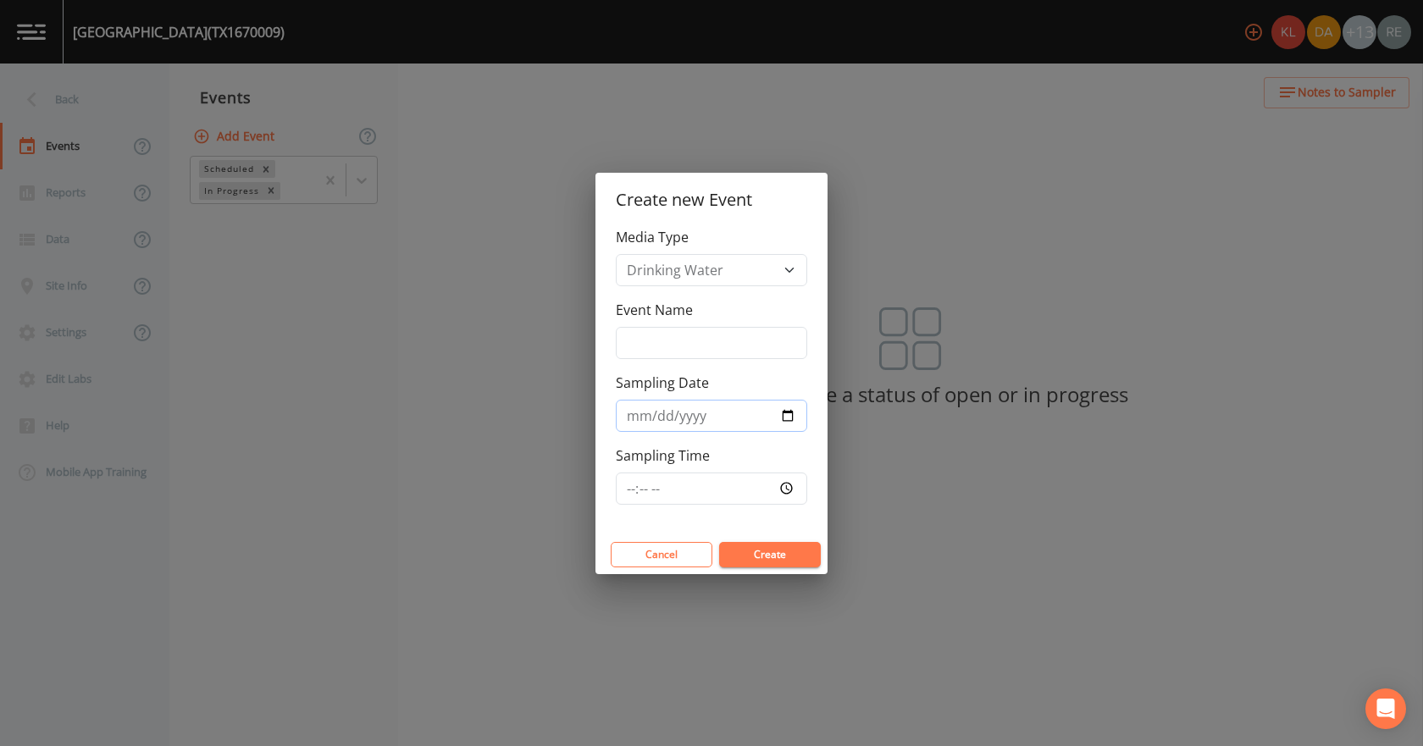
click at [787, 423] on input "Sampling Date" at bounding box center [711, 416] width 191 height 32
type input "[DATE]"
click at [759, 548] on button "Create" at bounding box center [770, 554] width 102 height 25
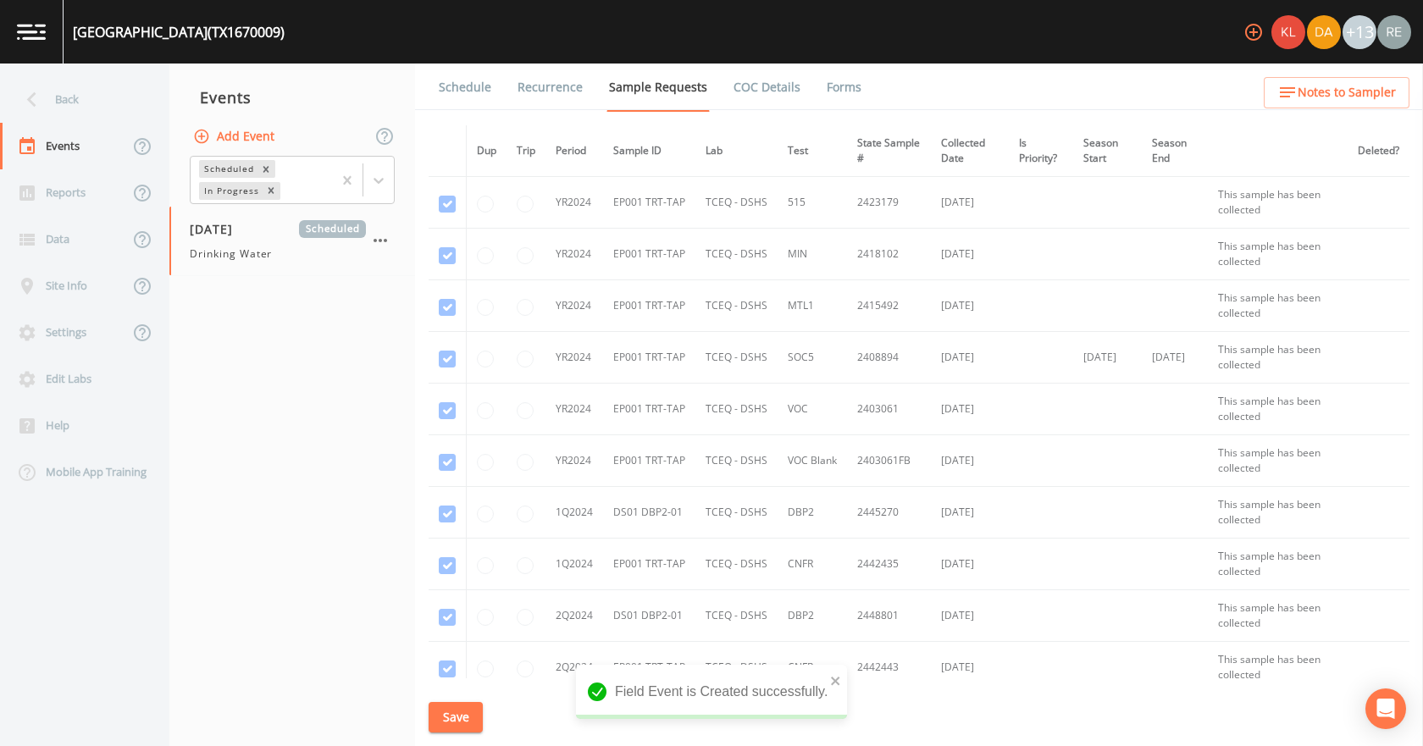
click at [229, 244] on div "[DATE] Scheduled Drinking Water" at bounding box center [278, 241] width 176 height 42
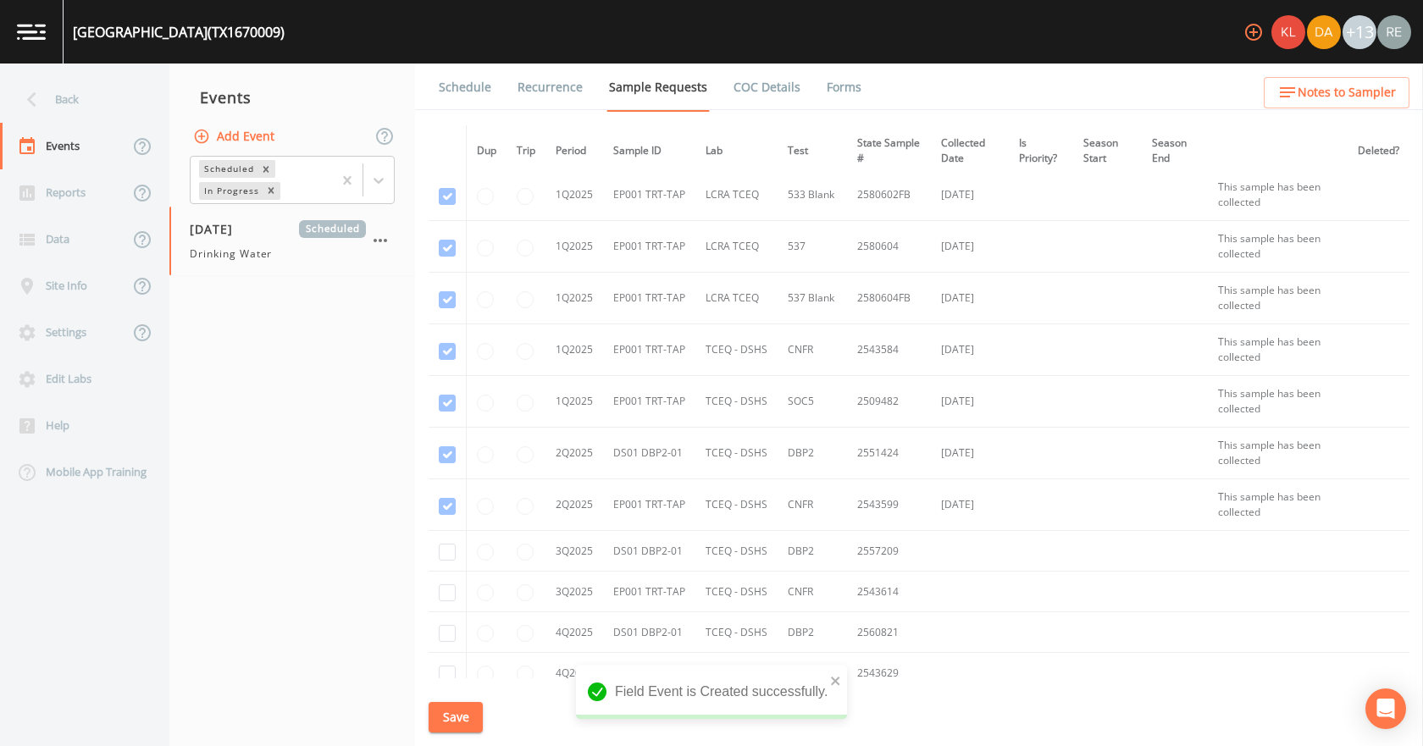
scroll to position [1760, 0]
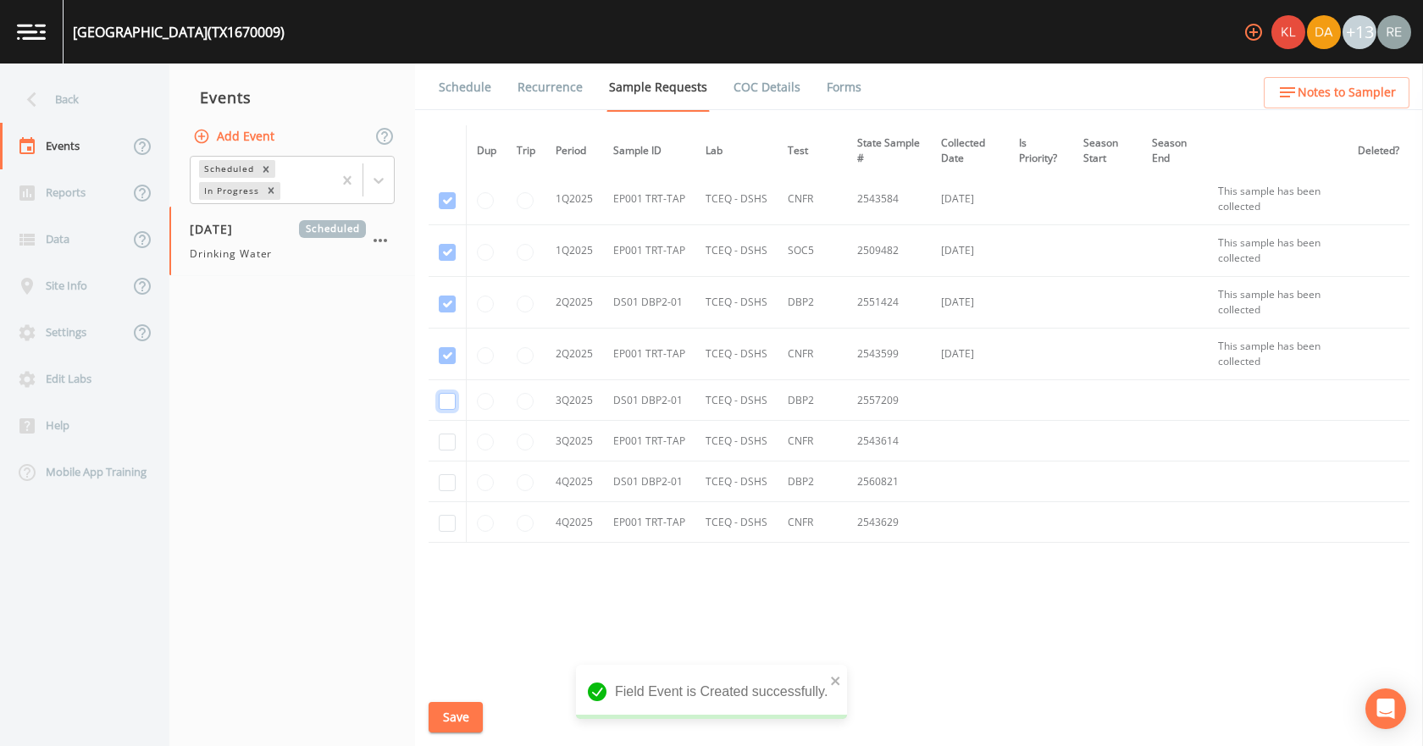
click at [445, 395] on input "checkbox" at bounding box center [447, 401] width 17 height 17
checkbox input "true"
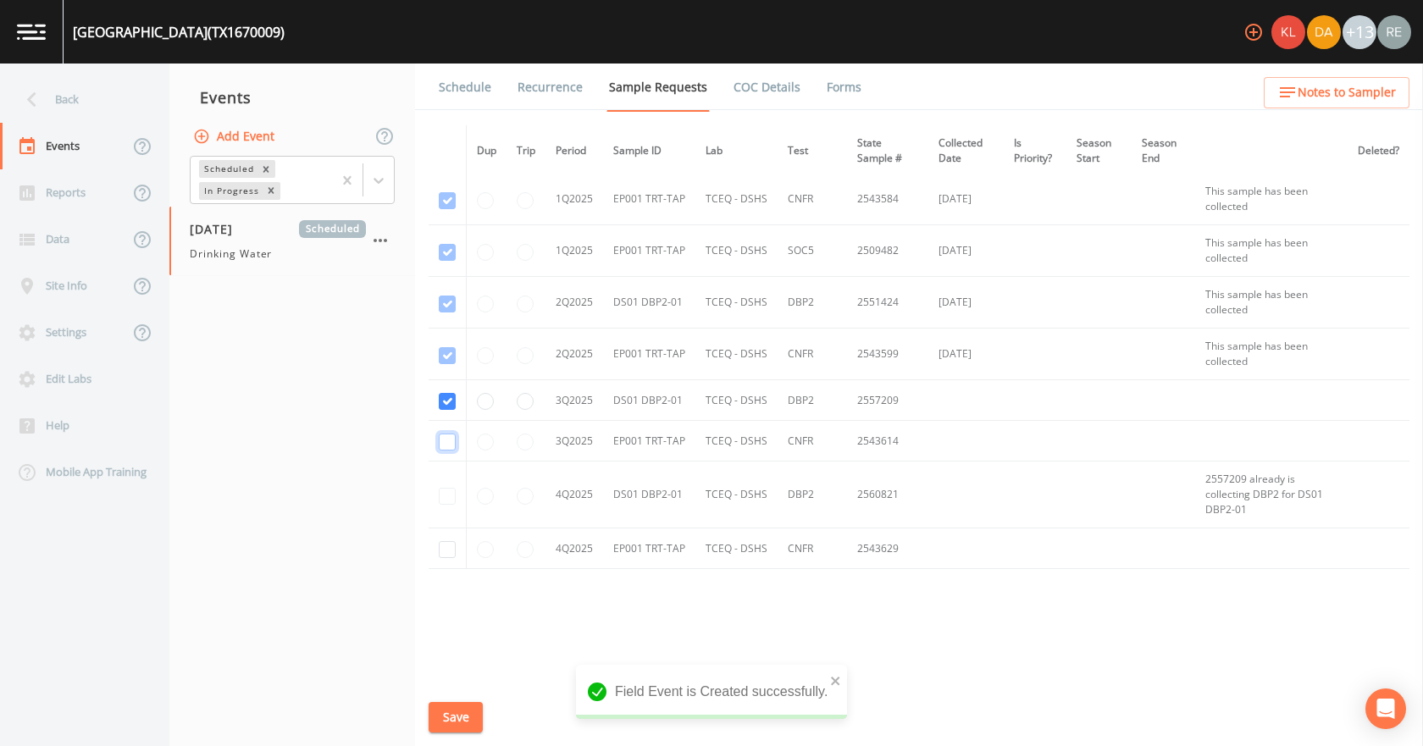
click at [446, 442] on input "checkbox" at bounding box center [447, 442] width 17 height 17
checkbox input "true"
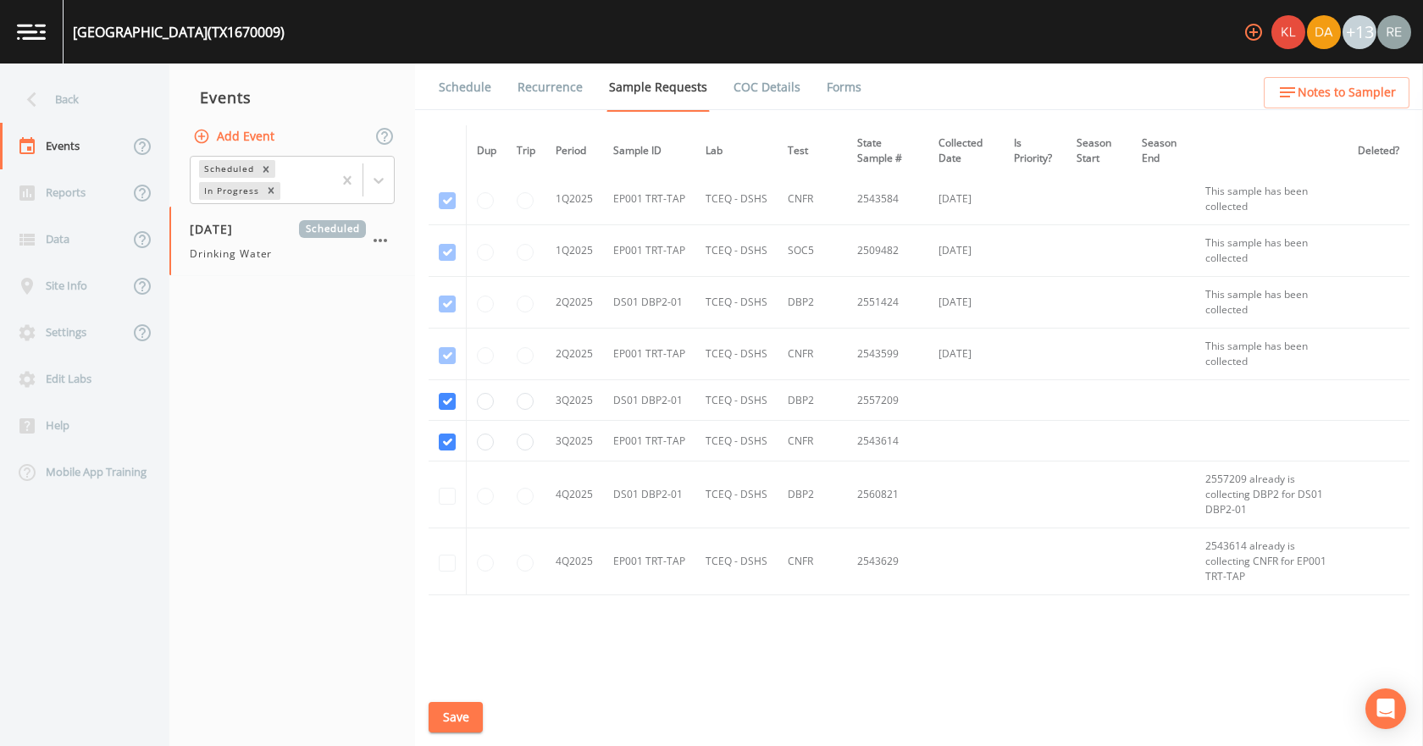
drag, startPoint x: 464, startPoint y: 731, endPoint x: 463, endPoint y: 722, distance: 9.4
click at [463, 723] on button "Save" at bounding box center [456, 717] width 54 height 31
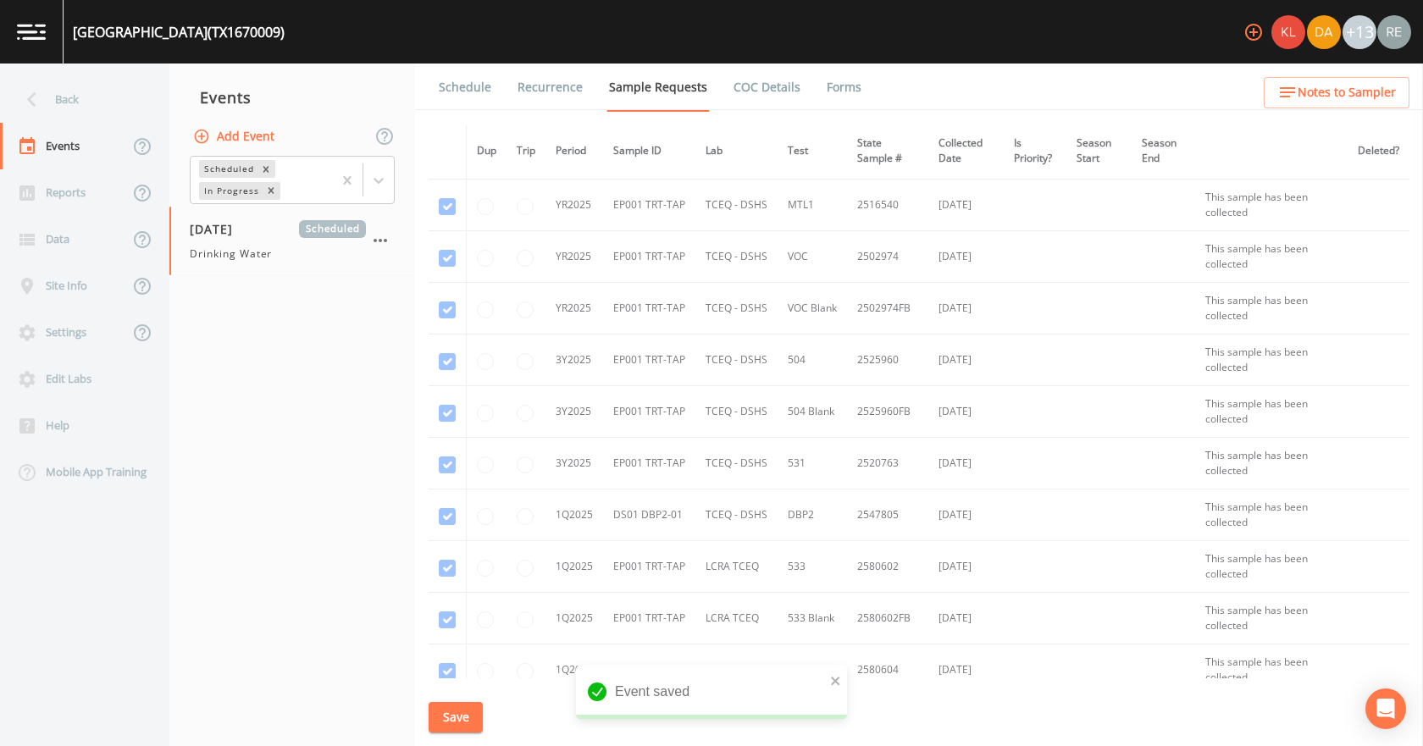
scroll to position [1779, 0]
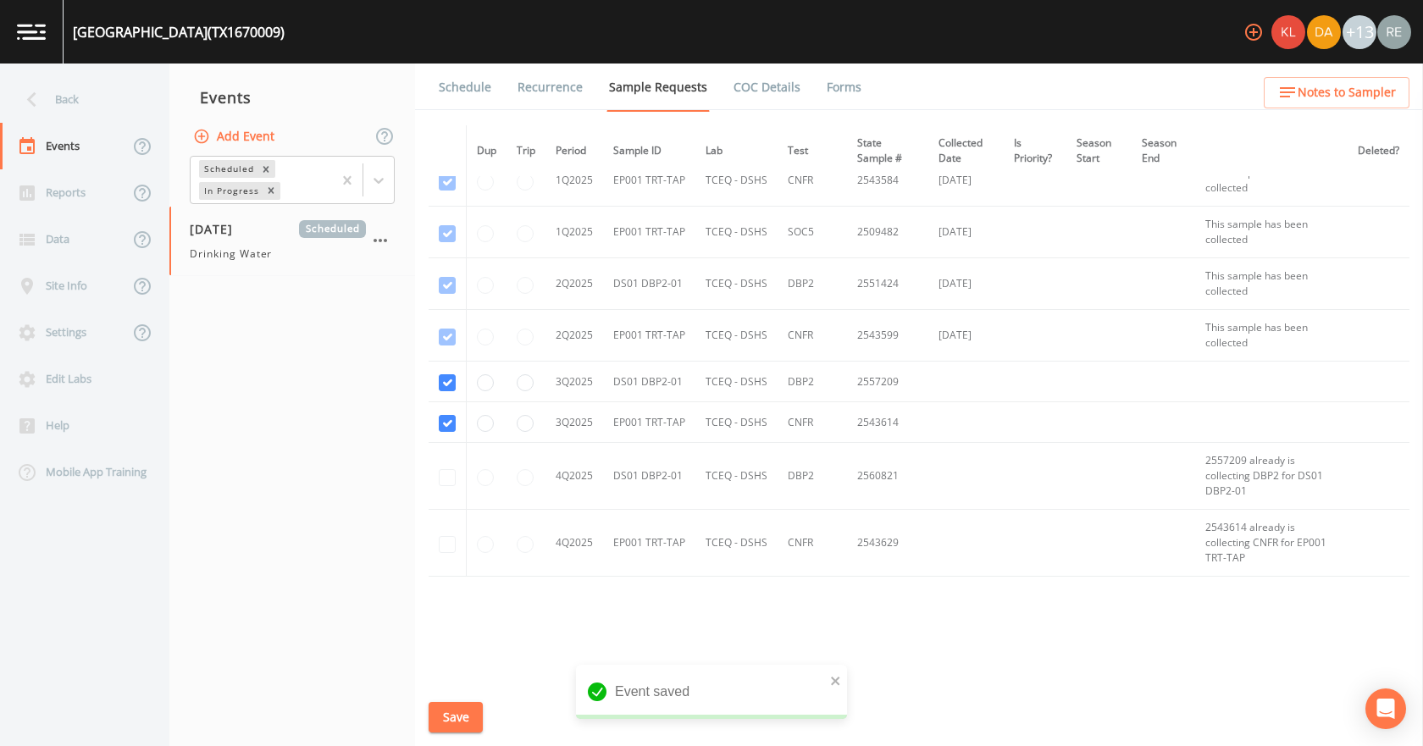
click at [470, 94] on link "Schedule" at bounding box center [465, 87] width 58 height 47
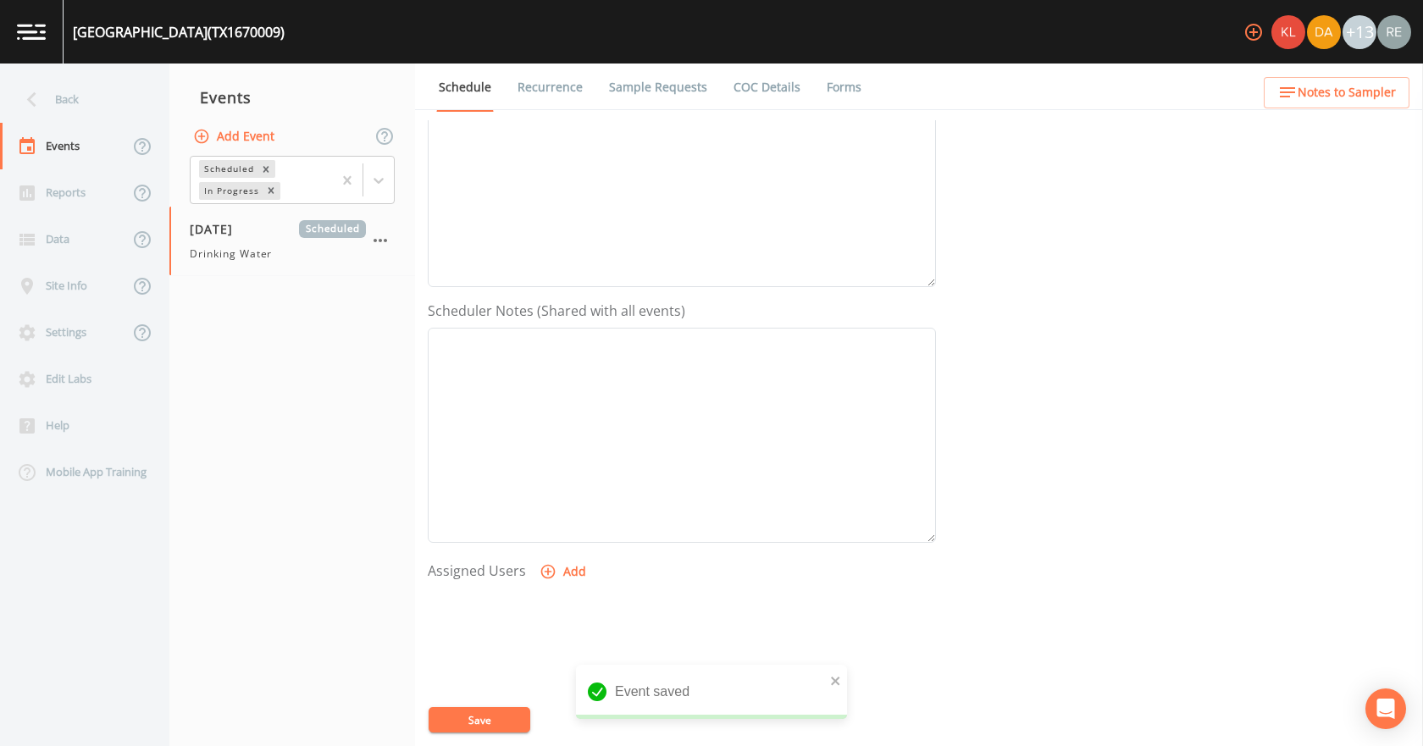
scroll to position [339, 0]
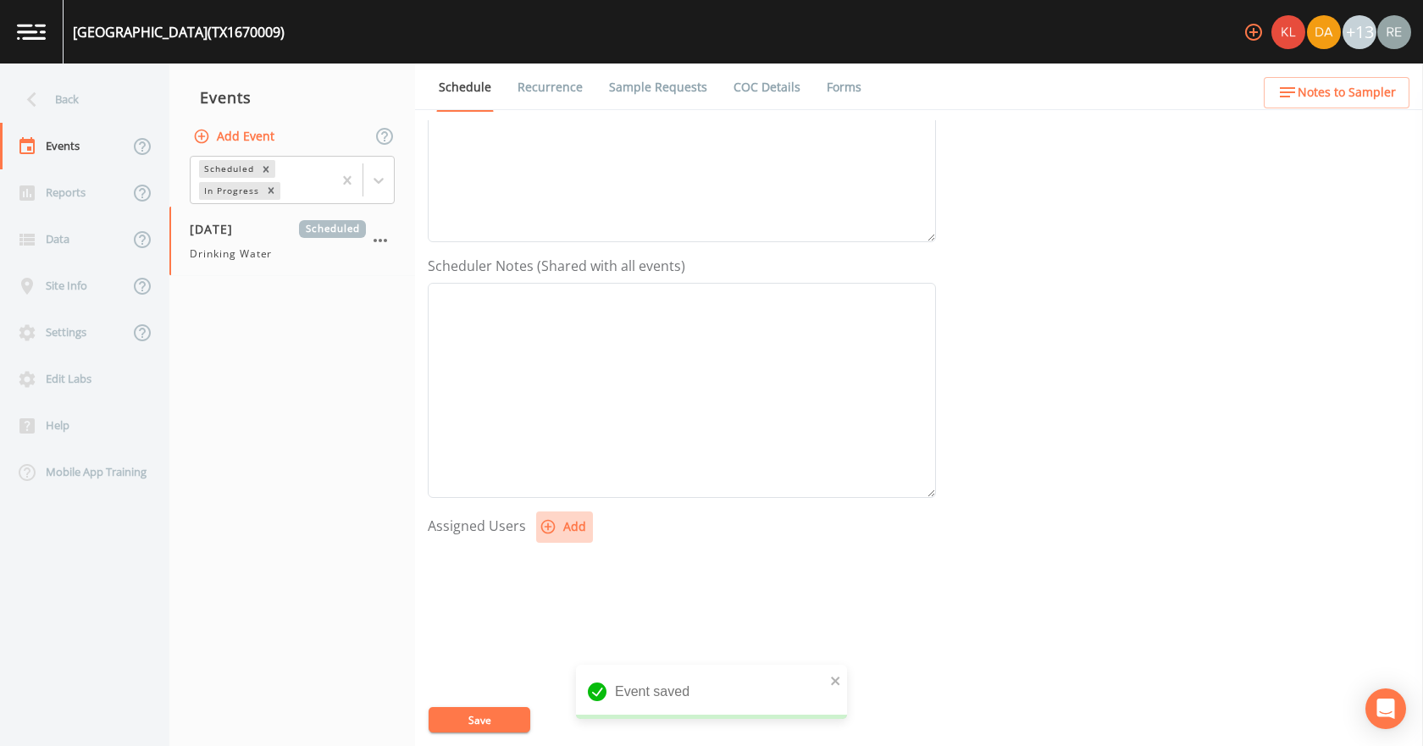
click at [573, 526] on button "Add" at bounding box center [564, 527] width 57 height 31
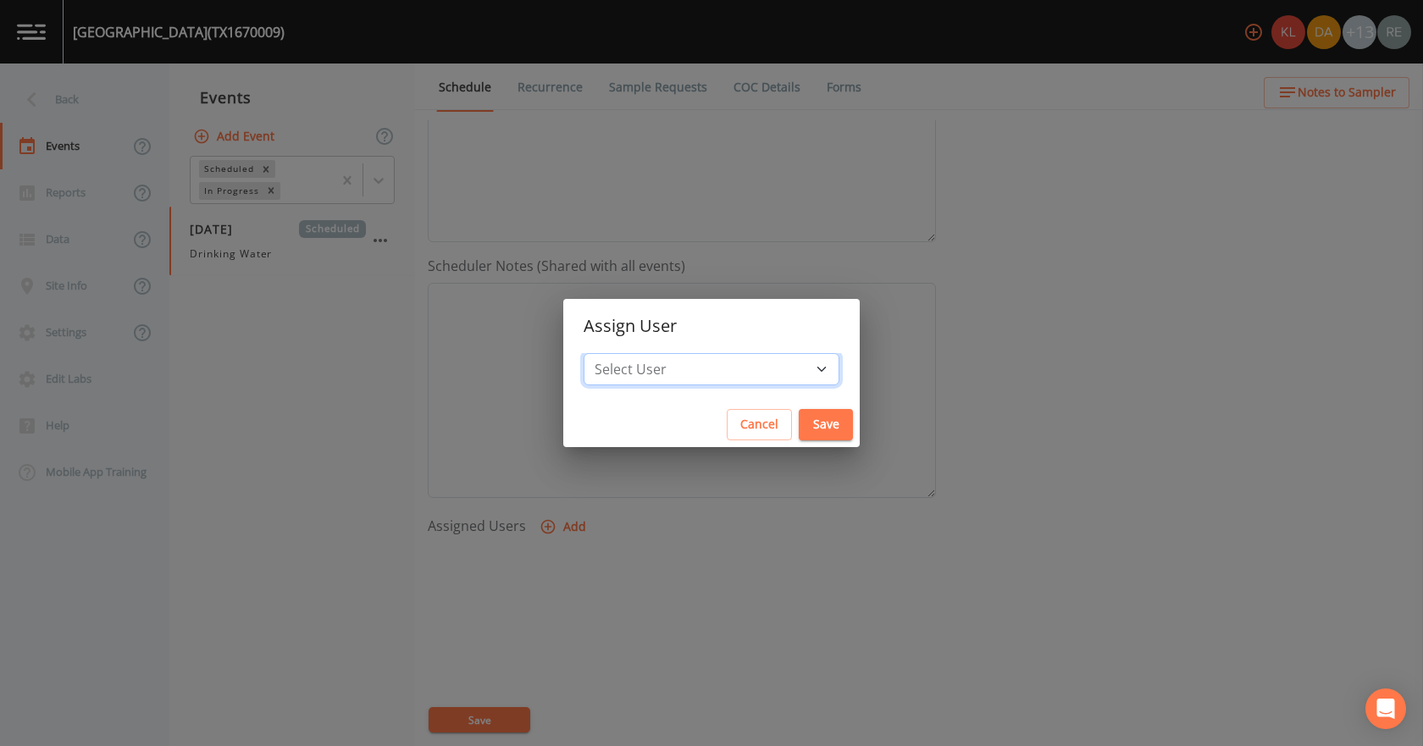
drag, startPoint x: 663, startPoint y: 380, endPoint x: 669, endPoint y: 357, distance: 23.6
click at [663, 380] on select "Select User [PERSON_NAME] [PERSON_NAME] [PERSON_NAME] [PERSON_NAME] [PERSON_NAM…" at bounding box center [712, 369] width 256 height 32
select select "cda467bf-2385-465e-b0d0-2ef008f7967e"
click at [637, 353] on select "Select User [PERSON_NAME] [PERSON_NAME] [PERSON_NAME] [PERSON_NAME] [PERSON_NAM…" at bounding box center [712, 369] width 256 height 32
click at [799, 432] on button "Save" at bounding box center [826, 424] width 54 height 31
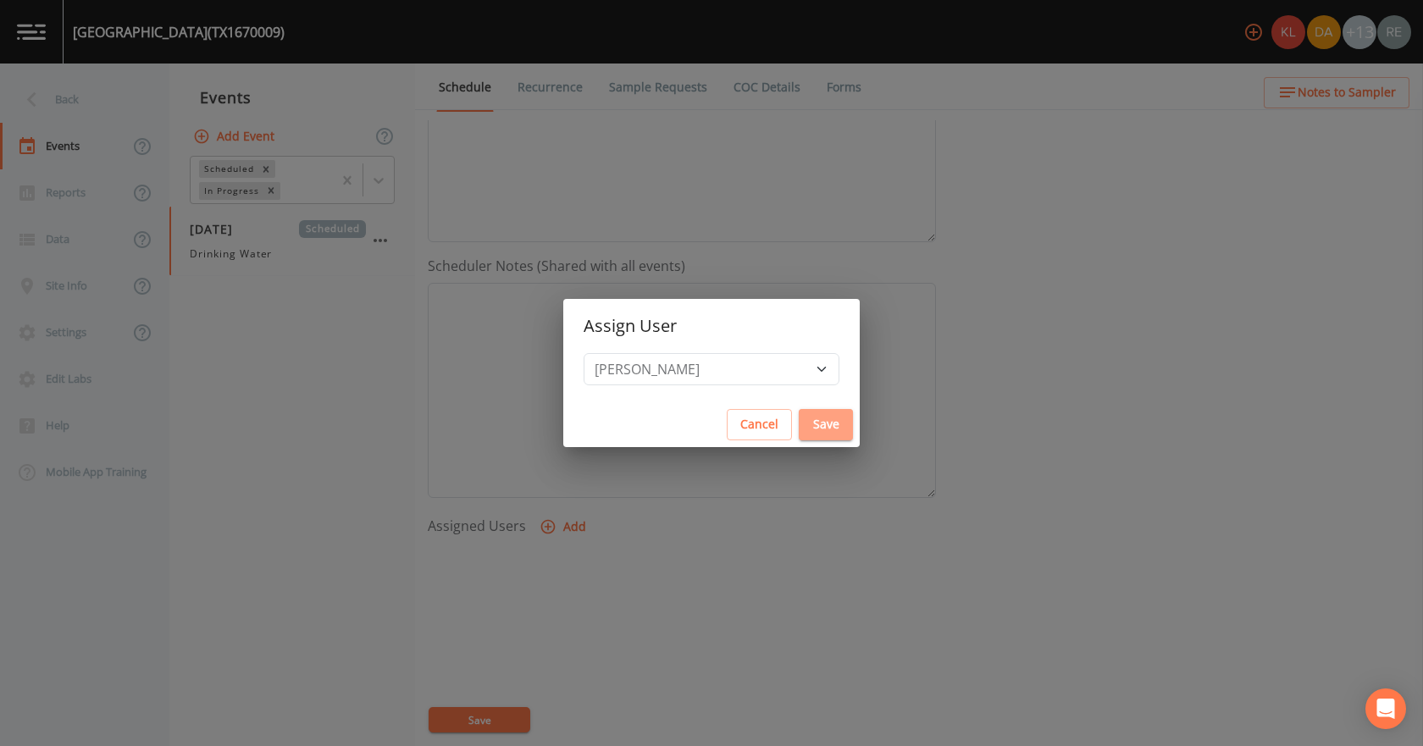
select select
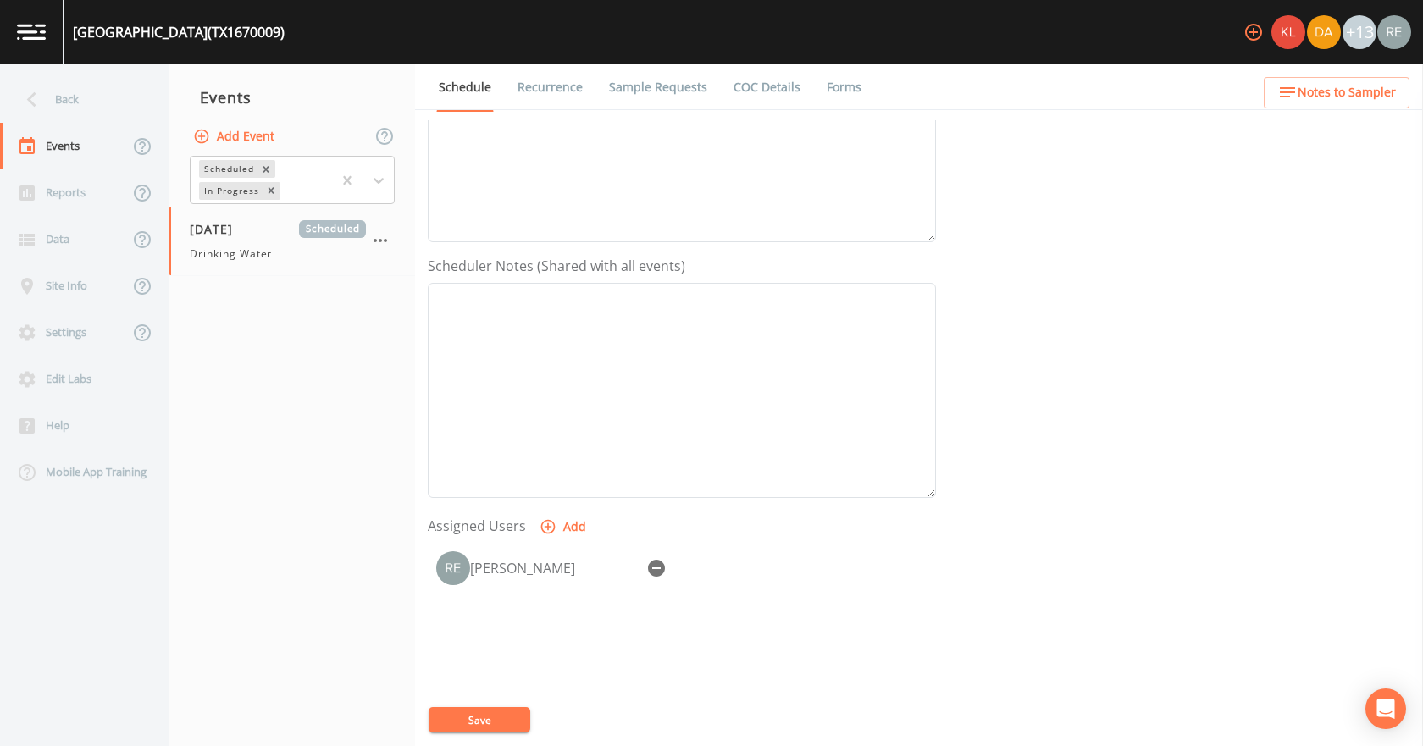
click at [501, 704] on div "[PERSON_NAME]" at bounding box center [682, 632] width 508 height 178
click at [508, 723] on button "Save" at bounding box center [480, 719] width 102 height 25
click at [87, 99] on div "Back" at bounding box center [76, 99] width 152 height 47
